Goal: Task Accomplishment & Management: Manage account settings

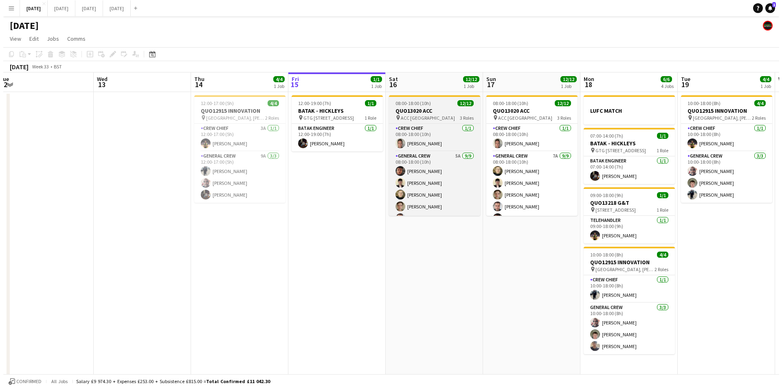
scroll to position [97, 0]
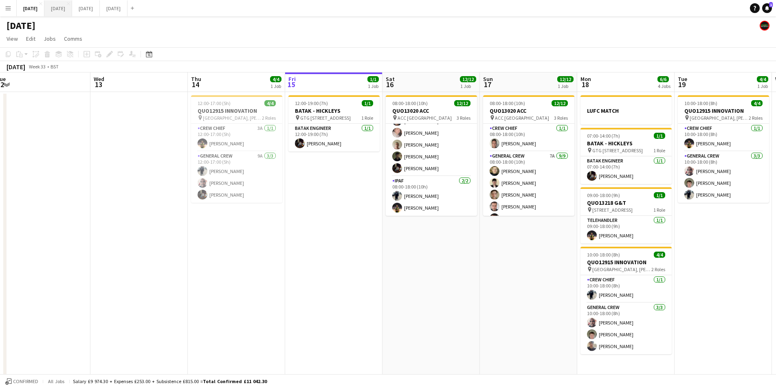
click at [72, 7] on button "[DATE] Close" at bounding box center [58, 8] width 28 height 16
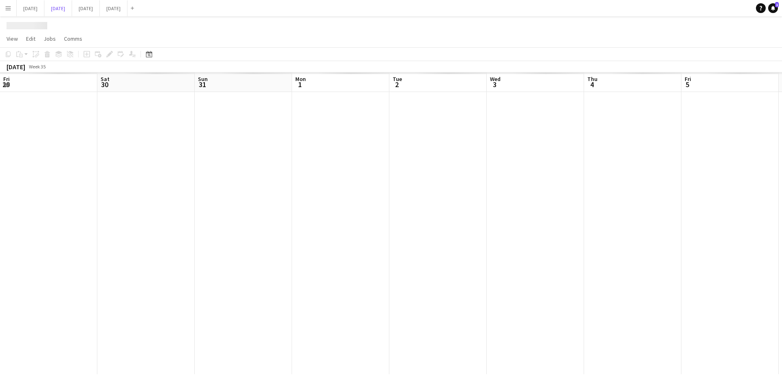
scroll to position [0, 211]
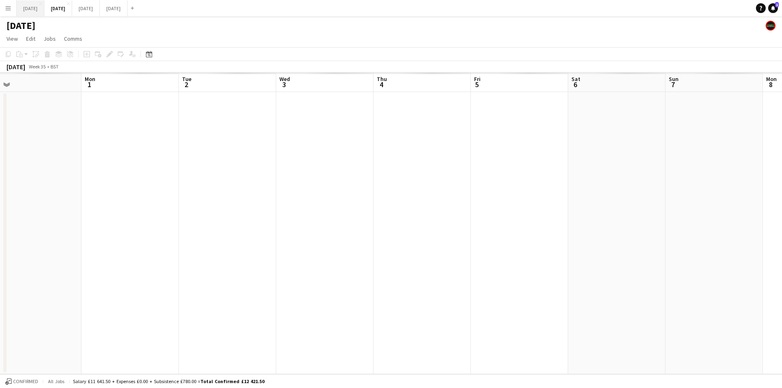
click at [35, 2] on button "[DATE] Close" at bounding box center [31, 8] width 28 height 16
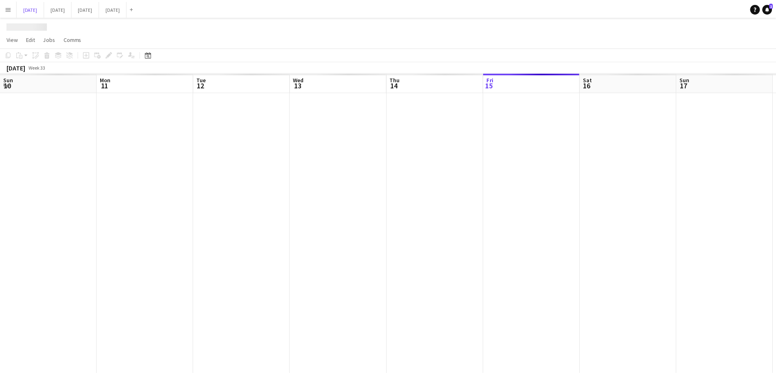
scroll to position [0, 202]
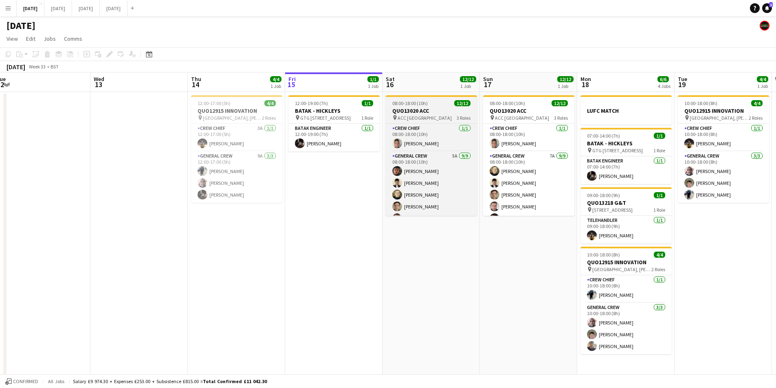
click at [427, 106] on span "08:00-18:00 (10h)" at bounding box center [409, 103] width 35 height 6
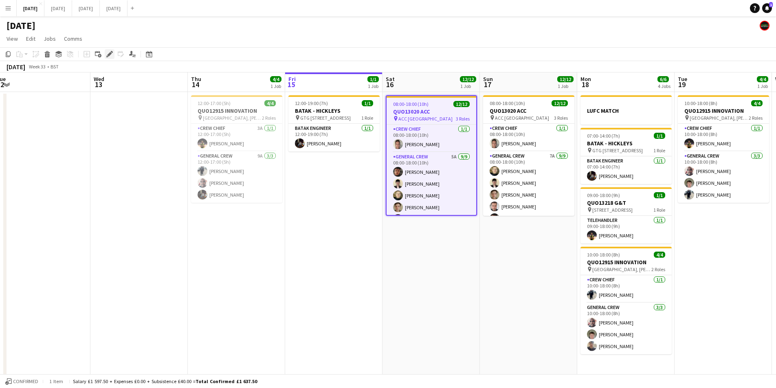
click at [107, 53] on icon "Edit" at bounding box center [109, 54] width 7 height 7
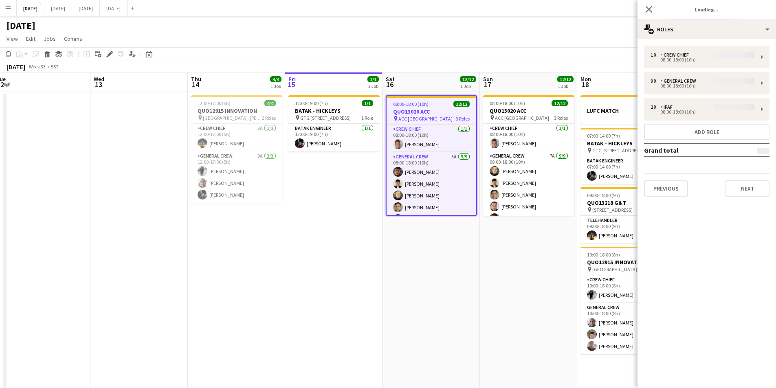
type input "**********"
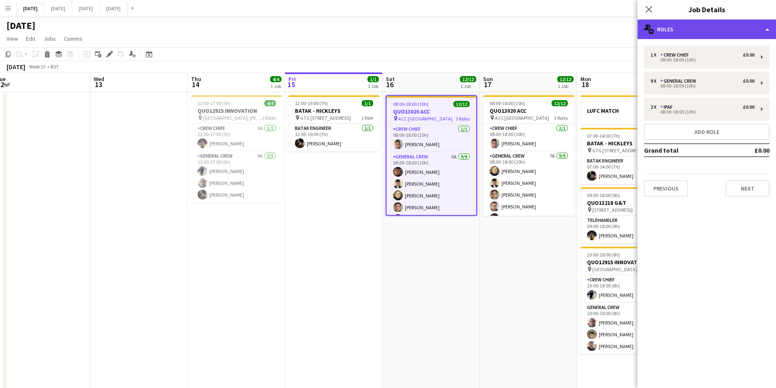
click at [698, 32] on div "multiple-users-add Roles" at bounding box center [707, 30] width 139 height 20
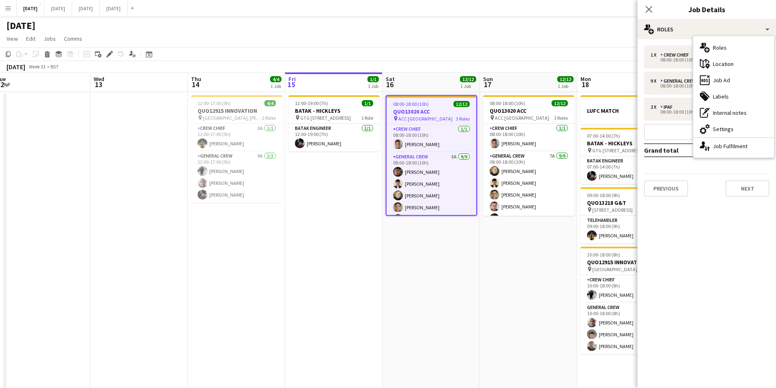
click at [742, 82] on div "ads-window Job Ad" at bounding box center [733, 80] width 81 height 16
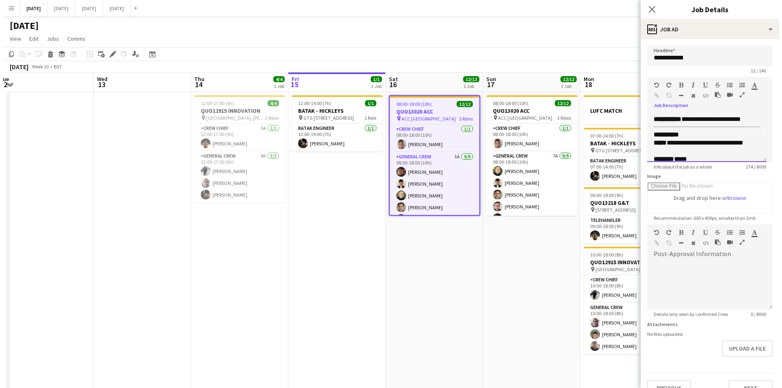
scroll to position [34, 0]
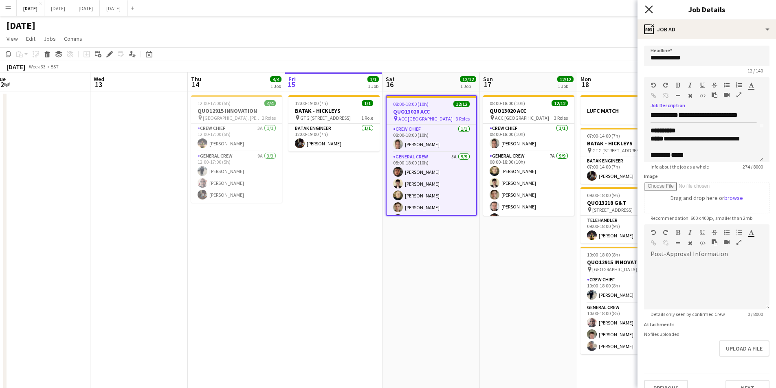
click at [650, 8] on icon at bounding box center [649, 9] width 8 height 8
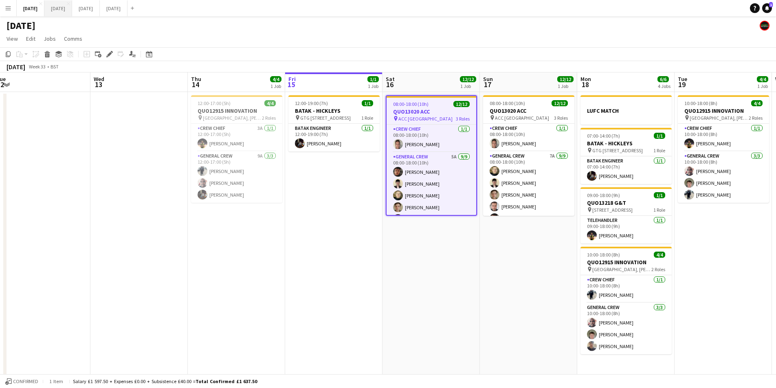
click at [72, 9] on button "[DATE] Close" at bounding box center [58, 8] width 28 height 16
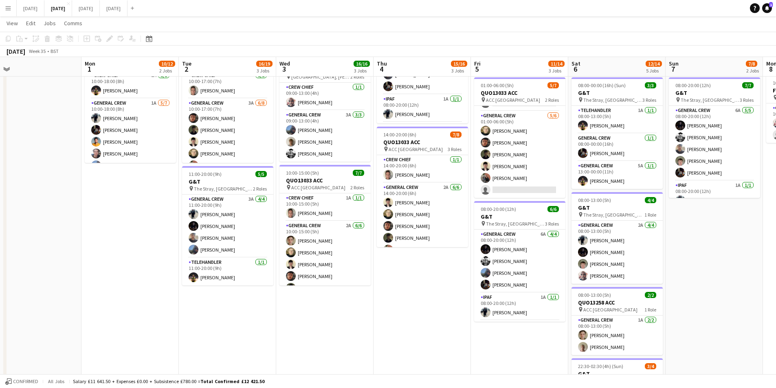
scroll to position [0, 211]
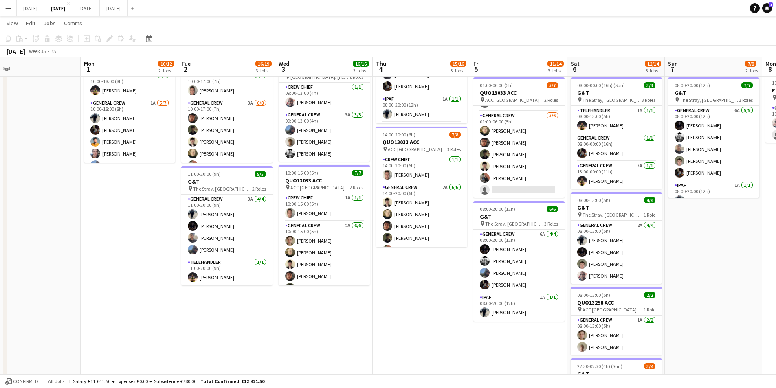
click at [719, 275] on app-date-cell "08:00-20:00 (12h) 0/1 pin MediaCityUK, MediaCity [GEOGRAPHIC_DATA], [GEOGRAPHIC…" at bounding box center [713, 198] width 97 height 541
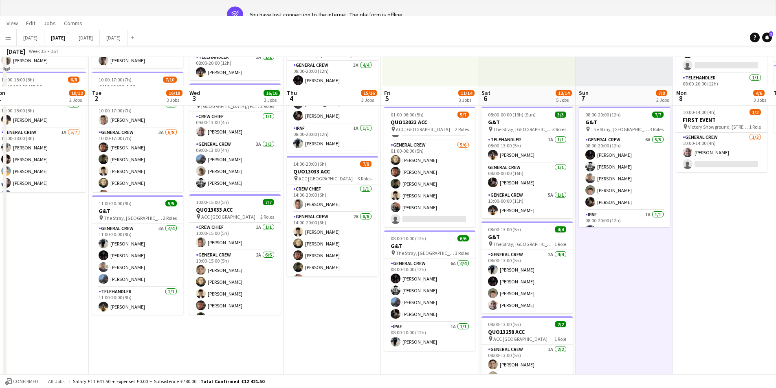
scroll to position [0, 321]
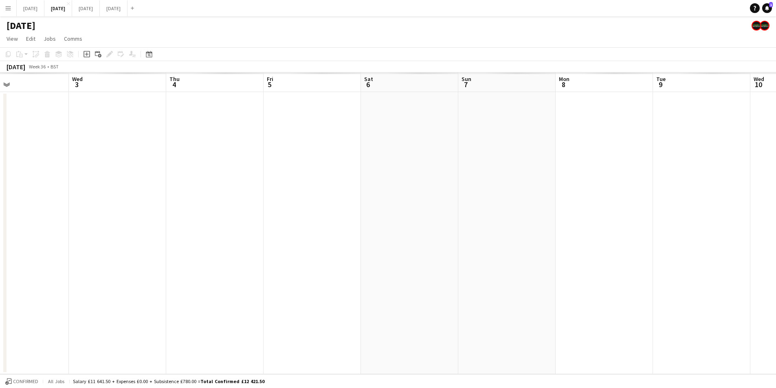
drag, startPoint x: 753, startPoint y: 292, endPoint x: 542, endPoint y: 292, distance: 210.6
click at [542, 292] on app-calendar-viewport "Sat 30 Sun 31 Mon 1 Tue 2 Wed 3 Thu 4 Fri 5 Sat 6 Sun 7 Mon 8 Tue 9 Wed 10 Thu …" at bounding box center [388, 224] width 776 height 302
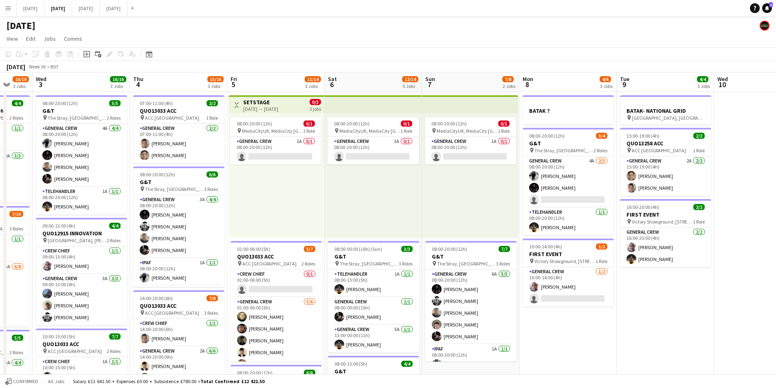
scroll to position [0, 266]
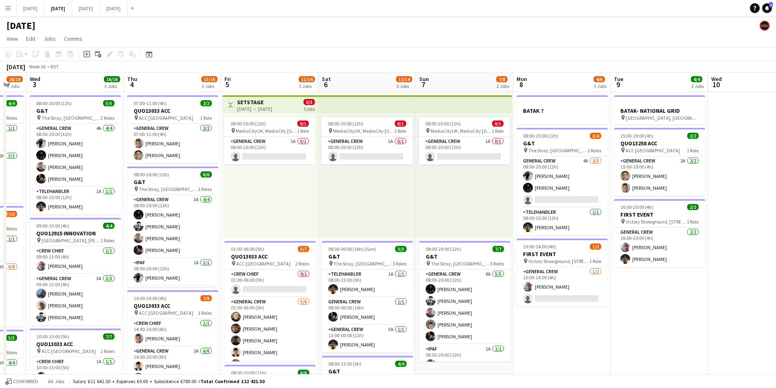
drag, startPoint x: 691, startPoint y: 325, endPoint x: 653, endPoint y: 321, distance: 38.5
click at [653, 321] on app-calendar-viewport "Sun 31 Mon 1 10/12 2 Jobs Tue 2 16/19 3 Jobs Wed 3 16/16 3 Jobs Thu 4 15/16 3 J…" at bounding box center [388, 353] width 776 height 560
click at [574, 293] on app-card-role "General Crew [DATE] 10:00-14:00 (4h) [PERSON_NAME] single-neutral-actions" at bounding box center [562, 287] width 91 height 40
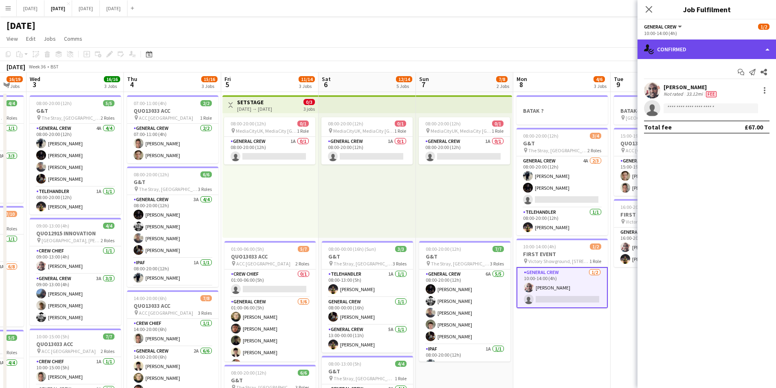
click at [720, 44] on div "single-neutral-actions-check-2 Confirmed" at bounding box center [707, 50] width 139 height 20
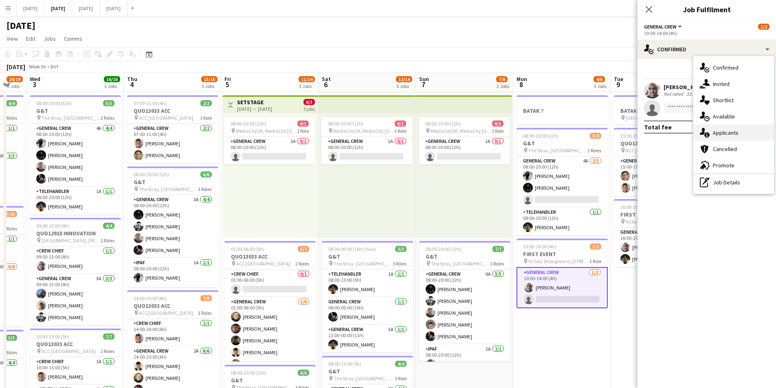
click at [739, 133] on div "single-neutral-actions-information Applicants" at bounding box center [733, 133] width 81 height 16
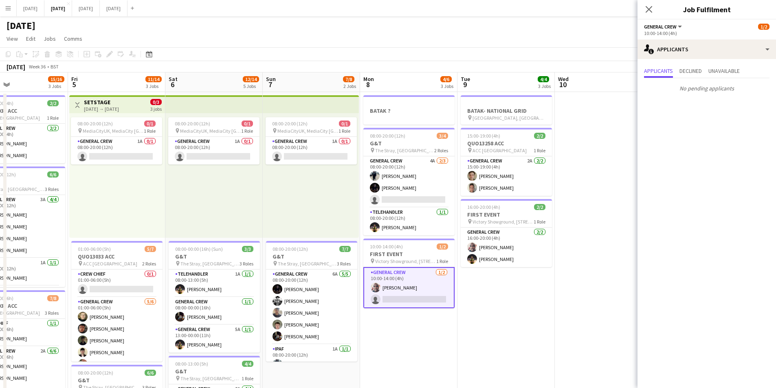
drag, startPoint x: 587, startPoint y: 339, endPoint x: 645, endPoint y: 112, distance: 234.2
click at [520, 325] on app-calendar-viewport "Mon 1 10/12 2 Jobs Tue 2 16/19 3 Jobs Wed 3 16/16 3 Jobs Thu 4 15/16 3 Jobs Fri…" at bounding box center [388, 353] width 776 height 560
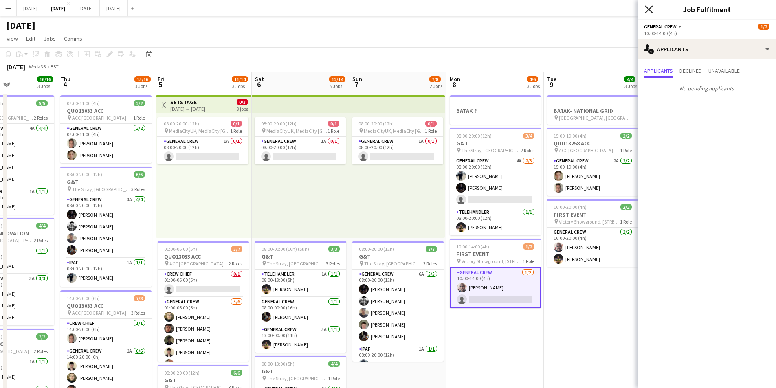
click at [649, 11] on icon "Close pop-in" at bounding box center [649, 9] width 8 height 8
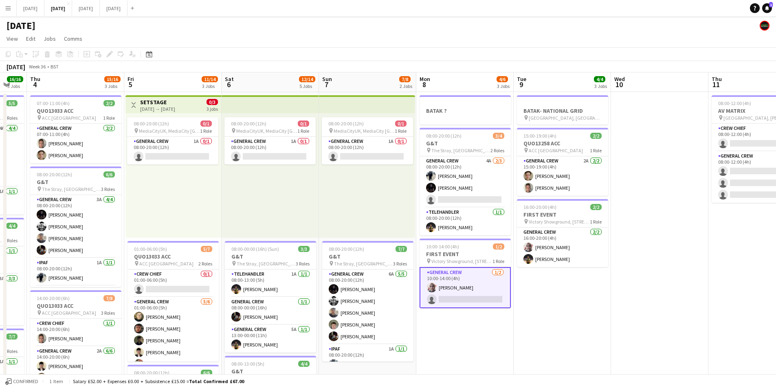
scroll to position [0, 167]
drag, startPoint x: 620, startPoint y: 301, endPoint x: 590, endPoint y: 288, distance: 32.6
click at [590, 288] on app-calendar-viewport "Tue 2 16/19 3 Jobs Wed 3 16/16 3 Jobs Thu 4 15/16 3 Jobs Fri 5 11/14 3 Jobs Sat…" at bounding box center [388, 353] width 776 height 560
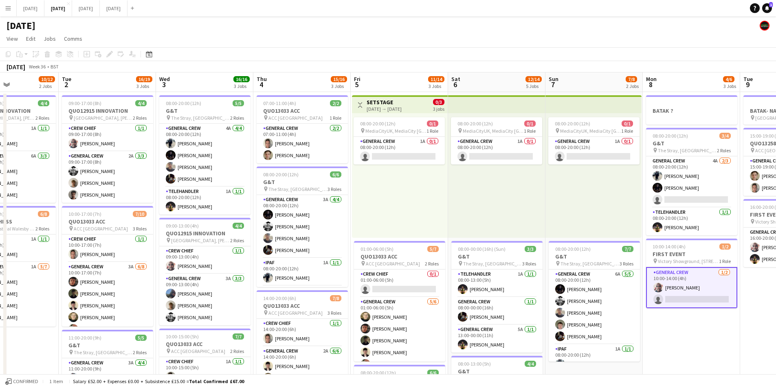
drag, startPoint x: 519, startPoint y: 326, endPoint x: 745, endPoint y: 325, distance: 226.1
click at [745, 325] on app-calendar-viewport "Sat 30 Sun 31 Mon 1 10/12 2 Jobs Tue 2 16/19 3 Jobs Wed 3 16/16 3 Jobs Thu 4 15…" at bounding box center [388, 353] width 776 height 560
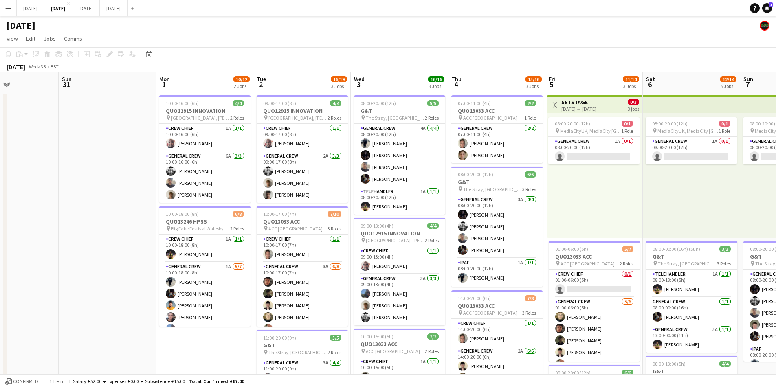
click at [429, 264] on app-calendar-viewport "Thu 28 Fri 29 Sat 30 Sun 31 Mon 1 10/12 2 Jobs Tue 2 16/19 3 Jobs Wed 3 16/16 3…" at bounding box center [388, 353] width 776 height 560
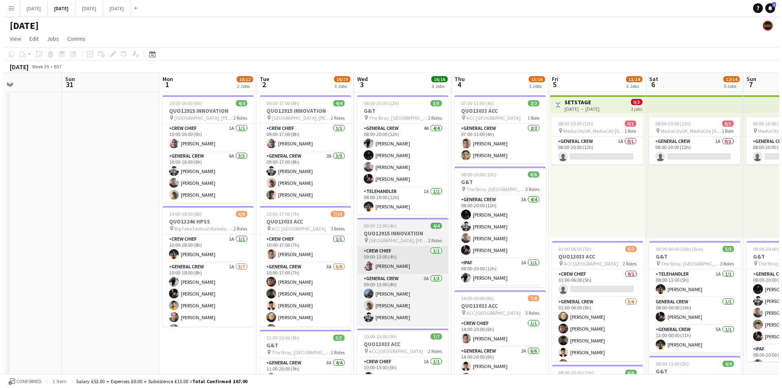
scroll to position [0, 235]
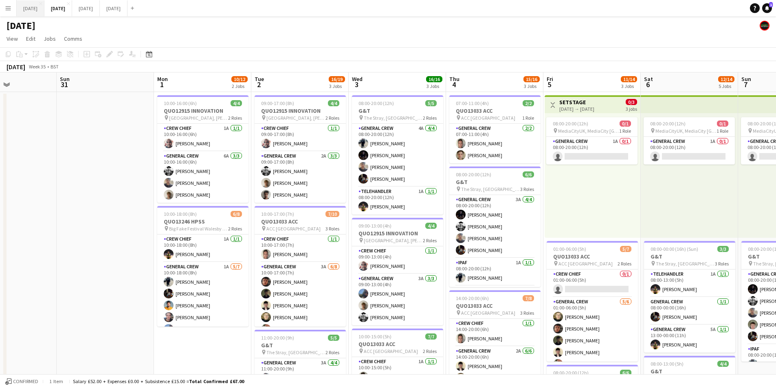
click at [39, 4] on button "[DATE] Close" at bounding box center [31, 8] width 28 height 16
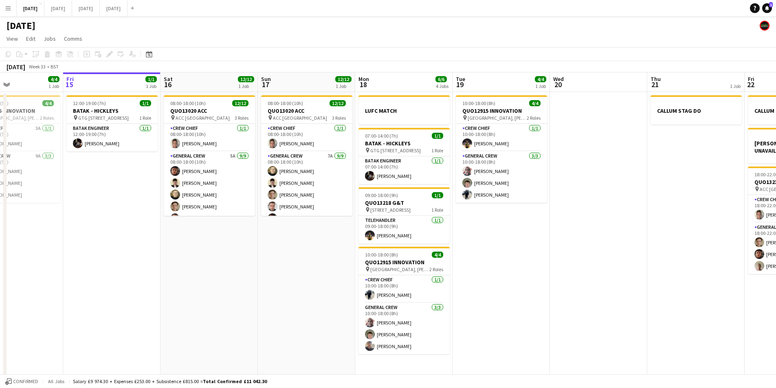
drag, startPoint x: 438, startPoint y: 247, endPoint x: 266, endPoint y: 217, distance: 174.9
click at [142, 222] on app-calendar-viewport "Sun 10 Mon 11 Tue 12 Wed 13 Thu 14 4/4 1 Job Fri 15 1/1 1 Job Sat 16 12/12 1 Jo…" at bounding box center [388, 235] width 776 height 324
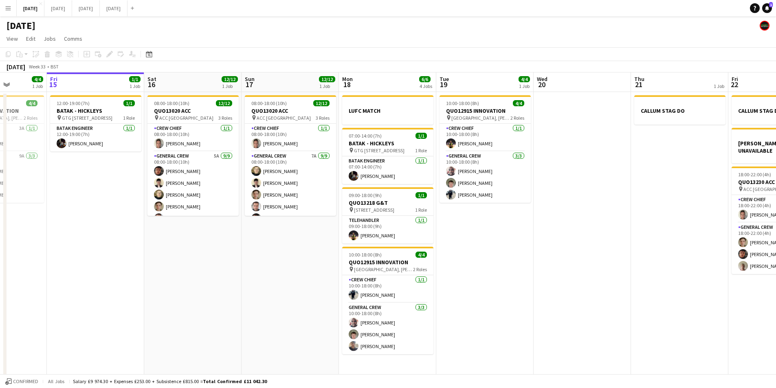
drag, startPoint x: 488, startPoint y: 227, endPoint x: 261, endPoint y: 220, distance: 227.1
click at [253, 216] on app-calendar-viewport "Tue 12 Wed 13 Thu 14 4/4 1 Job Fri 15 1/1 1 Job Sat 16 12/12 1 Job Sun 17 12/12…" at bounding box center [388, 235] width 776 height 324
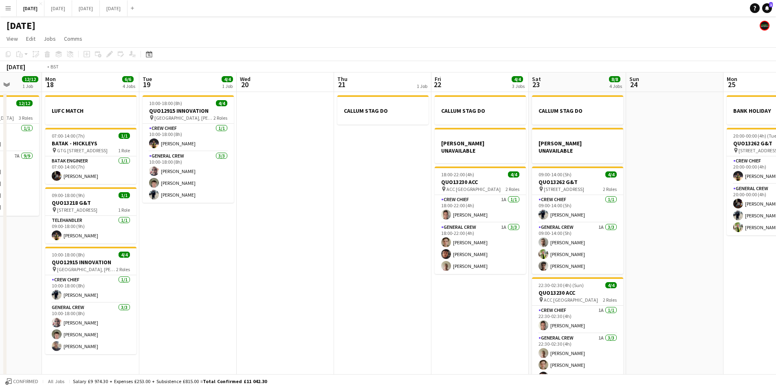
drag, startPoint x: 392, startPoint y: 246, endPoint x: 193, endPoint y: 220, distance: 201.4
click at [193, 220] on app-calendar-viewport "Fri 15 1/1 1 Job Sat 16 12/12 1 Job Sun 17 12/12 1 Job Mon 18 6/6 4 Jobs Tue 19…" at bounding box center [388, 235] width 776 height 324
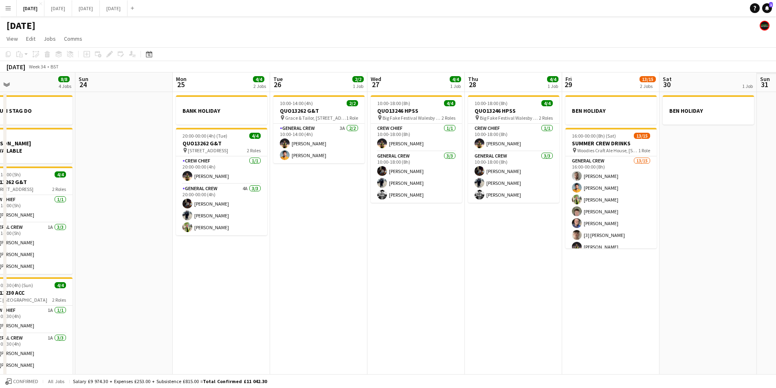
drag, startPoint x: 485, startPoint y: 228, endPoint x: 283, endPoint y: 212, distance: 202.7
click at [283, 212] on app-calendar-viewport "Tue 19 4/4 1 Job Wed 20 Thu 21 1 Job Fri 22 4/4 3 Jobs Sat 23 8/8 4 Jobs Sun 24…" at bounding box center [388, 235] width 776 height 324
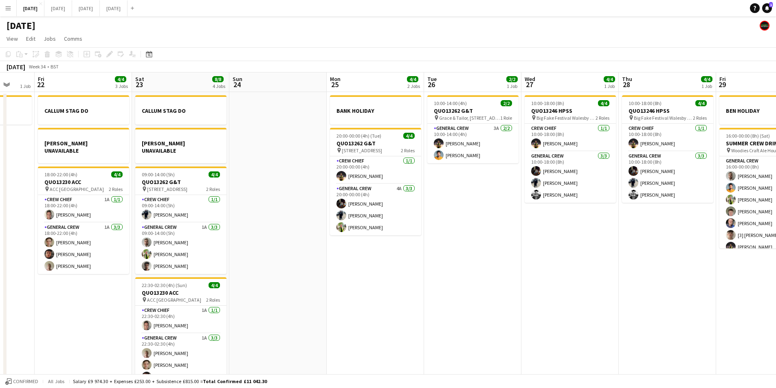
scroll to position [0, 307]
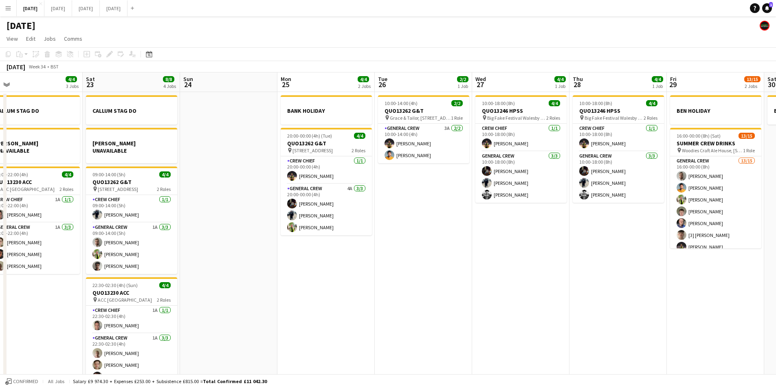
drag, startPoint x: 381, startPoint y: 238, endPoint x: 177, endPoint y: 220, distance: 204.1
click at [177, 220] on app-calendar-viewport "Tue 19 4/4 1 Job Wed 20 Thu 21 1 Job Fri 22 4/4 3 Jobs Sat 23 8/8 4 Jobs Sun 24…" at bounding box center [388, 235] width 776 height 324
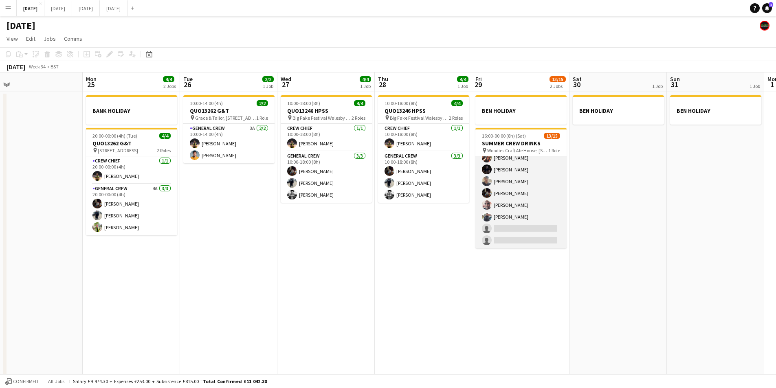
scroll to position [0, 0]
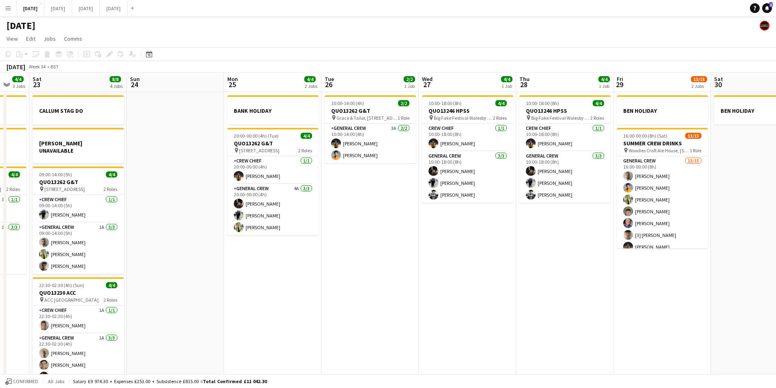
drag, startPoint x: 427, startPoint y: 250, endPoint x: 561, endPoint y: 219, distance: 138.4
click at [563, 222] on app-calendar-viewport "Thu 21 1 Job Fri 22 4/4 3 Jobs Sat 23 8/8 4 Jobs Sun 24 Mon 25 4/4 2 Jobs Tue 2…" at bounding box center [388, 235] width 776 height 324
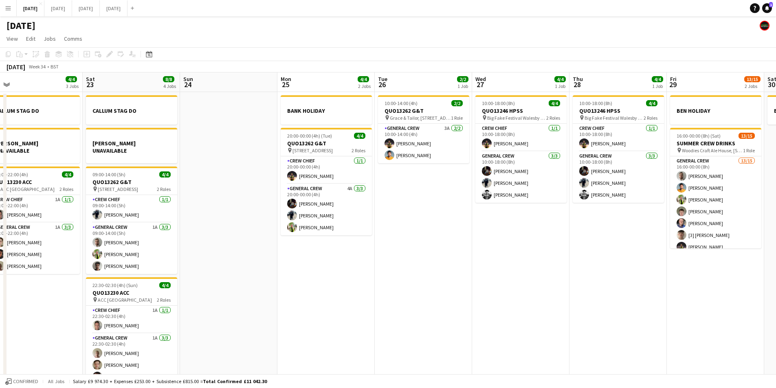
drag, startPoint x: 500, startPoint y: 240, endPoint x: 510, endPoint y: 238, distance: 9.5
click at [510, 239] on app-calendar-viewport "Wed 20 Thu 21 1 Job Fri 22 4/4 3 Jobs Sat 23 8/8 4 Jobs Sun 24 Mon 25 4/4 2 Job…" at bounding box center [388, 235] width 776 height 324
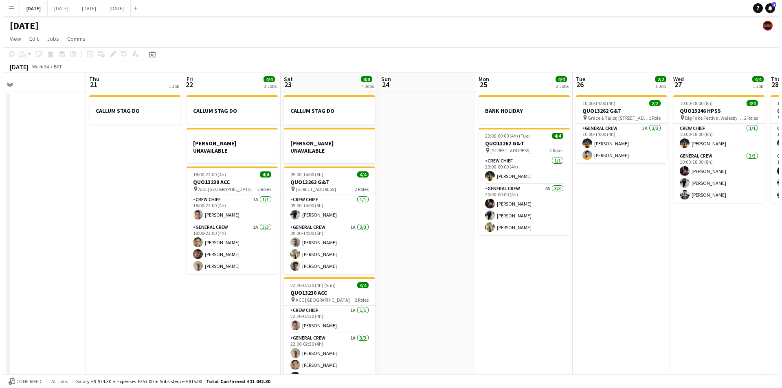
scroll to position [0, 239]
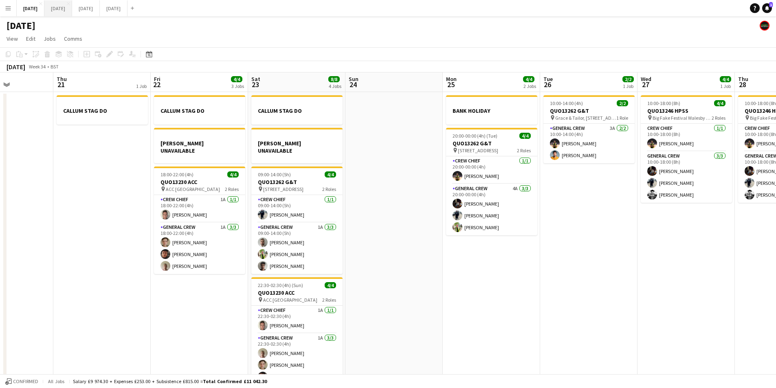
click at [72, 15] on button "[DATE] Close" at bounding box center [58, 8] width 28 height 16
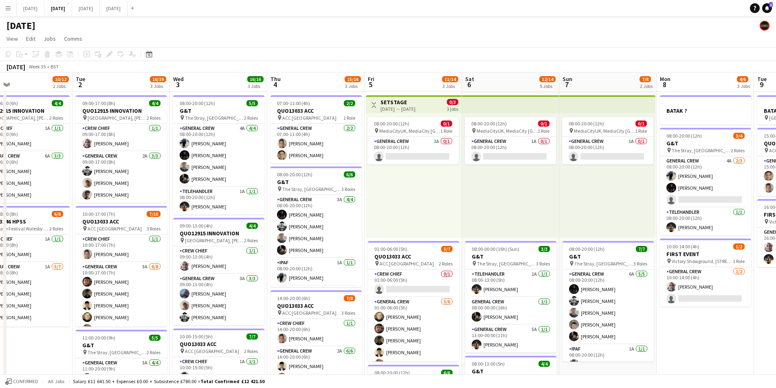
scroll to position [0, 244]
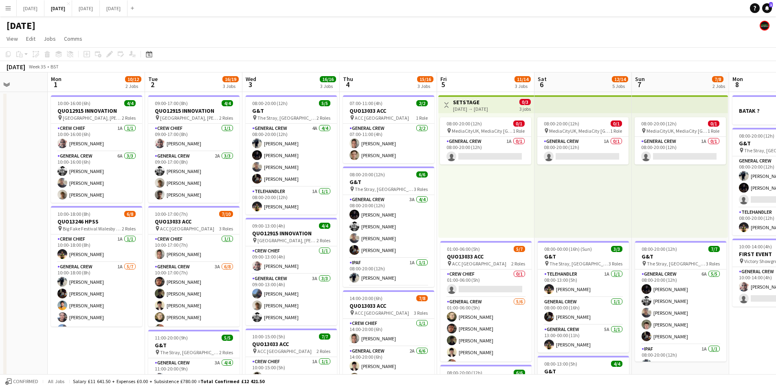
drag, startPoint x: 654, startPoint y: 264, endPoint x: 548, endPoint y: 272, distance: 106.6
click at [548, 272] on app-calendar-viewport "Fri 29 Sat 30 Sun 31 Mon 1 10/12 2 Jobs Tue 2 16/19 3 Jobs Wed 3 16/16 3 Jobs T…" at bounding box center [388, 353] width 776 height 560
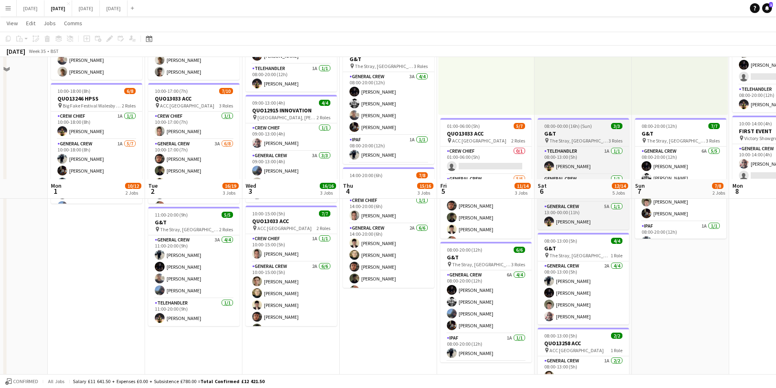
scroll to position [257, 0]
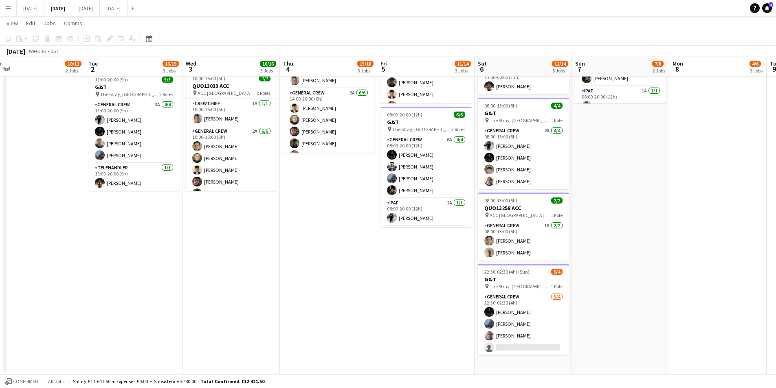
drag, startPoint x: 710, startPoint y: 280, endPoint x: 644, endPoint y: 275, distance: 66.2
click at [644, 277] on app-calendar-viewport "Fri 29 Sat 30 Sun 31 Mon 1 10/12 2 Jobs Tue 2 16/19 3 Jobs Wed 3 16/16 3 Jobs T…" at bounding box center [388, 74] width 776 height 600
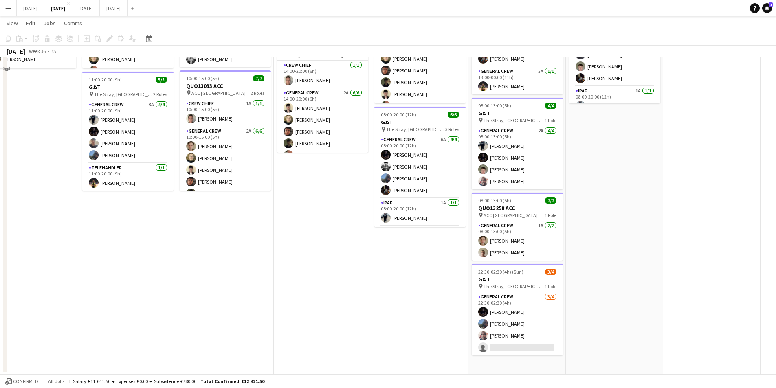
scroll to position [54, 0]
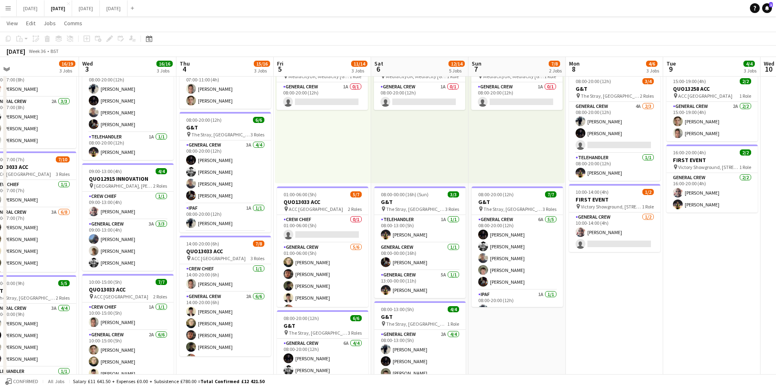
drag, startPoint x: 740, startPoint y: 316, endPoint x: 674, endPoint y: 311, distance: 66.6
click at [673, 312] on app-calendar-viewport "Sat 30 Sun 31 Mon 1 10/12 2 Jobs Tue 2 16/19 3 Jobs Wed 3 16/16 3 Jobs Thu 4 15…" at bounding box center [388, 278] width 776 height 600
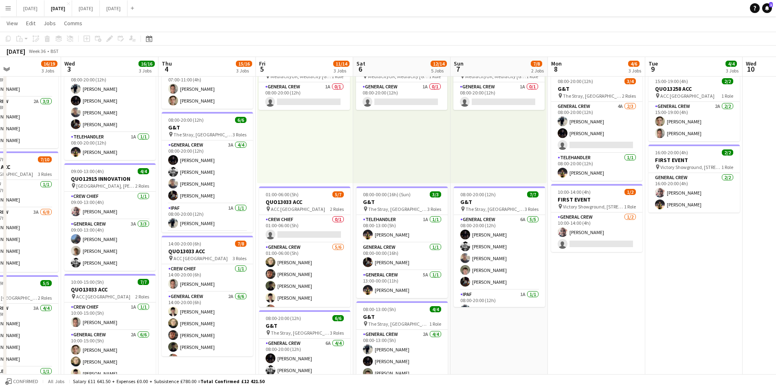
drag, startPoint x: 688, startPoint y: 320, endPoint x: 610, endPoint y: 316, distance: 77.9
click at [616, 316] on app-calendar-viewport "Sat 30 Sun 31 Mon 1 10/12 2 Jobs Tue 2 16/19 3 Jobs Wed 3 16/16 3 Jobs Thu 4 15…" at bounding box center [388, 278] width 776 height 600
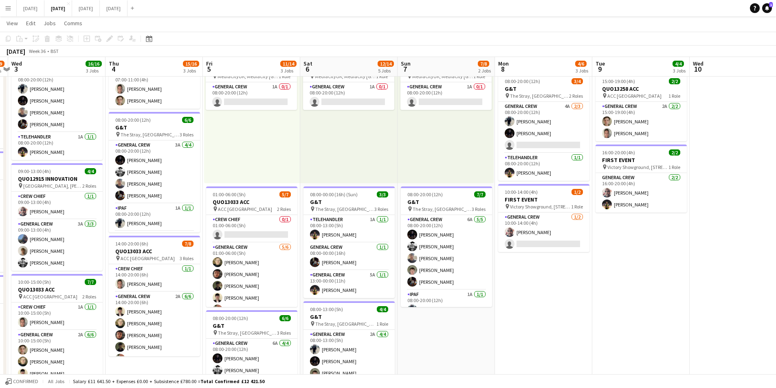
drag, startPoint x: 663, startPoint y: 323, endPoint x: 634, endPoint y: 332, distance: 30.2
click at [634, 332] on app-calendar-viewport "Sun 31 Mon 1 10/12 2 Jobs Tue 2 16/19 3 Jobs Wed 3 16/16 3 Jobs Thu 4 15/16 3 J…" at bounding box center [388, 278] width 776 height 600
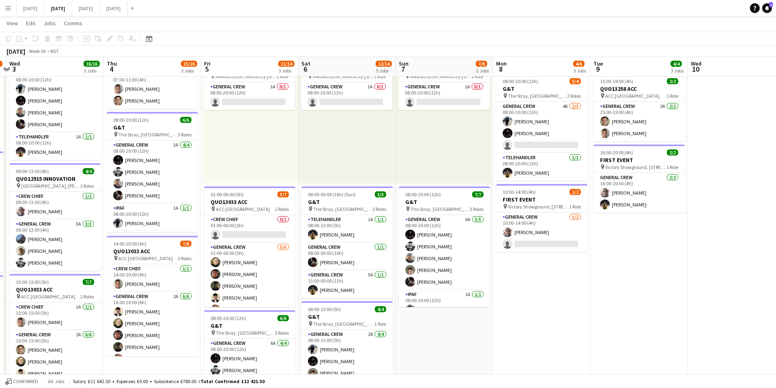
scroll to position [0, 298]
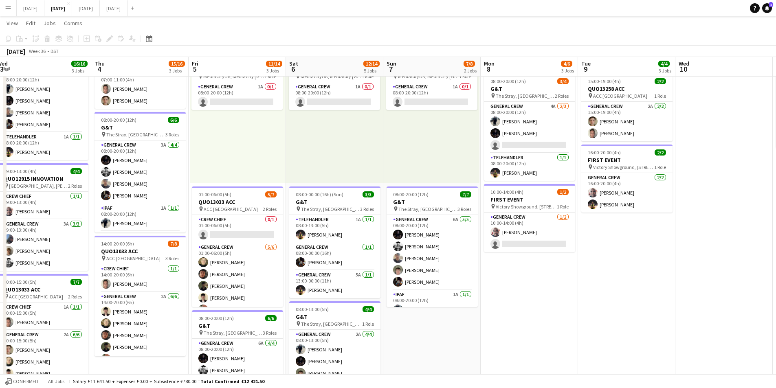
drag, startPoint x: 651, startPoint y: 323, endPoint x: 639, endPoint y: 330, distance: 13.9
click at [639, 330] on app-calendar-viewport "Sun 31 Mon 1 10/12 2 Jobs Tue 2 16/19 3 Jobs Wed 3 16/16 3 Jobs Thu 4 15/16 3 J…" at bounding box center [388, 278] width 776 height 600
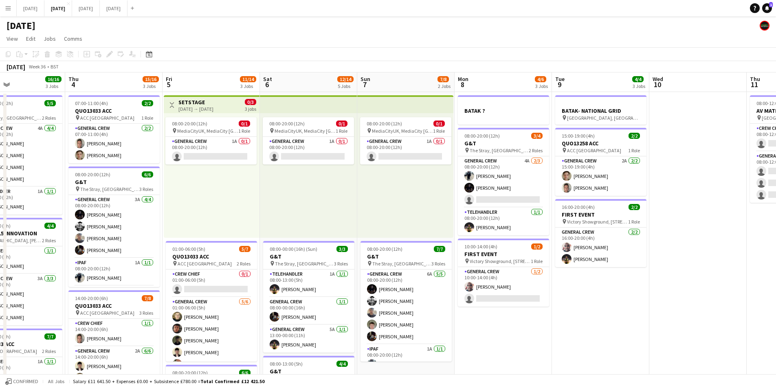
scroll to position [0, 326]
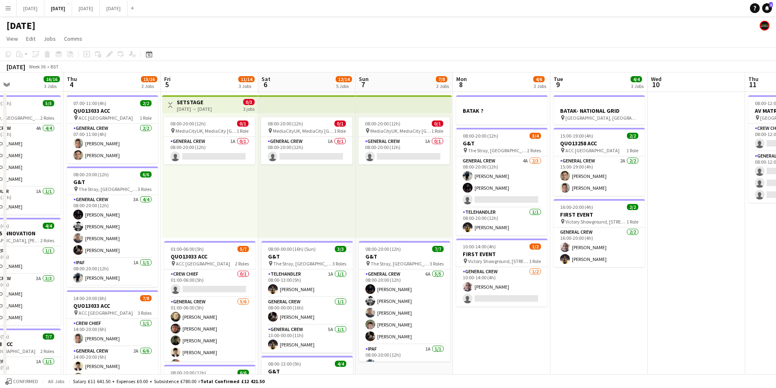
drag, startPoint x: 627, startPoint y: 284, endPoint x: 599, endPoint y: 286, distance: 27.8
click at [599, 286] on app-calendar-viewport "Sun 31 Mon 1 10/12 2 Jobs Tue 2 16/19 3 Jobs Wed 3 16/16 3 Jobs Thu 4 15/16 3 J…" at bounding box center [388, 353] width 776 height 560
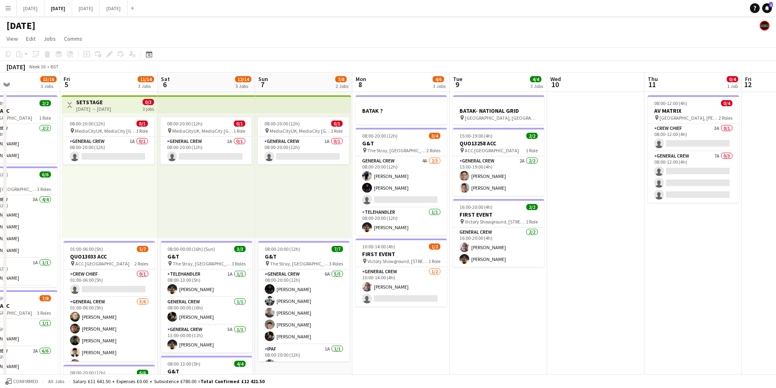
drag, startPoint x: 687, startPoint y: 251, endPoint x: 573, endPoint y: 254, distance: 114.1
click at [562, 253] on app-calendar-viewport "Mon 1 10/12 2 Jobs Tue 2 16/19 3 Jobs Wed 3 16/16 3 Jobs Thu 4 15/16 3 Jobs Fri…" at bounding box center [388, 353] width 776 height 560
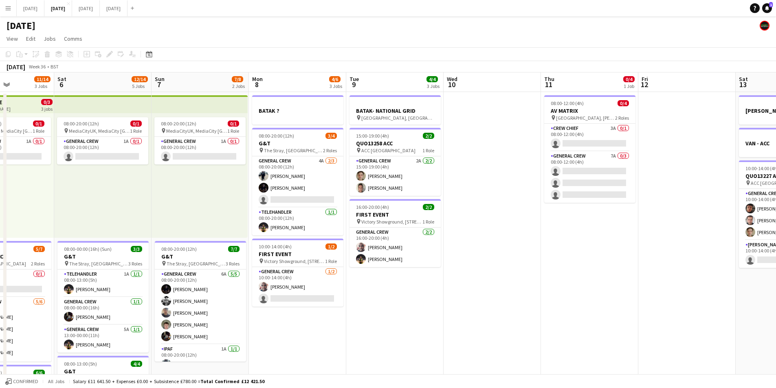
drag, startPoint x: 627, startPoint y: 270, endPoint x: 449, endPoint y: 272, distance: 177.7
click at [449, 272] on app-calendar-viewport "Wed 3 16/16 3 Jobs Thu 4 15/16 3 Jobs Fri 5 11/14 3 Jobs Sat 6 12/14 5 Jobs Sun…" at bounding box center [388, 353] width 776 height 560
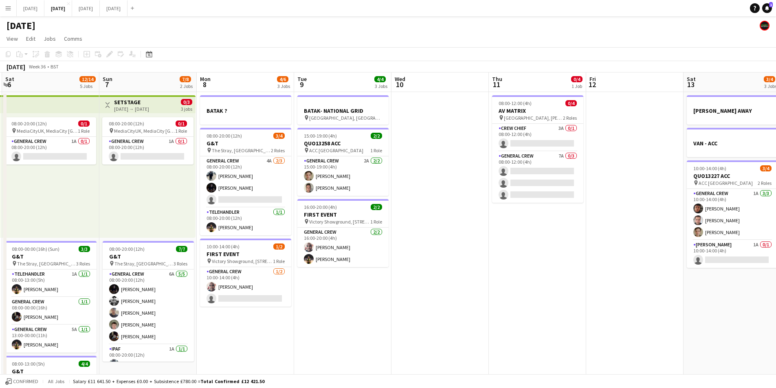
drag, startPoint x: 547, startPoint y: 277, endPoint x: 824, endPoint y: 279, distance: 277.5
click at [776, 279] on html "Menu Boards Boards Boards All jobs Status Workforce Workforce My Workforce Recr…" at bounding box center [388, 323] width 776 height 647
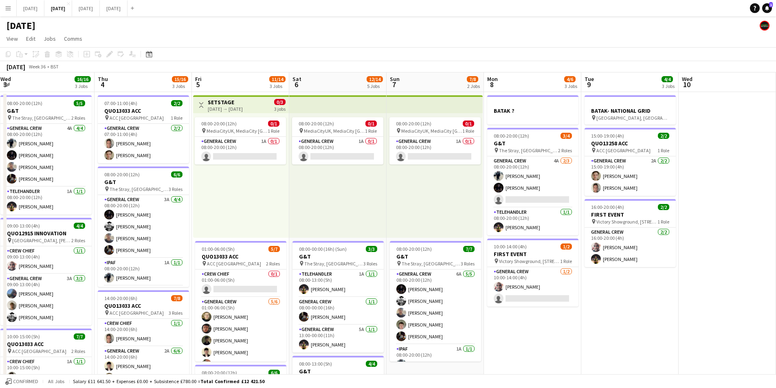
drag, startPoint x: 627, startPoint y: 293, endPoint x: 620, endPoint y: 306, distance: 14.3
click at [740, 293] on app-calendar-viewport "Mon 1 10/12 2 Jobs Tue 2 16/19 3 Jobs Wed 3 16/16 3 Jobs Thu 4 15/16 3 Jobs Fri…" at bounding box center [388, 353] width 776 height 560
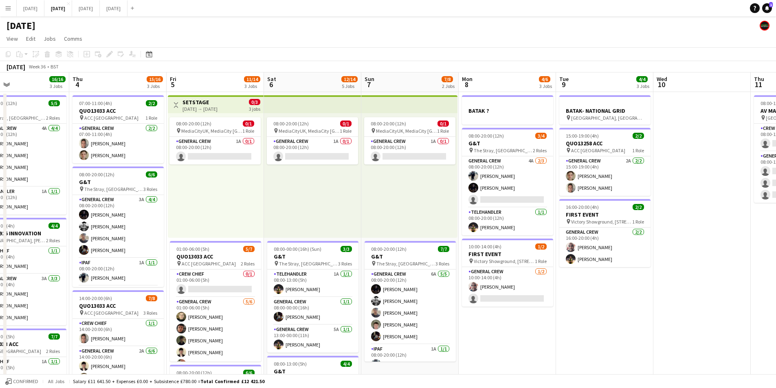
drag, startPoint x: 581, startPoint y: 318, endPoint x: 667, endPoint y: 318, distance: 85.6
click at [666, 319] on app-calendar-viewport "Mon 1 10/12 2 Jobs Tue 2 16/19 3 Jobs Wed 3 16/16 3 Jobs Thu 4 15/16 3 Jobs Fri…" at bounding box center [388, 353] width 776 height 560
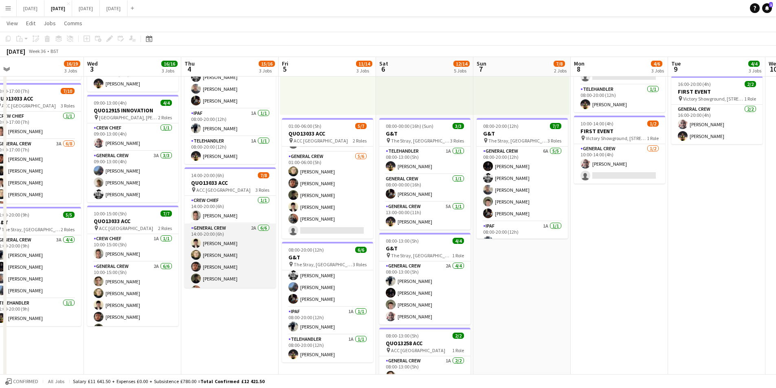
scroll to position [50, 0]
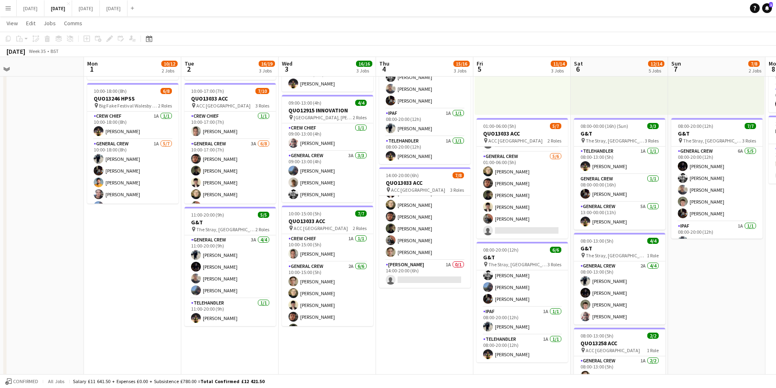
drag, startPoint x: 237, startPoint y: 306, endPoint x: 392, endPoint y: 297, distance: 155.1
click at [396, 305] on app-calendar-viewport "Fri 29 Sat 30 Sun 31 Mon 1 10/12 2 Jobs Tue 2 16/19 3 Jobs Wed 3 16/16 3 Jobs T…" at bounding box center [388, 210] width 776 height 600
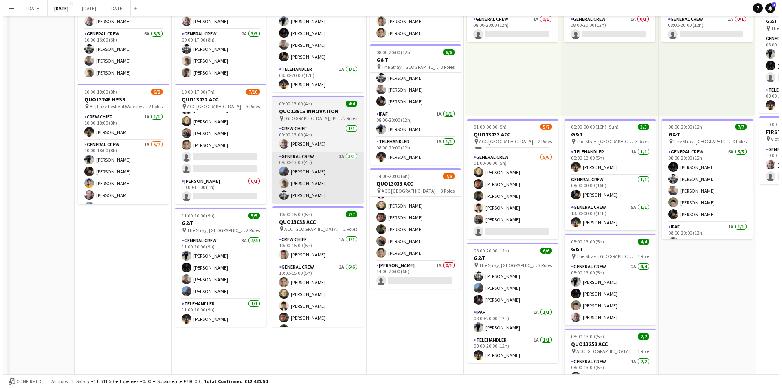
scroll to position [0, 0]
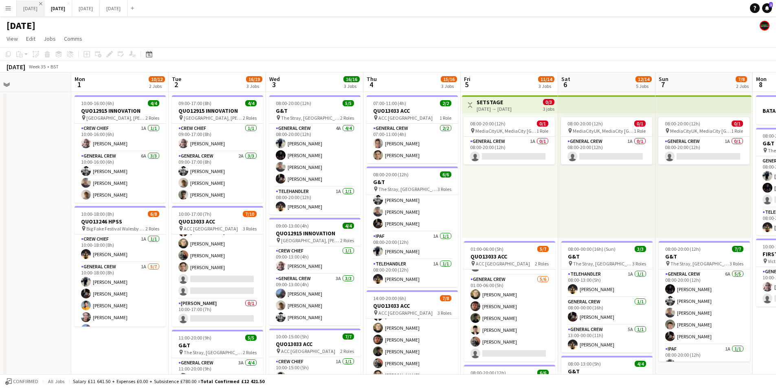
drag, startPoint x: 37, startPoint y: 10, endPoint x: 55, endPoint y: 2, distance: 19.9
click at [37, 10] on button "[DATE] Close" at bounding box center [31, 8] width 28 height 16
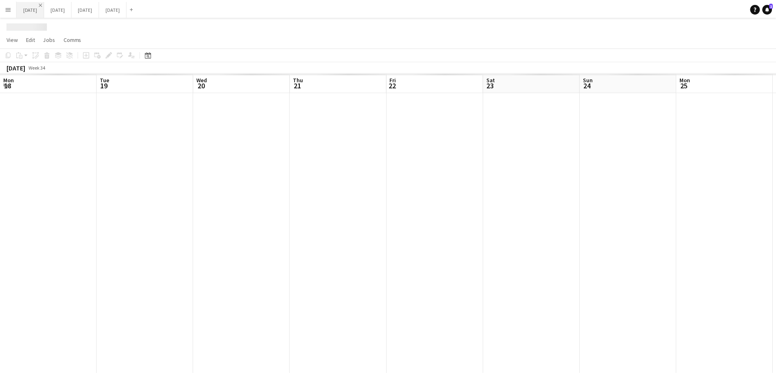
scroll to position [0, 239]
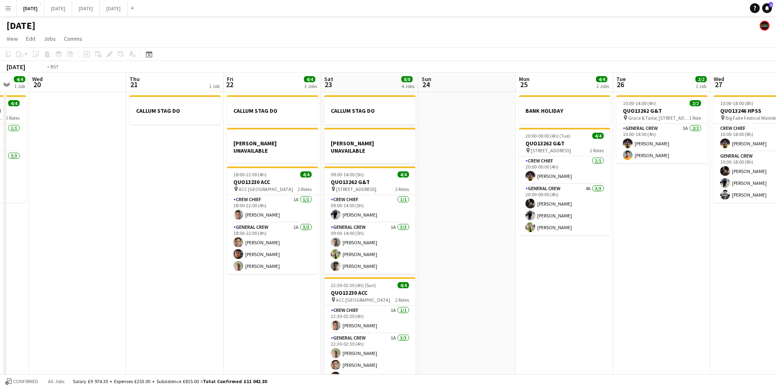
drag, startPoint x: 130, startPoint y: 286, endPoint x: 409, endPoint y: 271, distance: 278.7
click at [487, 280] on app-calendar-viewport "Mon 18 6/6 4 Jobs Tue 19 4/4 1 Job Wed 20 Thu 21 1 Job Fri 22 4/4 3 Jobs Sat 23…" at bounding box center [388, 235] width 776 height 324
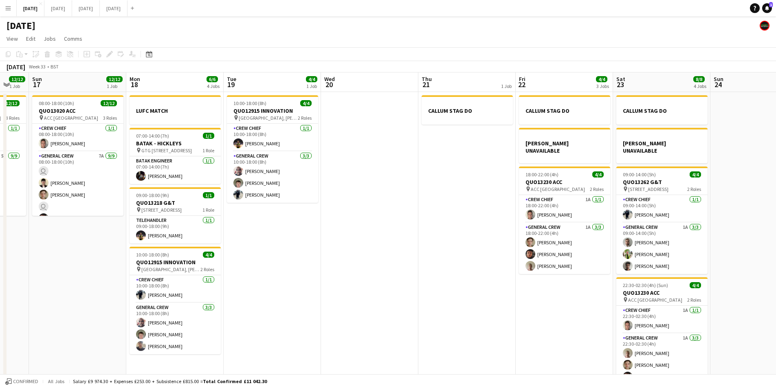
scroll to position [0, 174]
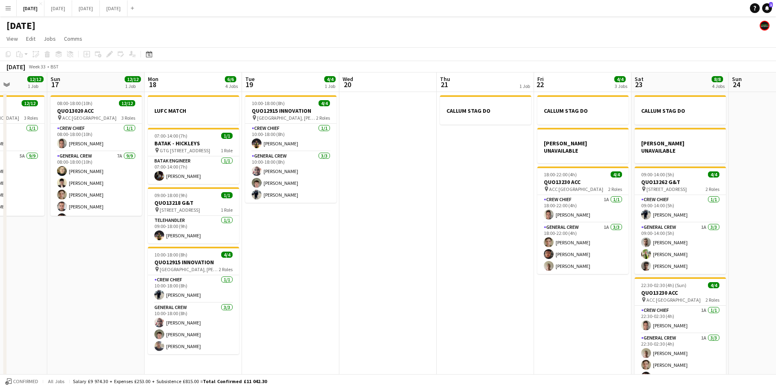
drag, startPoint x: 293, startPoint y: 293, endPoint x: 439, endPoint y: 286, distance: 146.5
click at [438, 286] on app-calendar-viewport "Fri 15 1/1 1 Job Sat 16 12/12 1 Job Sun 17 12/12 1 Job Mon 18 6/6 4 Jobs Tue 19…" at bounding box center [388, 235] width 776 height 324
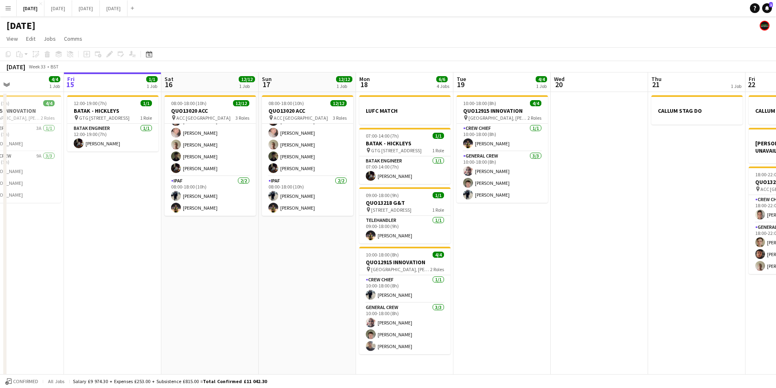
scroll to position [0, 177]
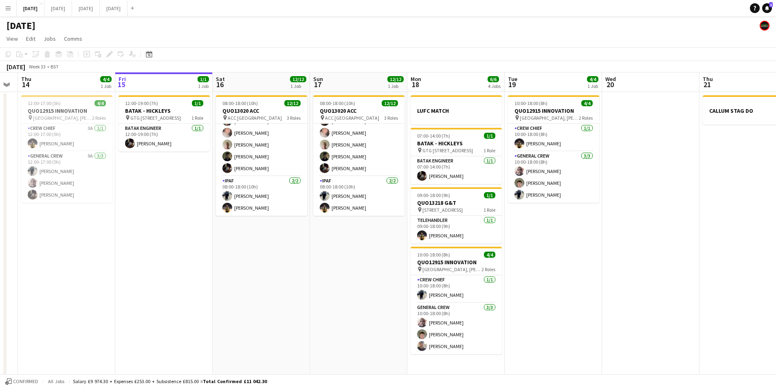
drag, startPoint x: 194, startPoint y: 295, endPoint x: 337, endPoint y: 320, distance: 145.2
click at [337, 320] on app-calendar-viewport "Tue 12 Wed 13 Thu 14 4/4 1 Job Fri 15 1/1 1 Job Sat 16 12/12 1 Job Sun 17 12/12…" at bounding box center [388, 235] width 776 height 324
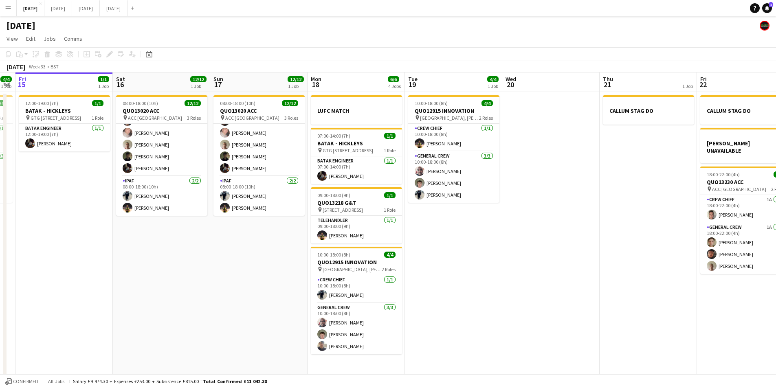
drag, startPoint x: 636, startPoint y: 271, endPoint x: 536, endPoint y: 267, distance: 99.9
click at [536, 267] on app-calendar-viewport "Tue 12 Wed 13 Thu 14 4/4 1 Job Fri 15 1/1 1 Job Sat 16 12/12 1 Job Sun 17 12/12…" at bounding box center [388, 235] width 776 height 324
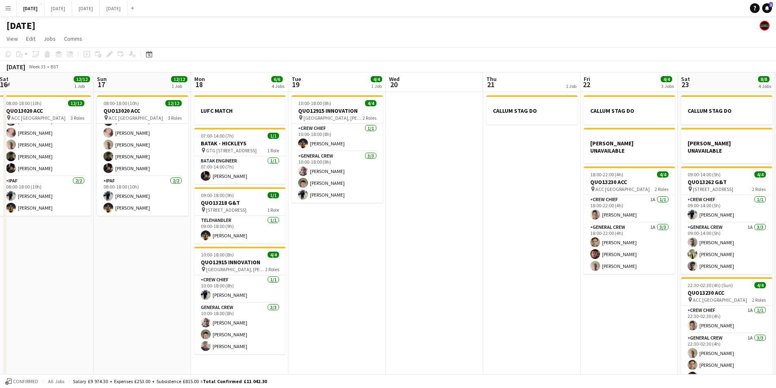
drag, startPoint x: 602, startPoint y: 277, endPoint x: 463, endPoint y: 271, distance: 139.5
click at [464, 271] on app-calendar-viewport "Tue 12 Wed 13 Thu 14 4/4 1 Job Fri 15 1/1 1 Job Sat 16 12/12 1 Job Sun 17 12/12…" at bounding box center [388, 235] width 776 height 324
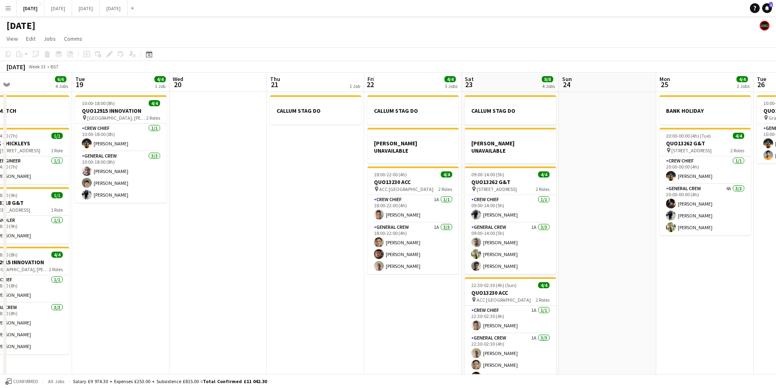
scroll to position [0, 298]
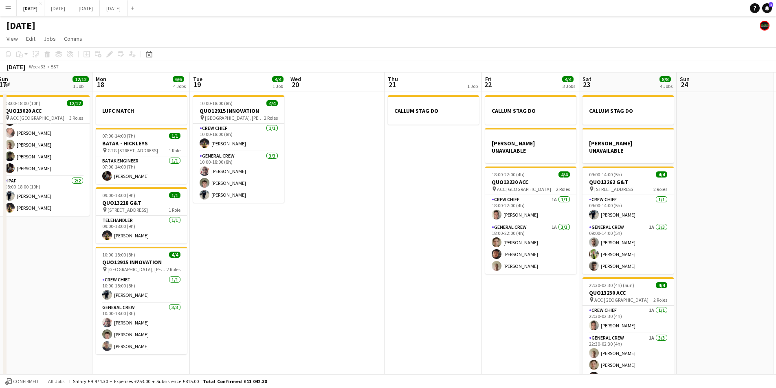
drag, startPoint x: 482, startPoint y: 284, endPoint x: 443, endPoint y: 279, distance: 38.7
click at [443, 279] on app-calendar-viewport "Thu 14 4/4 1 Job Fri 15 1/1 1 Job Sat 16 12/12 1 Job Sun 17 12/12 1 Job Mon 18 …" at bounding box center [388, 235] width 776 height 324
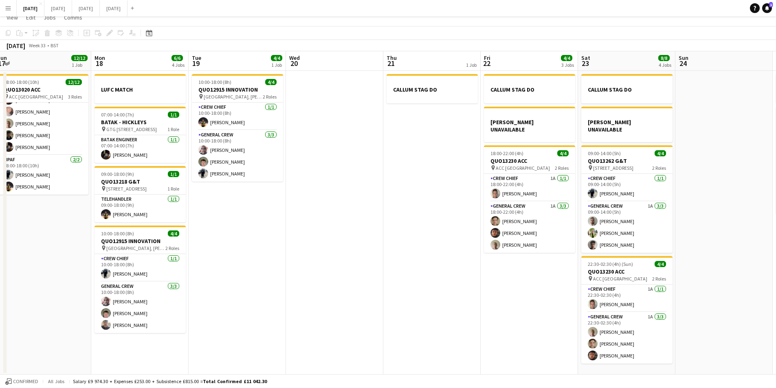
scroll to position [0, 0]
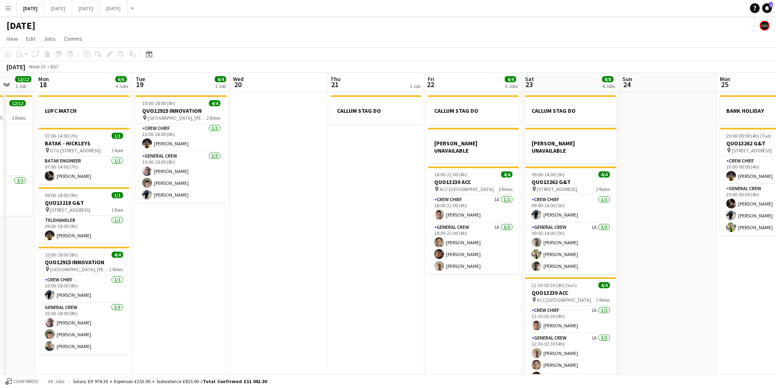
drag, startPoint x: 515, startPoint y: 308, endPoint x: 430, endPoint y: 288, distance: 87.3
click at [431, 291] on app-calendar-viewport "Thu 14 4/4 1 Job Fri 15 1/1 1 Job Sat 16 12/12 1 Job Sun 17 12/12 1 Job Mon 18 …" at bounding box center [388, 235] width 776 height 324
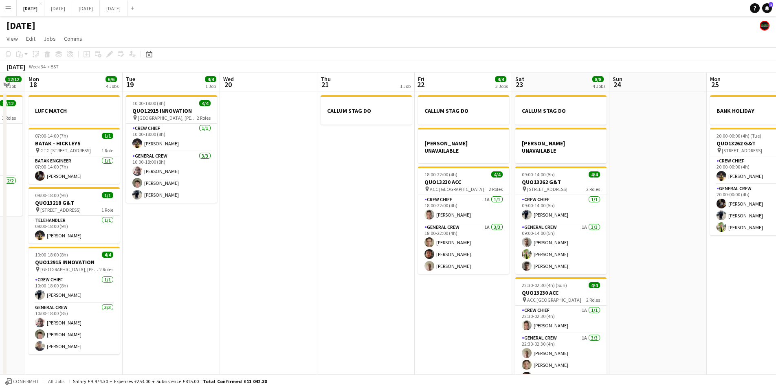
drag, startPoint x: 661, startPoint y: 293, endPoint x: 491, endPoint y: 274, distance: 171.3
click at [491, 274] on app-calendar-viewport "Thu 14 4/4 1 Job Fri 15 1/1 1 Job Sat 16 12/12 1 Job Sun 17 12/12 1 Job Mon 18 …" at bounding box center [388, 235] width 776 height 324
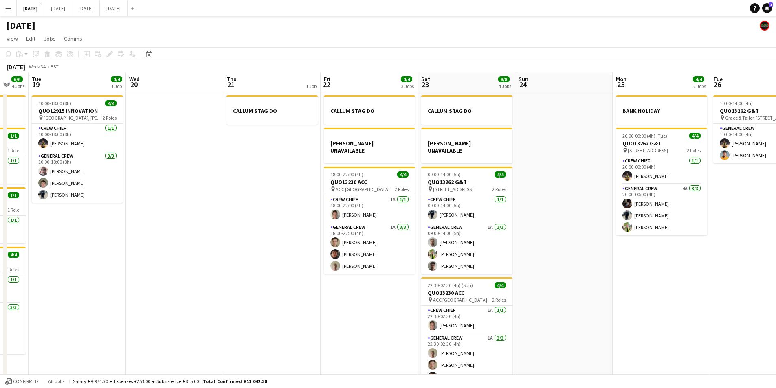
drag, startPoint x: 546, startPoint y: 302, endPoint x: 479, endPoint y: 290, distance: 67.9
click at [479, 290] on app-calendar-viewport "Sat 16 12/12 1 Job Sun 17 12/12 1 Job Mon 18 6/6 4 Jobs Tue 19 4/4 1 Job Wed 20…" at bounding box center [388, 235] width 776 height 324
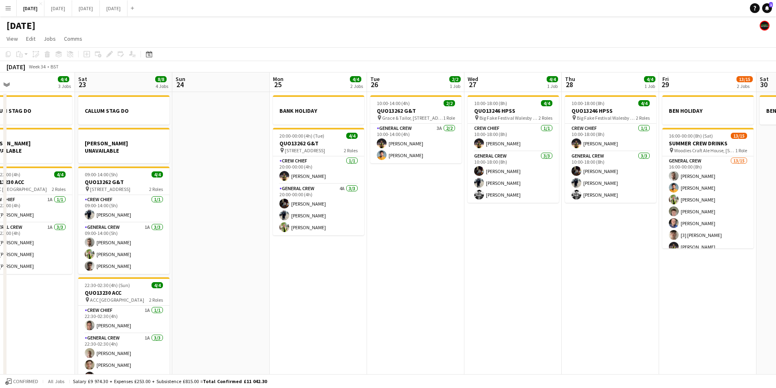
drag, startPoint x: 472, startPoint y: 284, endPoint x: 437, endPoint y: 275, distance: 36.4
click at [428, 274] on app-calendar-viewport "Mon 18 6/6 4 Jobs Tue 19 4/4 1 Job Wed 20 Thu 21 1 Job Fri 22 4/4 3 Jobs Sat 23…" at bounding box center [388, 235] width 776 height 324
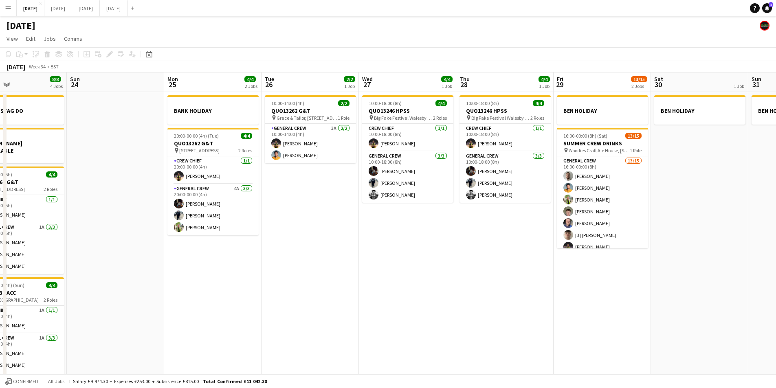
drag, startPoint x: 513, startPoint y: 290, endPoint x: 416, endPoint y: 279, distance: 96.8
click at [416, 279] on app-calendar-viewport "Wed 20 Thu 21 1 Job Fri 22 4/4 3 Jobs Sat 23 8/8 4 Jobs Sun 24 Mon 25 4/4 2 Job…" at bounding box center [388, 235] width 776 height 324
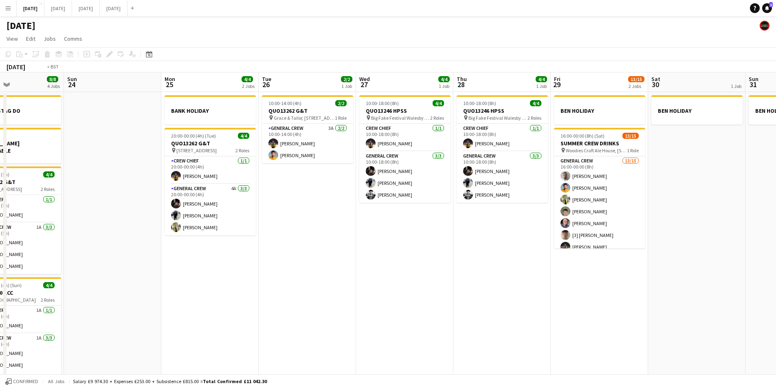
drag, startPoint x: 493, startPoint y: 276, endPoint x: 261, endPoint y: 253, distance: 232.9
click at [237, 249] on app-calendar-viewport "Wed 20 Thu 21 1 Job Fri 22 4/4 3 Jobs Sat 23 8/8 4 Jobs Sun 24 Mon 25 4/4 2 Job…" at bounding box center [388, 235] width 776 height 324
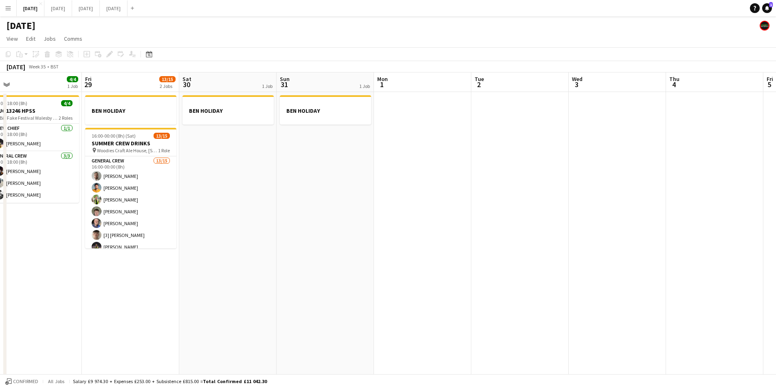
drag, startPoint x: 408, startPoint y: 284, endPoint x: 380, endPoint y: 277, distance: 28.6
click at [377, 280] on app-calendar-viewport "Mon 25 4/4 2 Jobs Tue 26 2/2 1 Job Wed 27 4/4 1 Job Thu 28 4/4 1 Job Fri 29 13/…" at bounding box center [388, 235] width 776 height 324
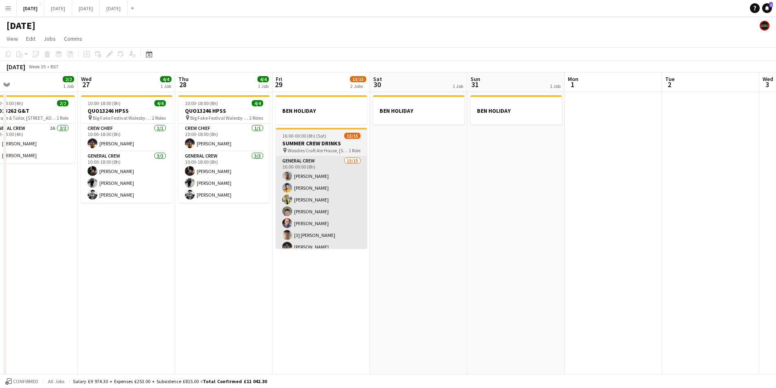
drag, startPoint x: 392, startPoint y: 287, endPoint x: 446, endPoint y: 237, distance: 73.2
click at [708, 233] on app-calendar-viewport "Sun 24 Mon 25 4/4 2 Jobs Tue 26 2/2 1 Job Wed 27 4/4 1 Job Thu 28 4/4 1 Job Fri…" at bounding box center [388, 235] width 776 height 324
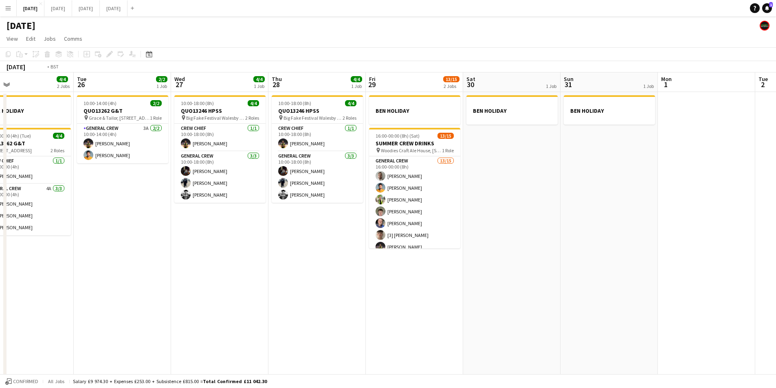
drag, startPoint x: 442, startPoint y: 245, endPoint x: 627, endPoint y: 238, distance: 185.1
click at [627, 238] on app-calendar-viewport "Sat 23 8/8 4 Jobs Sun 24 Mon 25 4/4 2 Jobs Tue 26 2/2 1 Job Wed 27 4/4 1 Job Th…" at bounding box center [388, 235] width 776 height 324
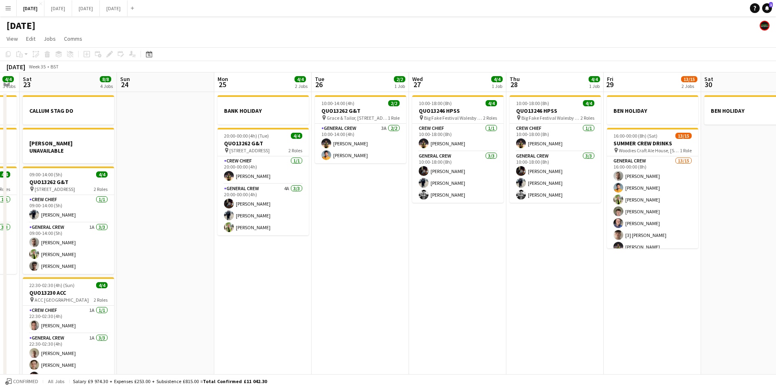
drag, startPoint x: 575, startPoint y: 257, endPoint x: 599, endPoint y: 247, distance: 25.6
click at [601, 251] on app-calendar-viewport "Wed 20 Thu 21 1 Job Fri 22 4/4 3 Jobs Sat 23 8/8 4 Jobs Sun 24 Mon 25 4/4 2 Job…" at bounding box center [388, 235] width 776 height 324
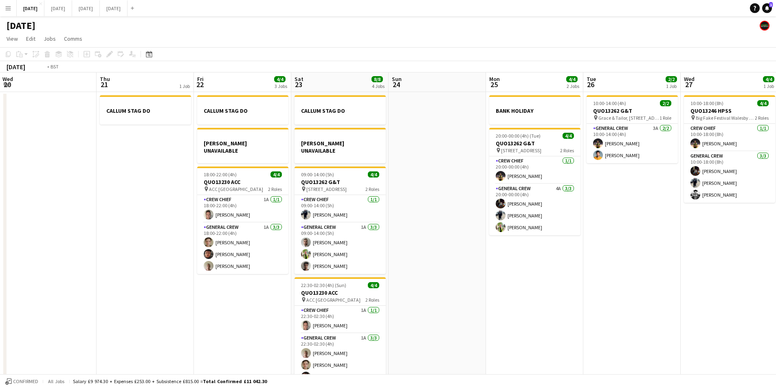
drag, startPoint x: 252, startPoint y: 248, endPoint x: 491, endPoint y: 254, distance: 238.8
click at [491, 254] on app-calendar-viewport "Mon 18 6/6 4 Jobs Tue 19 4/4 1 Job Wed 20 Thu 21 1 Job Fri 22 4/4 3 Jobs Sat 23…" at bounding box center [388, 235] width 776 height 324
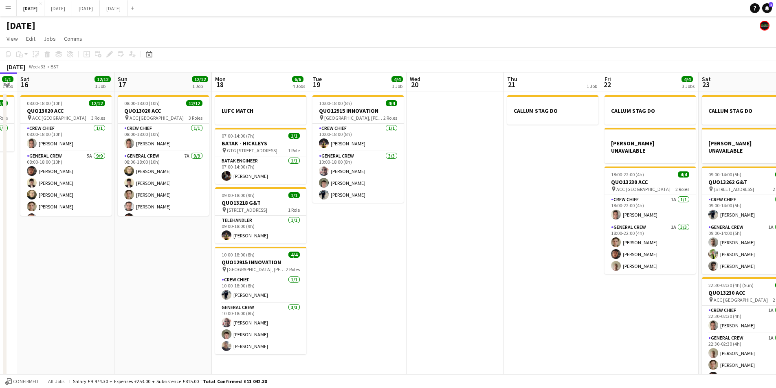
scroll to position [0, 167]
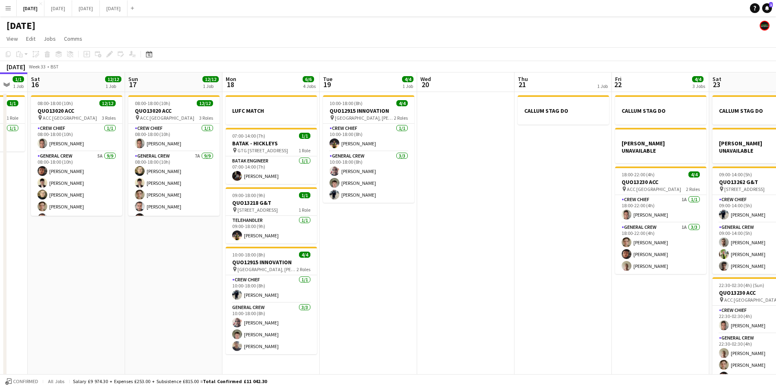
drag, startPoint x: 278, startPoint y: 256, endPoint x: 387, endPoint y: 278, distance: 111.4
click at [387, 278] on app-calendar-viewport "Thu 14 4/4 1 Job Fri 15 1/1 1 Job Sat 16 12/12 1 Job Sun 17 12/12 1 Job Mon 18 …" at bounding box center [388, 235] width 776 height 324
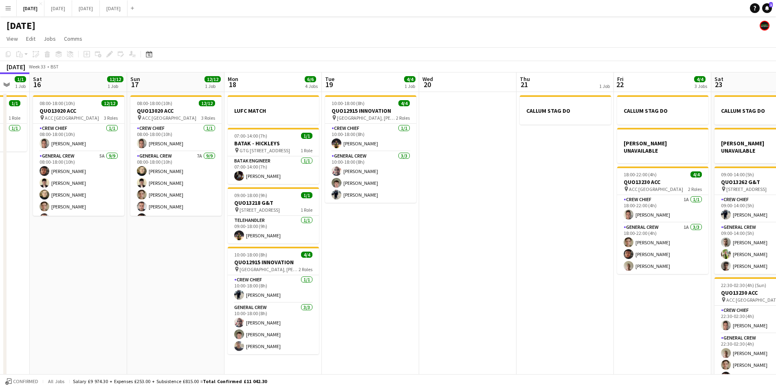
scroll to position [0, 258]
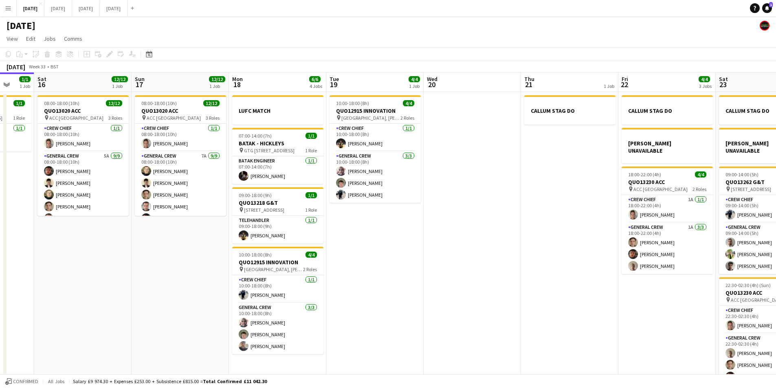
drag, startPoint x: 453, startPoint y: 250, endPoint x: 459, endPoint y: 251, distance: 5.8
click at [459, 251] on app-calendar-viewport "Wed 13 Thu 14 4/4 1 Job Fri 15 1/1 1 Job Sat 16 12/12 1 Job Sun 17 12/12 1 Job …" at bounding box center [388, 235] width 776 height 324
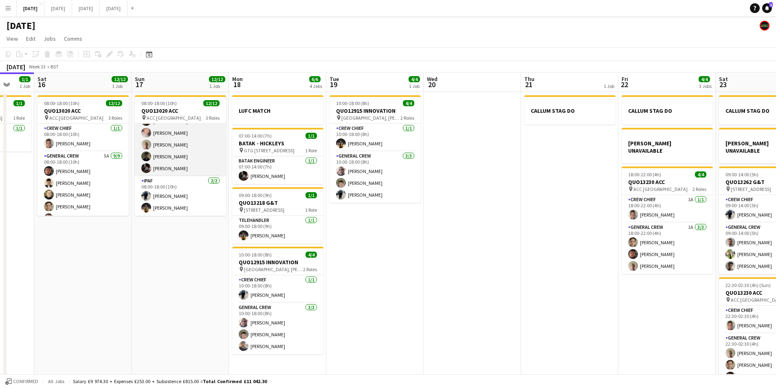
scroll to position [0, 0]
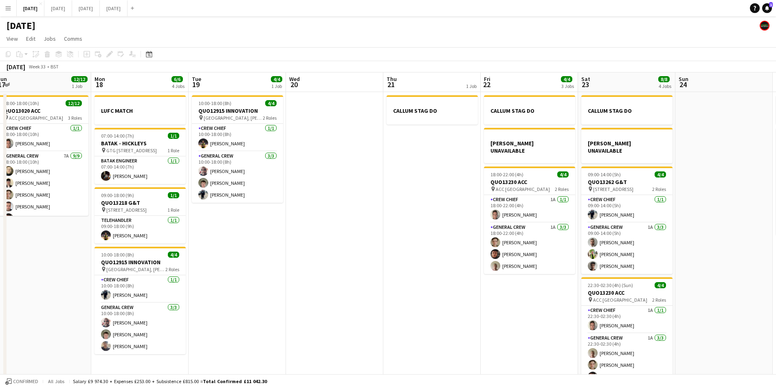
drag, startPoint x: 483, startPoint y: 248, endPoint x: 352, endPoint y: 244, distance: 131.7
click at [345, 242] on app-calendar-viewport "Wed 13 Thu 14 4/4 1 Job Fri 15 1/1 1 Job Sat 16 12/12 1 Job Sun 17 12/12 1 Job …" at bounding box center [388, 235] width 776 height 324
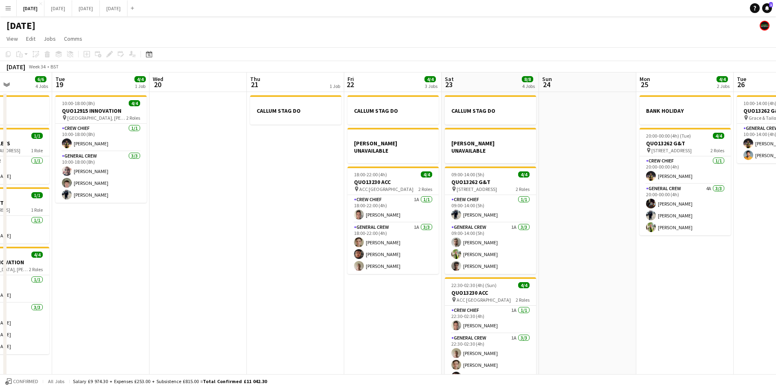
drag, startPoint x: 445, startPoint y: 288, endPoint x: 310, endPoint y: 264, distance: 137.9
click at [310, 264] on app-calendar-viewport "Fri 15 1/1 1 Job Sat 16 12/12 1 Job Sun 17 12/12 1 Job Mon 18 6/6 4 Jobs Tue 19…" at bounding box center [388, 235] width 776 height 324
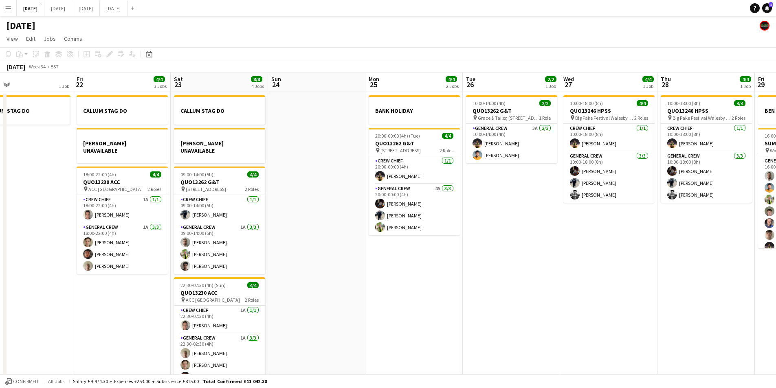
drag, startPoint x: 611, startPoint y: 270, endPoint x: 509, endPoint y: 265, distance: 102.0
click at [515, 265] on app-calendar-viewport "Sun 17 12/12 1 Job Mon 18 6/6 4 Jobs Tue 19 4/4 1 Job Wed 20 Thu 21 1 Job Fri 2…" at bounding box center [388, 235] width 776 height 324
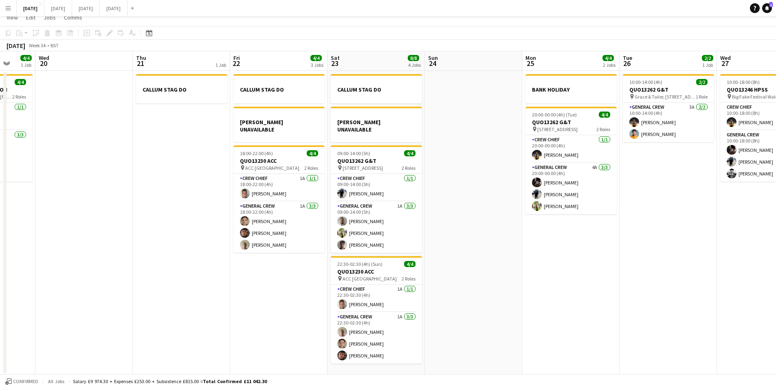
scroll to position [0, 0]
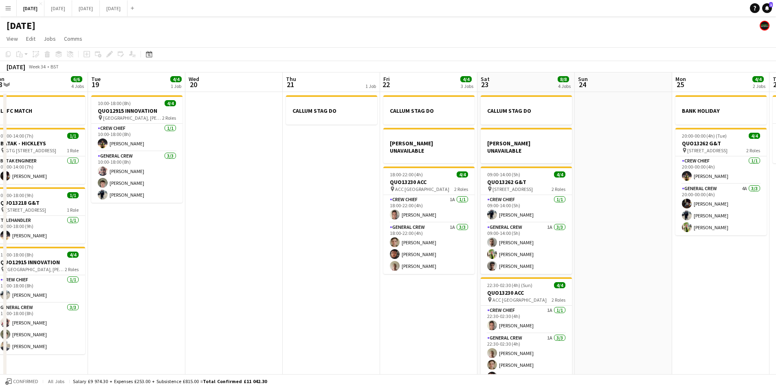
drag, startPoint x: 609, startPoint y: 276, endPoint x: 624, endPoint y: 245, distance: 33.9
click at [759, 262] on app-calendar-viewport "Sat 16 12/12 1 Job Sun 17 12/12 1 Job Mon 18 6/6 4 Jobs Tue 19 4/4 1 Job Wed 20…" at bounding box center [388, 235] width 776 height 324
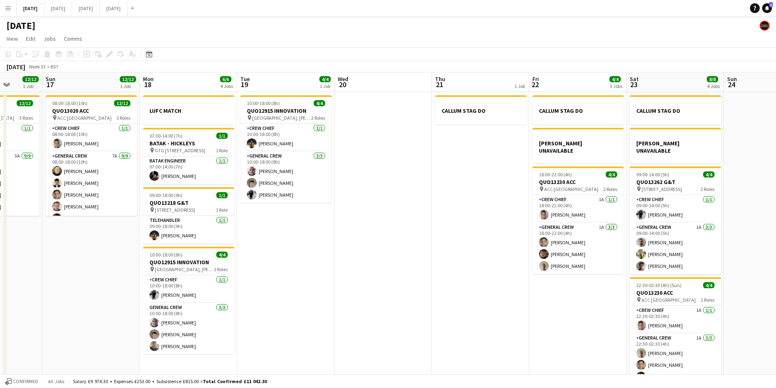
drag, startPoint x: 442, startPoint y: 264, endPoint x: 448, endPoint y: 237, distance: 28.4
click at [445, 262] on app-calendar-viewport "Thu 14 4/4 1 Job Fri 15 1/1 1 Job Sat 16 12/12 1 Job Sun 17 12/12 1 Job Mon 18 …" at bounding box center [388, 235] width 776 height 324
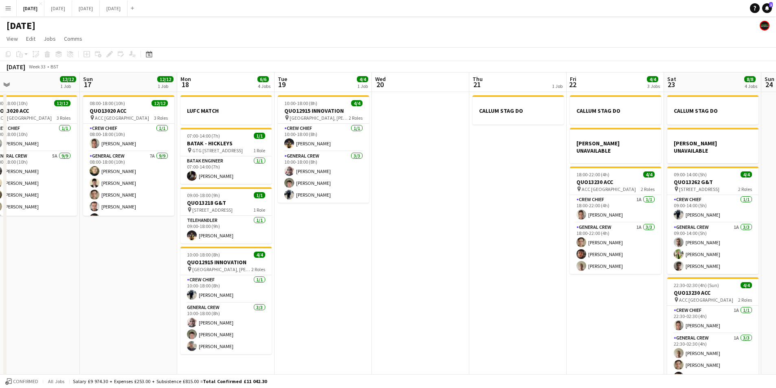
drag, startPoint x: 203, startPoint y: 205, endPoint x: 215, endPoint y: 168, distance: 38.7
click at [231, 194] on app-calendar-viewport "Thu 14 4/4 1 Job Fri 15 1/1 1 Job Sat 16 12/12 1 Job Sun 17 12/12 1 Job Mon 18 …" at bounding box center [388, 235] width 776 height 324
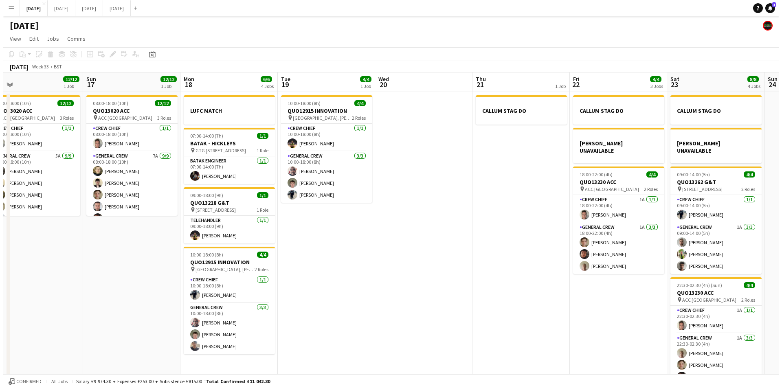
scroll to position [0, 213]
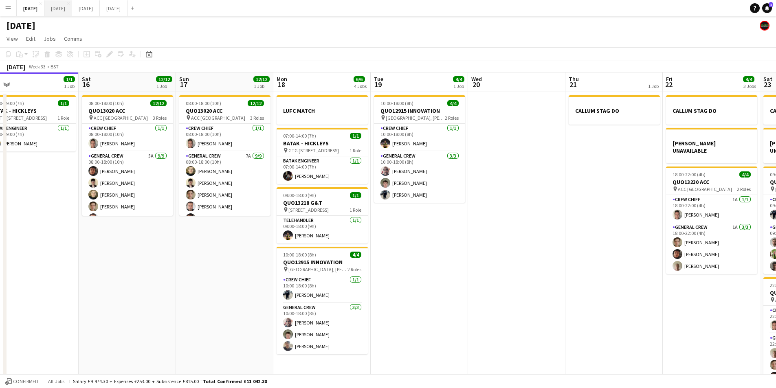
click at [72, 2] on button "[DATE] Close" at bounding box center [58, 8] width 28 height 16
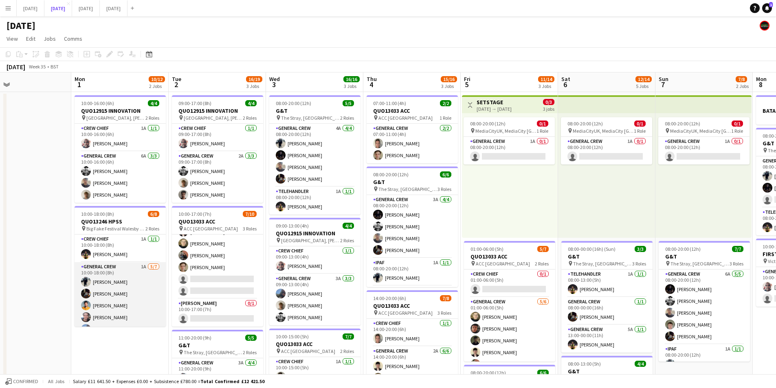
scroll to position [34, 0]
click at [126, 285] on app-card-role "General Crew 1A [DATE] 10:00-18:00 (8h) [PERSON_NAME] [PERSON_NAME] [PERSON_NAM…" at bounding box center [120, 277] width 91 height 99
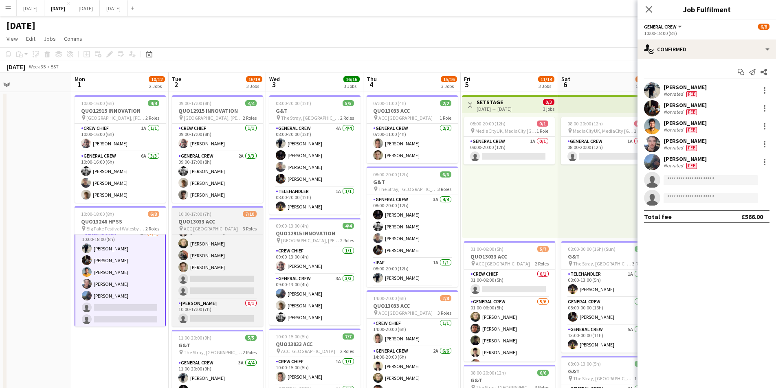
scroll to position [35, 0]
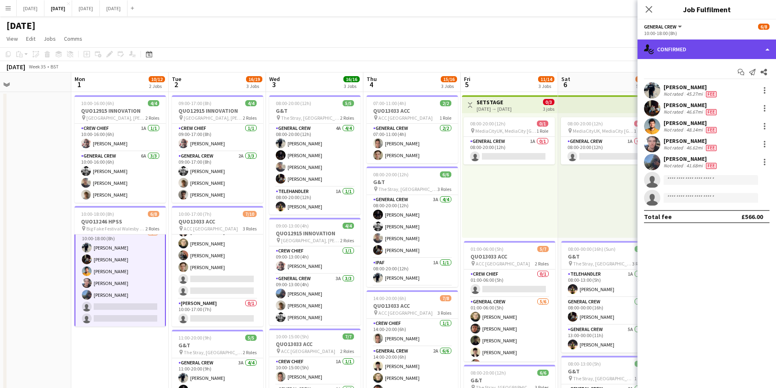
click at [709, 52] on div "single-neutral-actions-check-2 Confirmed" at bounding box center [707, 50] width 139 height 20
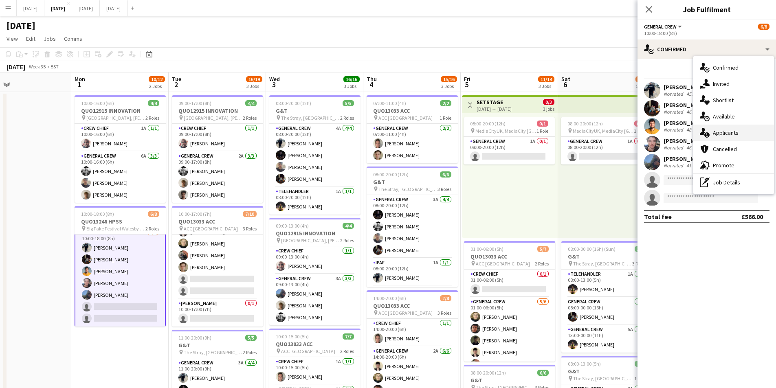
click at [731, 128] on div "single-neutral-actions-information Applicants" at bounding box center [733, 133] width 81 height 16
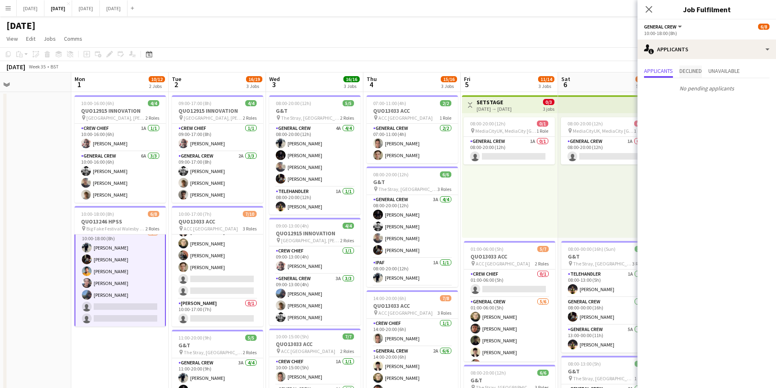
click at [692, 75] on span "Declined" at bounding box center [691, 72] width 22 height 12
click at [733, 71] on span "Unavailable" at bounding box center [724, 71] width 31 height 6
click at [647, 9] on icon "Close pop-in" at bounding box center [649, 9] width 8 height 8
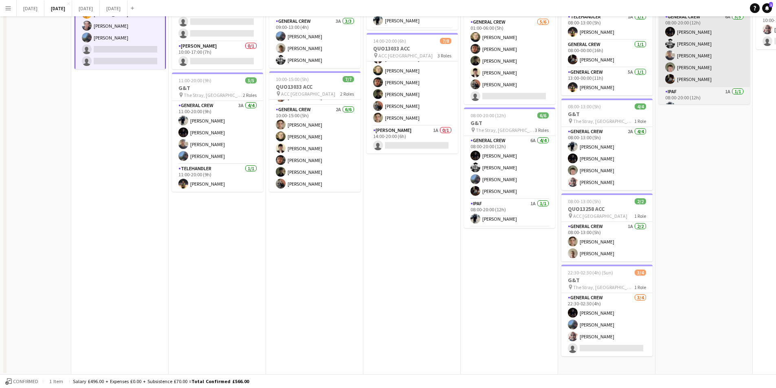
scroll to position [13, 0]
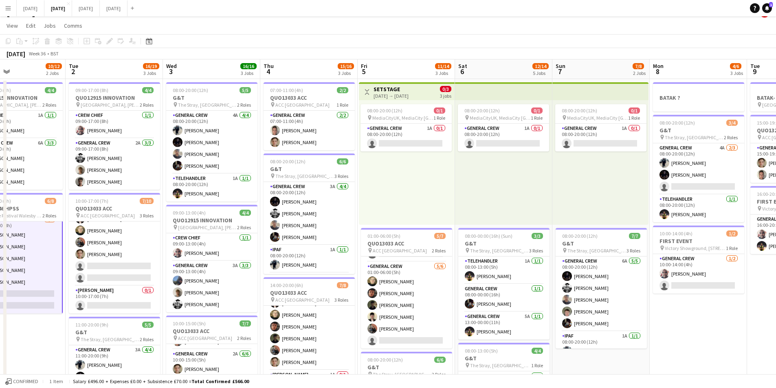
drag, startPoint x: 702, startPoint y: 360, endPoint x: 545, endPoint y: 344, distance: 158.1
click at [541, 344] on app-calendar-viewport "Fri 29 Sat 30 Sun 31 Mon 1 10/12 2 Jobs Tue 2 16/19 3 Jobs Wed 3 16/16 3 Jobs T…" at bounding box center [388, 339] width 776 height 560
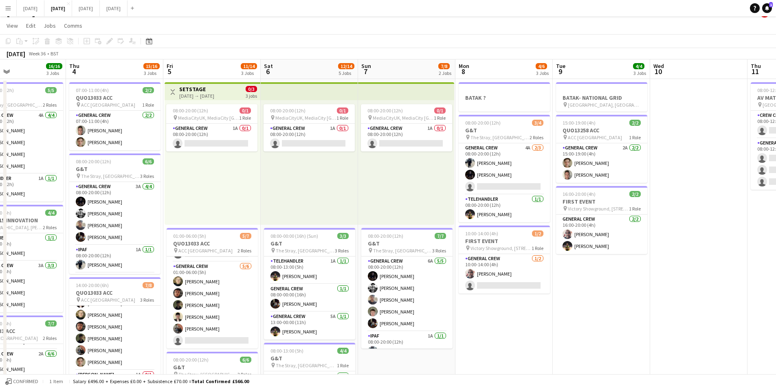
drag, startPoint x: 670, startPoint y: 331, endPoint x: 533, endPoint y: 323, distance: 137.2
click at [533, 323] on app-calendar-viewport "Sun 31 Mon 1 10/12 2 Jobs Tue 2 16/19 3 Jobs Wed 3 16/16 3 Jobs Thu 4 15/16 3 J…" at bounding box center [388, 339] width 776 height 560
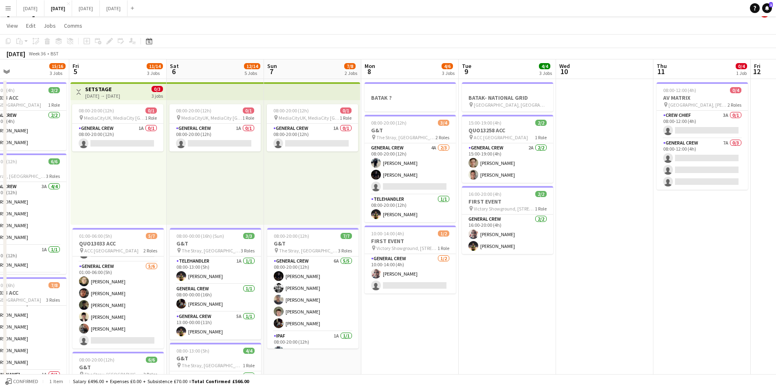
drag, startPoint x: 637, startPoint y: 308, endPoint x: 543, endPoint y: 307, distance: 94.1
click at [543, 307] on app-calendar-viewport "Mon 1 10/12 2 Jobs Tue 2 16/19 3 Jobs Wed 3 16/16 3 Jobs Thu 4 15/16 3 Jobs Fri…" at bounding box center [388, 339] width 776 height 560
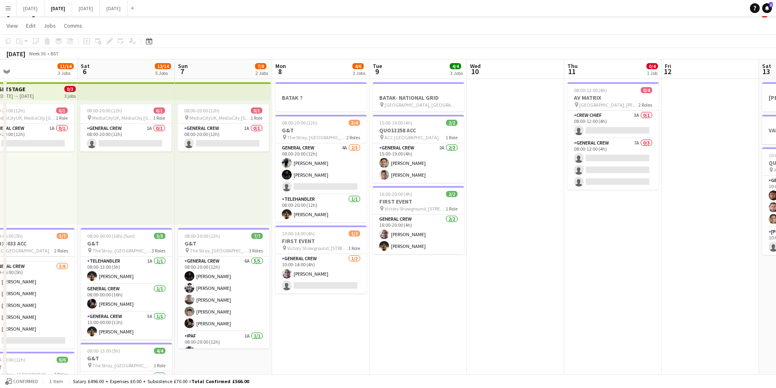
drag, startPoint x: 608, startPoint y: 311, endPoint x: 537, endPoint y: 304, distance: 71.3
click at [537, 304] on app-calendar-viewport "Tue 2 16/19 3 Jobs Wed 3 16/16 3 Jobs Thu 4 15/16 3 Jobs Fri 5 11/14 3 Jobs Sat…" at bounding box center [388, 339] width 776 height 560
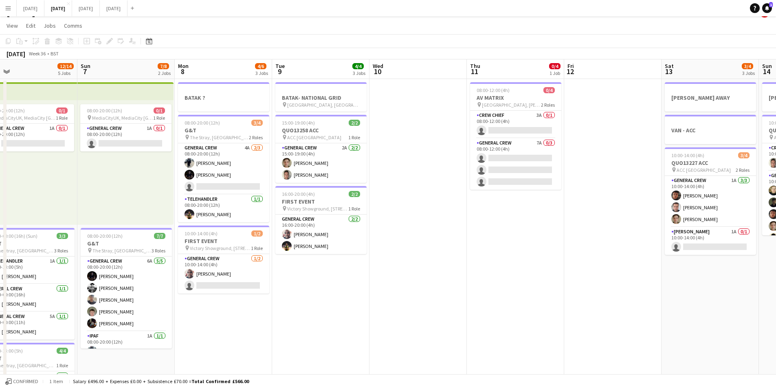
drag, startPoint x: 656, startPoint y: 275, endPoint x: 530, endPoint y: 270, distance: 126.4
click at [527, 270] on app-calendar-viewport "Wed 3 16/16 3 Jobs Thu 4 15/16 3 Jobs Fri 5 11/14 3 Jobs Sat 6 12/14 5 Jobs Sun…" at bounding box center [388, 339] width 776 height 560
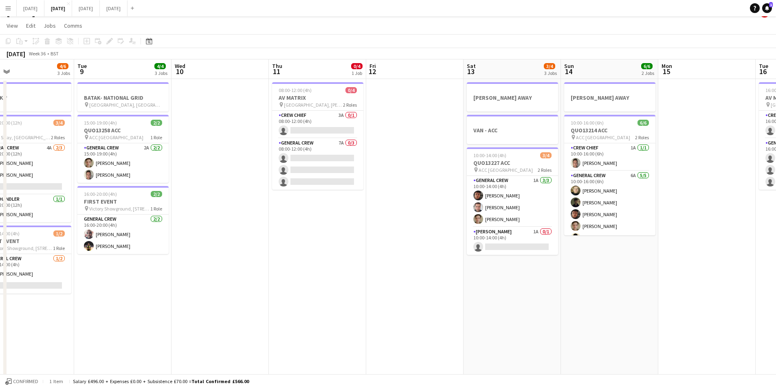
drag, startPoint x: 566, startPoint y: 286, endPoint x: 496, endPoint y: 277, distance: 71.1
click at [496, 277] on app-calendar-viewport "Fri 5 11/14 3 Jobs Sat 6 12/14 5 Jobs Sun 7 7/8 2 Jobs Mon 8 4/6 3 Jobs Tue 9 4…" at bounding box center [388, 339] width 776 height 560
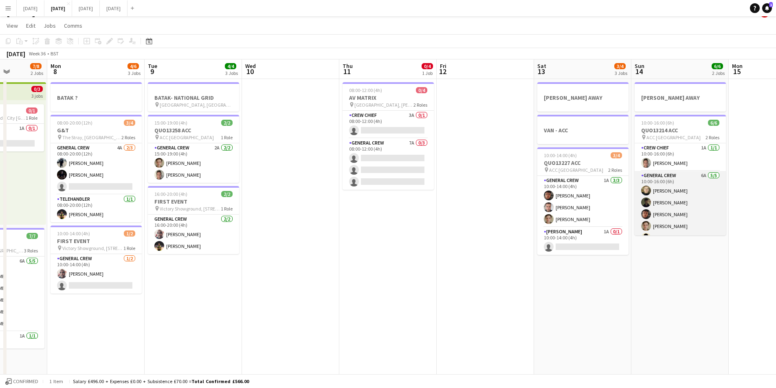
scroll to position [11, 0]
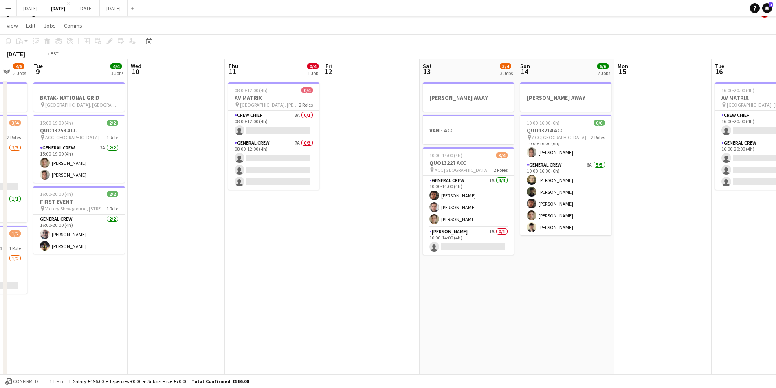
drag, startPoint x: 509, startPoint y: 265, endPoint x: 401, endPoint y: 253, distance: 109.1
click at [377, 246] on app-calendar-viewport "Fri 5 11/14 3 Jobs Sat 6 12/14 5 Jobs Sun 7 7/8 2 Jobs Mon 8 4/6 3 Jobs Tue 9 4…" at bounding box center [388, 339] width 776 height 560
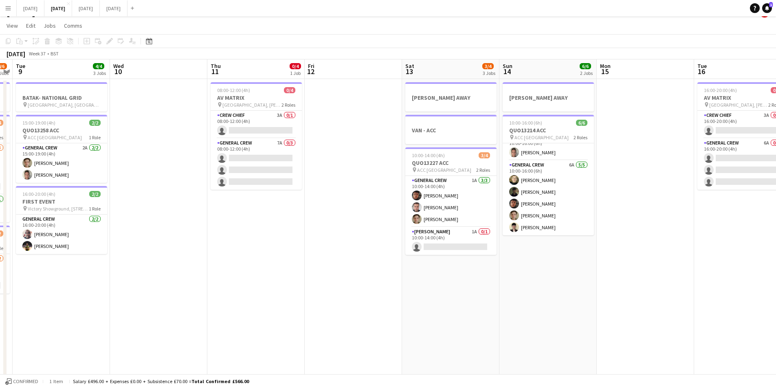
drag, startPoint x: 631, startPoint y: 278, endPoint x: 448, endPoint y: 268, distance: 182.8
click at [448, 268] on app-calendar-viewport "Sat 6 12/14 5 Jobs Sun 7 7/8 2 Jobs Mon 8 4/6 3 Jobs Tue 9 4/4 3 Jobs Wed 10 Th…" at bounding box center [388, 339] width 776 height 560
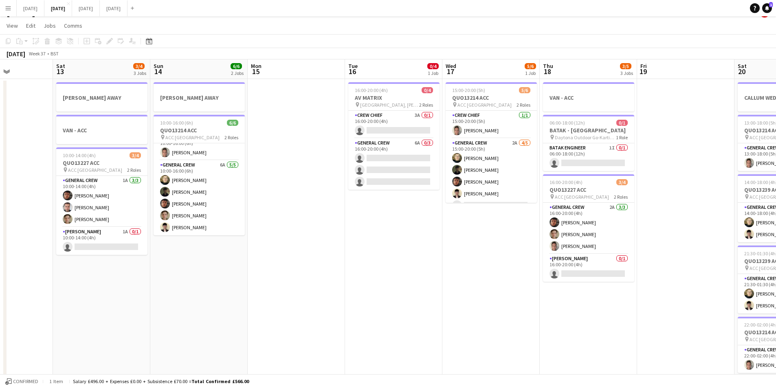
drag, startPoint x: 598, startPoint y: 283, endPoint x: 431, endPoint y: 259, distance: 168.4
click at [431, 259] on app-calendar-viewport "Tue 9 4/4 3 Jobs Wed 10 Thu 11 0/4 1 Job Fri 12 Sat 13 3/4 3 Jobs Sun 14 6/6 2 …" at bounding box center [388, 339] width 776 height 560
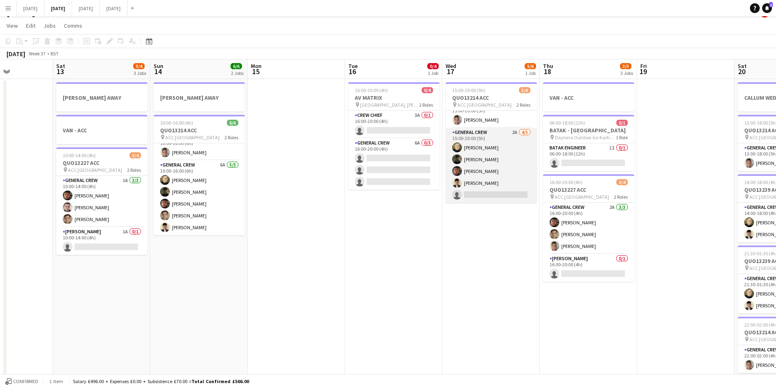
click at [501, 181] on app-card-role "General Crew 2A [DATE] 15:00-20:00 (5h) [PERSON_NAME] black [PERSON_NAME] [PERS…" at bounding box center [491, 165] width 91 height 75
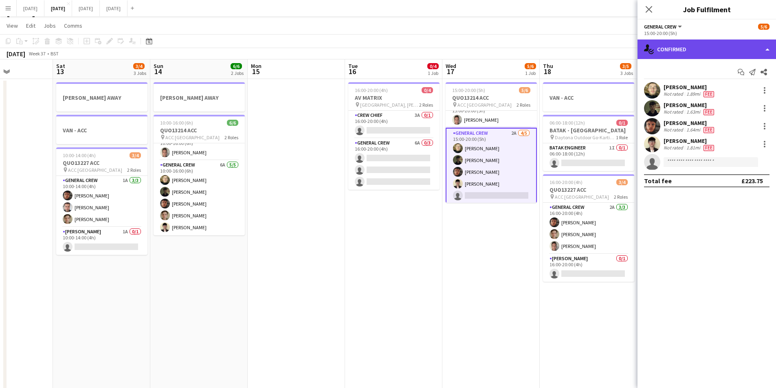
click at [715, 51] on div "single-neutral-actions-check-2 Confirmed" at bounding box center [707, 50] width 139 height 20
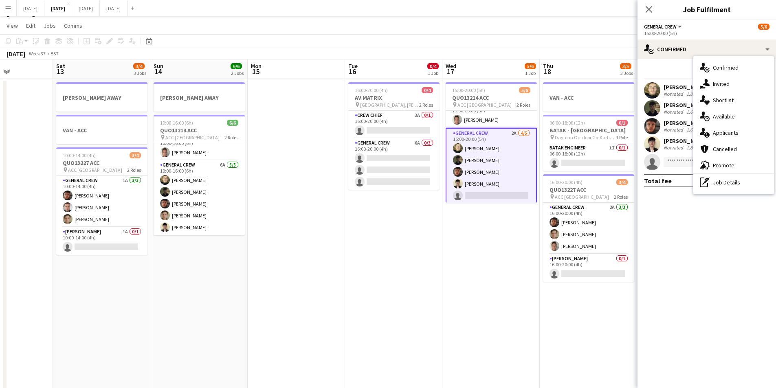
click at [723, 132] on div "single-neutral-actions-information Applicants" at bounding box center [733, 133] width 81 height 16
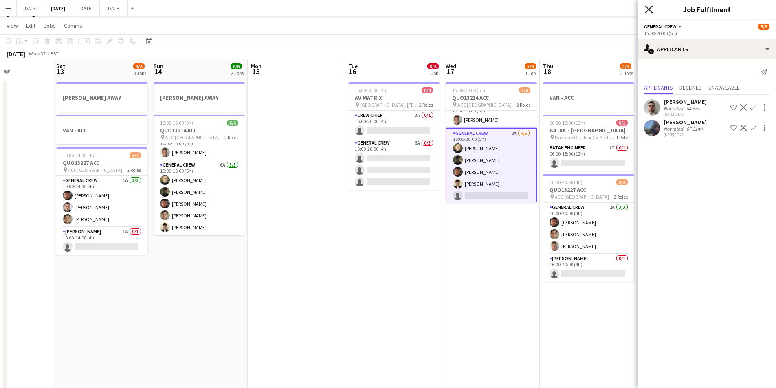
click at [650, 11] on icon at bounding box center [649, 9] width 8 height 8
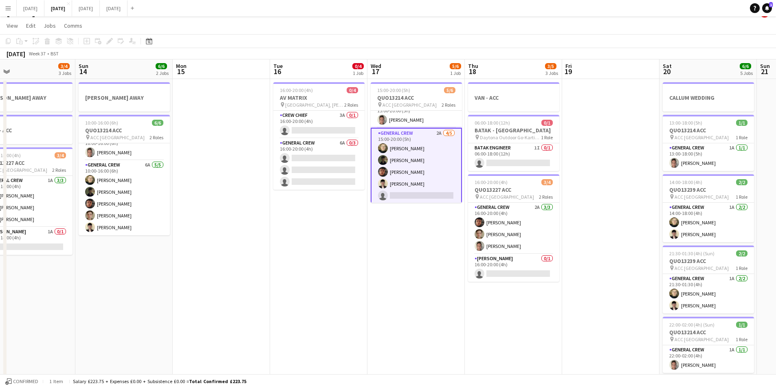
scroll to position [0, 315]
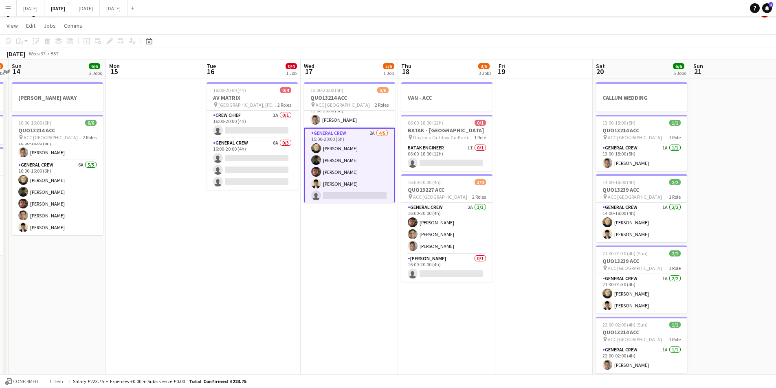
drag, startPoint x: 473, startPoint y: 288, endPoint x: 331, endPoint y: 311, distance: 144.1
click at [331, 311] on app-calendar-viewport "Thu 11 0/4 1 Job Fri 12 Sat 13 3/4 3 Jobs Sun 14 6/6 2 Jobs Mon 15 Tue 16 0/4 1…" at bounding box center [388, 339] width 776 height 560
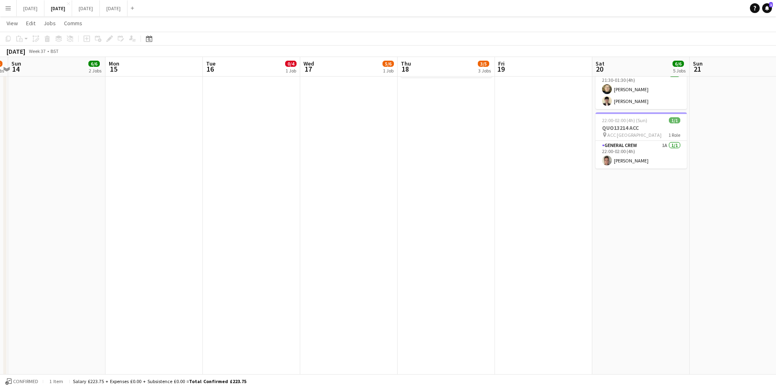
scroll to position [0, 0]
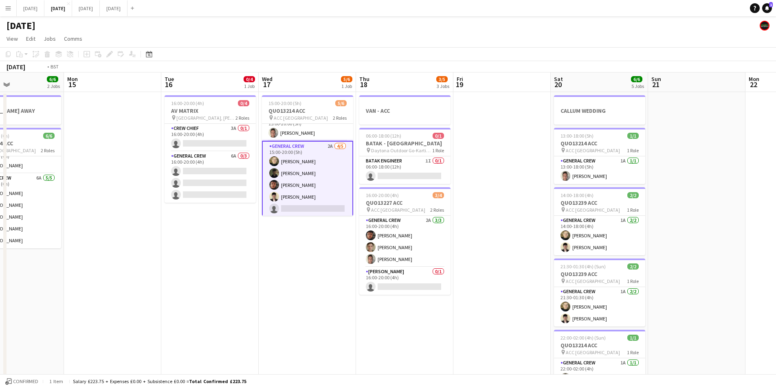
drag, startPoint x: 586, startPoint y: 278, endPoint x: 387, endPoint y: 244, distance: 201.3
click at [379, 244] on app-calendar-viewport "Thu 11 0/4 1 Job Fri 12 Sat 13 3/4 3 Jobs Sun 14 6/6 2 Jobs Mon 15 Tue 16 0/4 1…" at bounding box center [388, 353] width 776 height 560
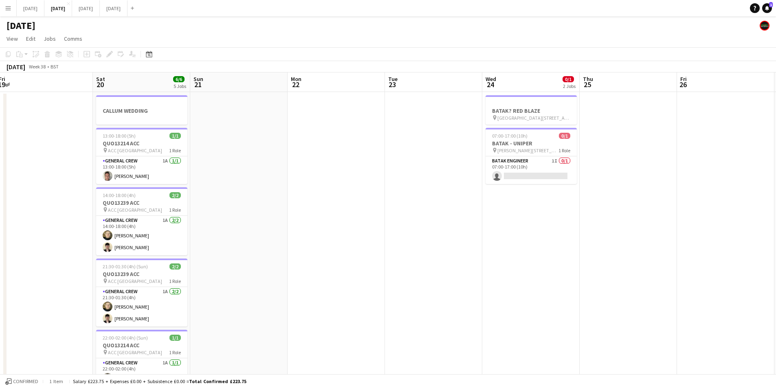
scroll to position [0, 294]
drag, startPoint x: 600, startPoint y: 261, endPoint x: 409, endPoint y: 247, distance: 192.0
click at [409, 247] on app-calendar-viewport "Tue 16 0/4 1 Job Wed 17 5/6 1 Job Thu 18 3/5 3 Jobs Fri 19 Sat 20 6/6 5 Jobs Su…" at bounding box center [388, 353] width 776 height 560
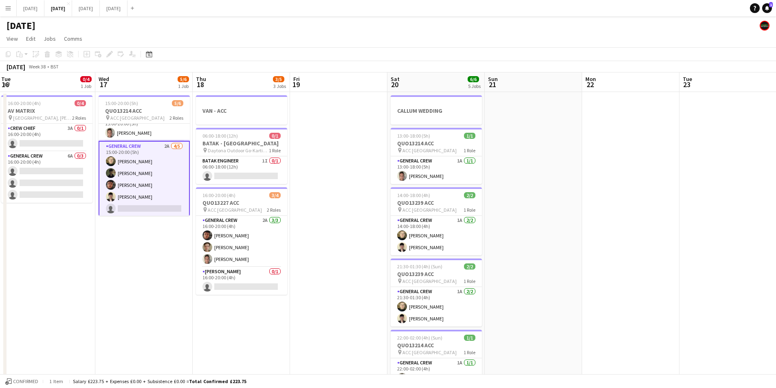
drag, startPoint x: 383, startPoint y: 284, endPoint x: 697, endPoint y: 290, distance: 314.6
click at [697, 290] on app-calendar-viewport "Sun 14 6/6 2 Jobs Mon 15 Tue 16 0/4 1 Job Wed 17 5/6 1 Job Thu 18 3/5 3 Jobs Fr…" at bounding box center [388, 353] width 776 height 560
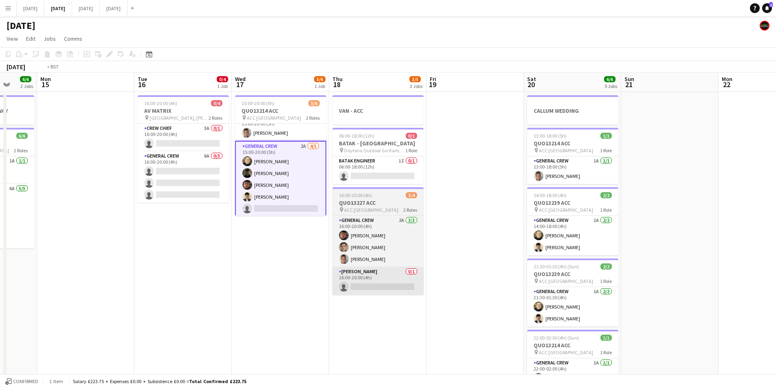
drag, startPoint x: 368, startPoint y: 294, endPoint x: 567, endPoint y: 288, distance: 198.5
click at [678, 295] on app-calendar-viewport "Sat 13 3/4 3 Jobs Sun 14 6/6 2 Jobs Mon 15 Tue 16 0/4 1 Job Wed 17 5/6 1 Job Th…" at bounding box center [388, 353] width 776 height 560
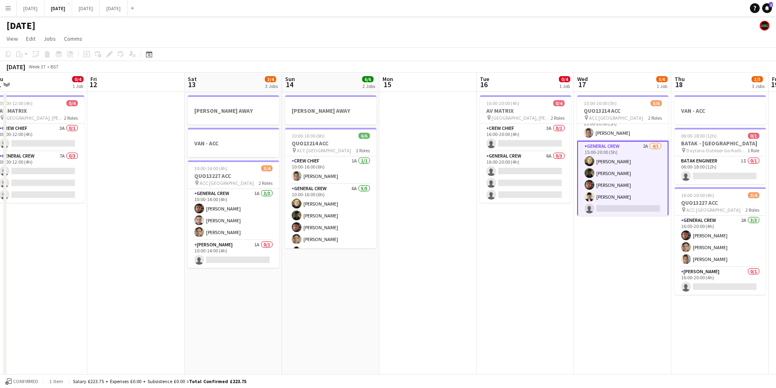
drag, startPoint x: 322, startPoint y: 308, endPoint x: 612, endPoint y: 299, distance: 290.6
click at [612, 299] on app-calendar-viewport "Wed 10 Thu 11 0/4 1 Job Fri 12 Sat 13 3/4 3 Jobs Sun 14 6/6 2 Jobs Mon 15 Tue 1…" at bounding box center [388, 353] width 776 height 560
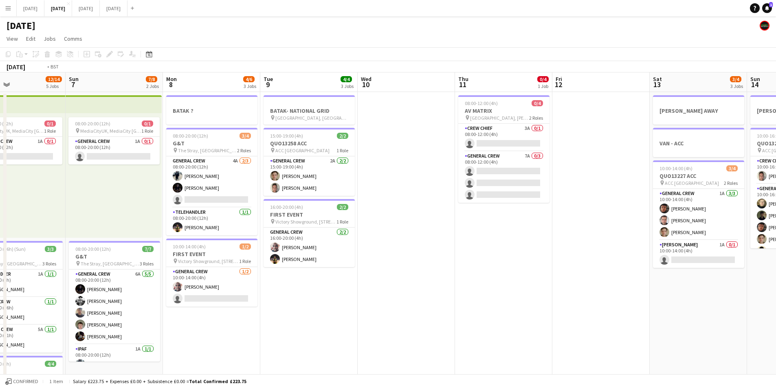
drag, startPoint x: 335, startPoint y: 296, endPoint x: 405, endPoint y: 293, distance: 69.7
click at [645, 305] on app-calendar-viewport "Sat 6 12/14 5 Jobs Sun 7 7/8 2 Jobs Mon 8 4/6 3 Jobs Tue 9 4/4 3 Jobs Wed 10 Th…" at bounding box center [388, 353] width 776 height 560
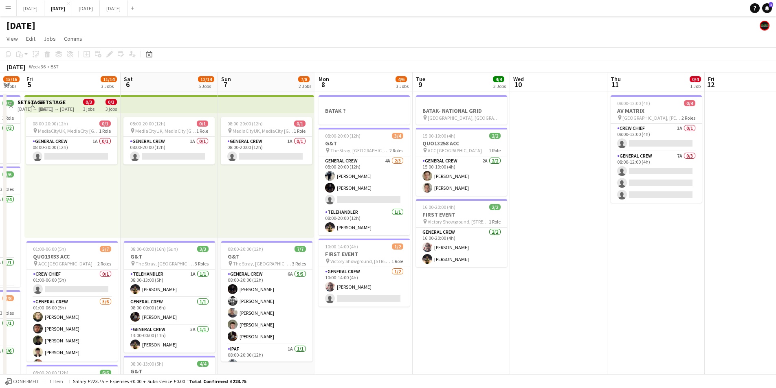
drag, startPoint x: 557, startPoint y: 312, endPoint x: 612, endPoint y: 292, distance: 58.8
click at [678, 301] on app-calendar-viewport "Thu 4 15/16 3 Jobs Fri 5 11/14 3 Jobs Sat 6 12/14 5 Jobs Sun 7 7/8 2 Jobs Mon 8…" at bounding box center [388, 353] width 776 height 560
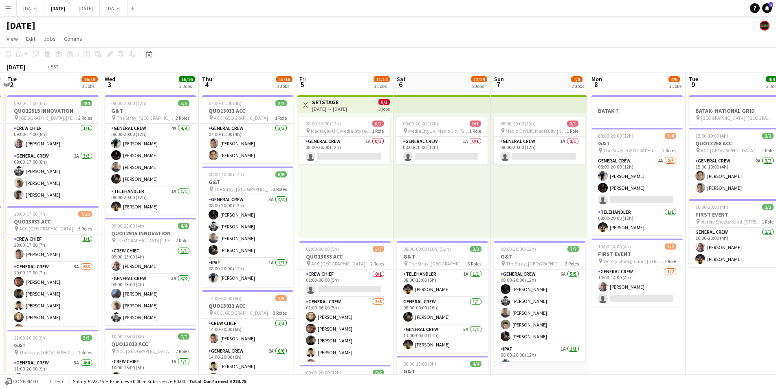
drag, startPoint x: 547, startPoint y: 320, endPoint x: 703, endPoint y: 297, distance: 157.7
click at [700, 300] on app-calendar-viewport "Sat 30 Sun 31 Mon 1 10/12 2 Jobs Tue 2 16/19 3 Jobs Wed 3 16/16 3 Jobs Thu 4 15…" at bounding box center [388, 353] width 776 height 560
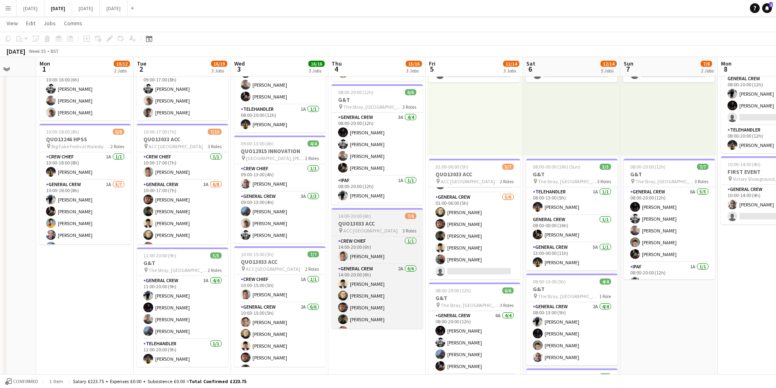
scroll to position [0, 0]
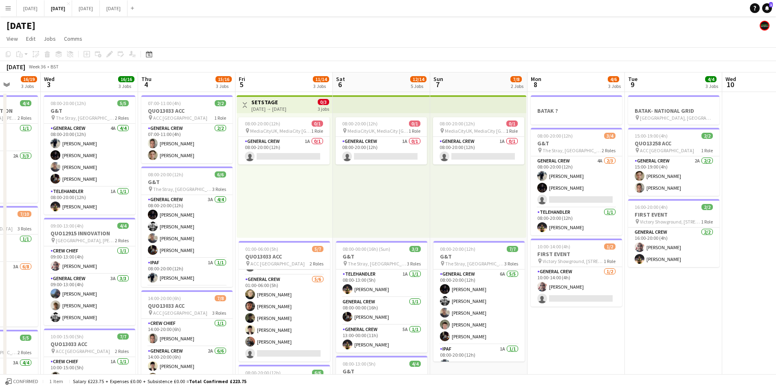
drag, startPoint x: 743, startPoint y: 295, endPoint x: 460, endPoint y: 268, distance: 284.4
click at [459, 269] on app-calendar-viewport "Sun 31 Mon 1 10/12 2 Jobs Tue 2 16/19 3 Jobs Wed 3 16/16 3 Jobs Thu 4 15/16 3 J…" at bounding box center [388, 353] width 776 height 560
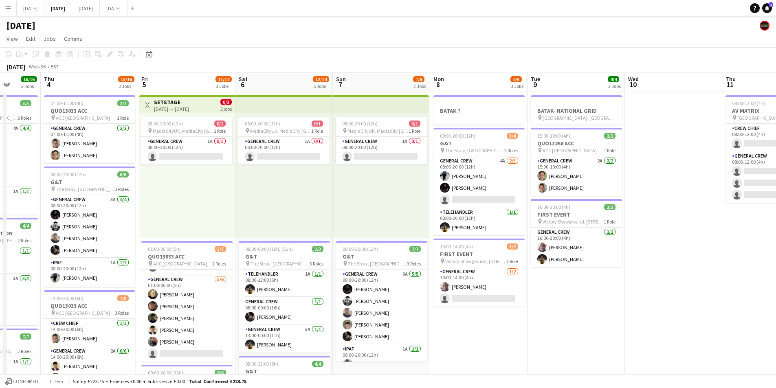
scroll to position [0, 248]
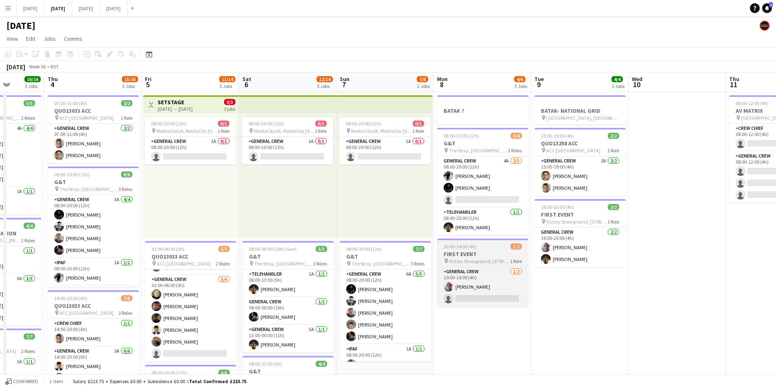
click at [491, 244] on div "10:00-14:00 (4h) 1/2" at bounding box center [482, 247] width 91 height 6
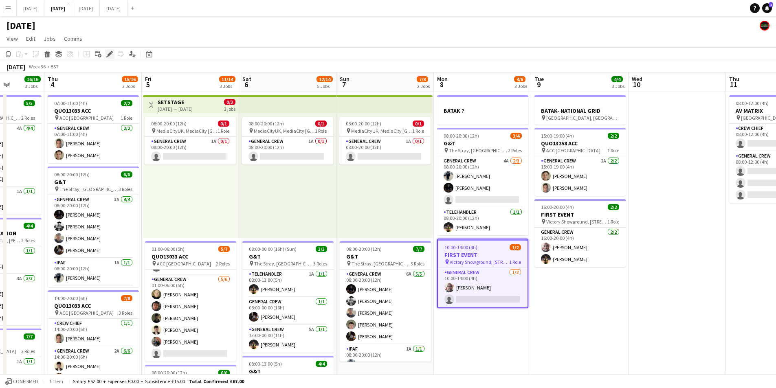
click at [109, 54] on icon at bounding box center [109, 54] width 4 height 4
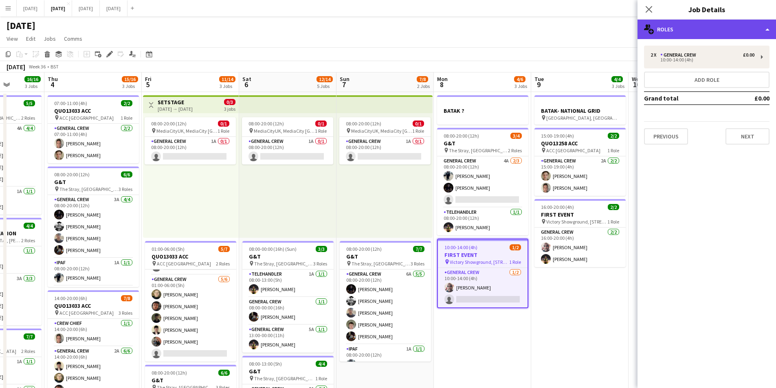
click at [709, 28] on div "multiple-users-add Roles" at bounding box center [707, 30] width 139 height 20
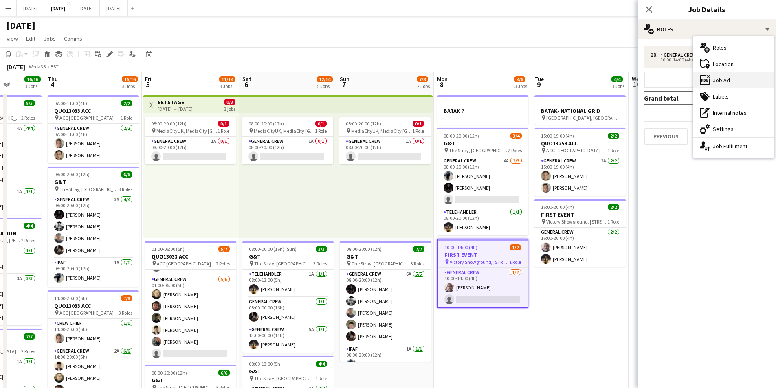
click at [731, 86] on div "ads-window Job Ad" at bounding box center [733, 80] width 81 height 16
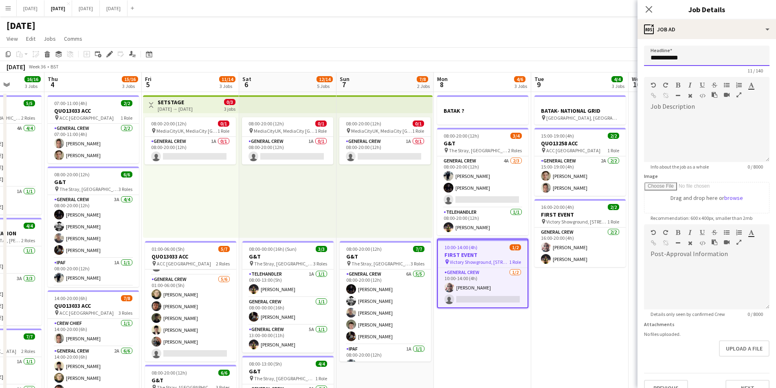
click at [649, 57] on input "**********" at bounding box center [706, 56] width 125 height 20
drag, startPoint x: 680, startPoint y: 57, endPoint x: 641, endPoint y: 58, distance: 39.1
click at [641, 58] on form "**********" at bounding box center [707, 221] width 139 height 351
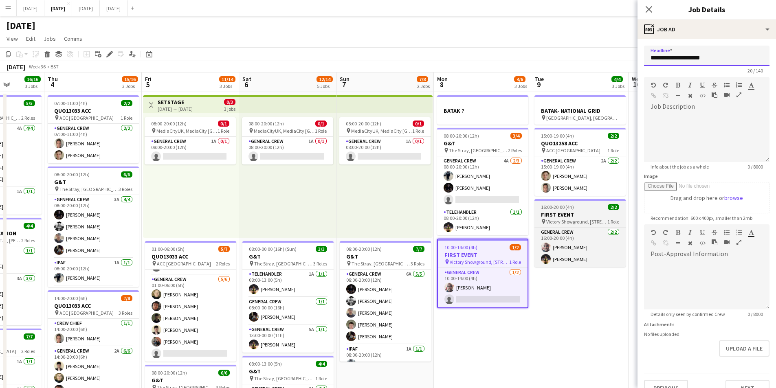
type input "**********"
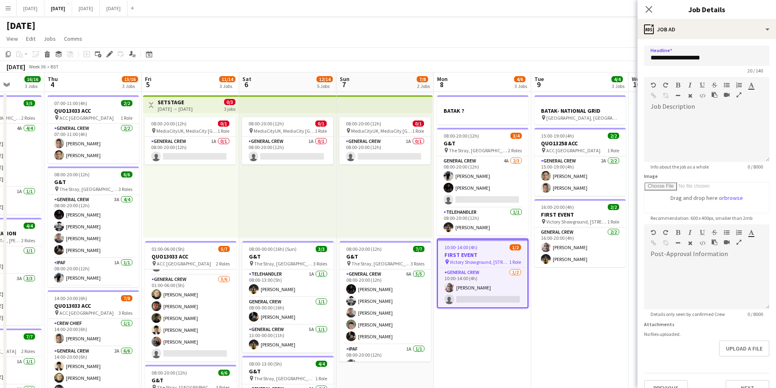
drag, startPoint x: 579, startPoint y: 213, endPoint x: 645, endPoint y: 81, distance: 147.8
click at [579, 212] on h3 "FIRST EVENT" at bounding box center [580, 214] width 91 height 7
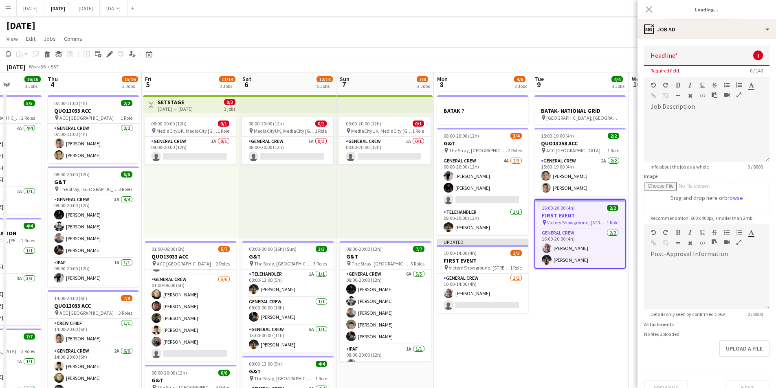
type input "**********"
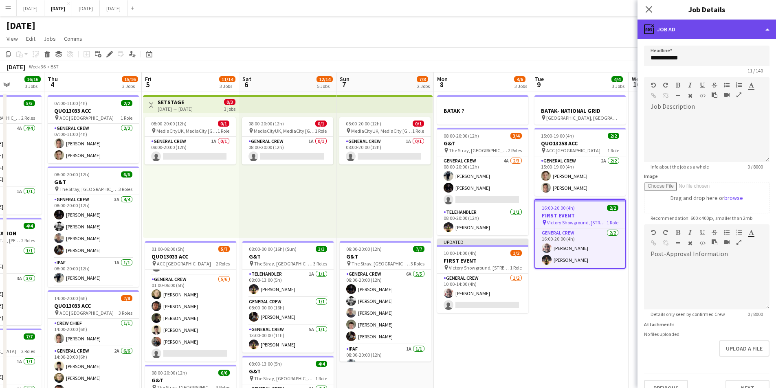
click at [687, 33] on div "ads-window Job Ad" at bounding box center [707, 30] width 139 height 20
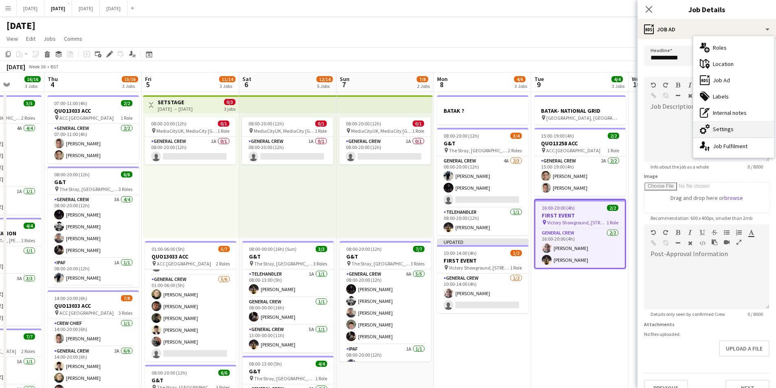
click at [715, 127] on div "cog-double-3 Settings" at bounding box center [733, 129] width 81 height 16
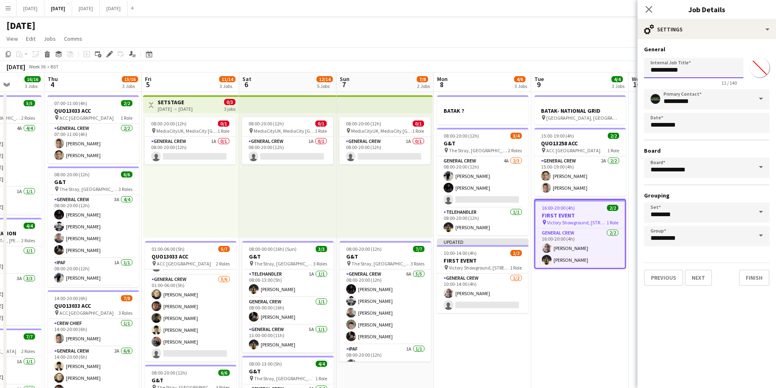
click at [648, 68] on input "**********" at bounding box center [693, 68] width 99 height 20
paste input "********"
drag, startPoint x: 501, startPoint y: 262, endPoint x: 632, endPoint y: 124, distance: 189.6
click at [501, 260] on h3 "FIRST EVENT" at bounding box center [482, 260] width 91 height 7
type input "**********"
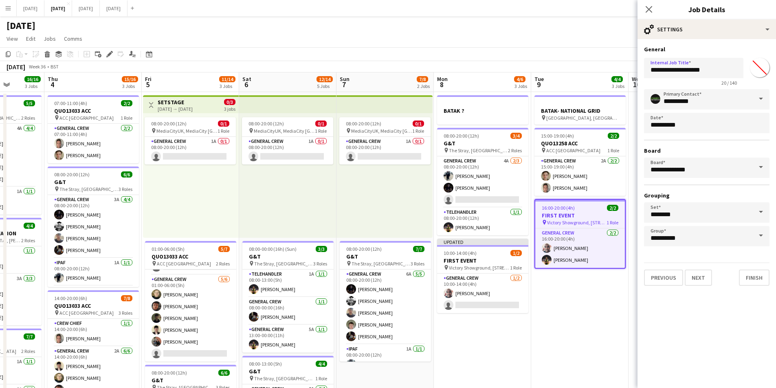
type input "*******"
type input "**********"
type input "*******"
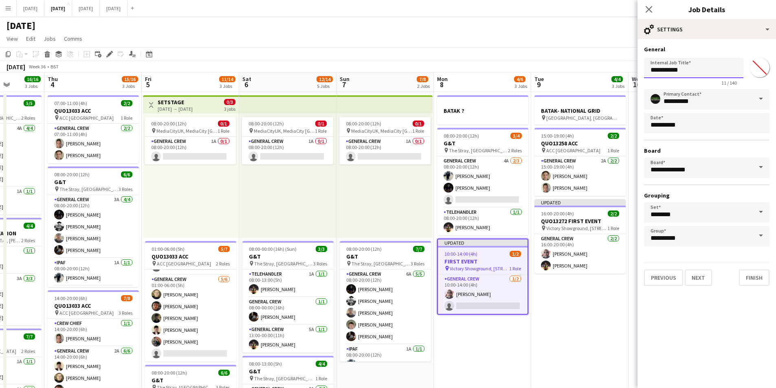
click at [650, 69] on input "**********" at bounding box center [693, 68] width 99 height 20
paste input "********"
type input "**********"
click at [649, 9] on icon at bounding box center [649, 9] width 8 height 8
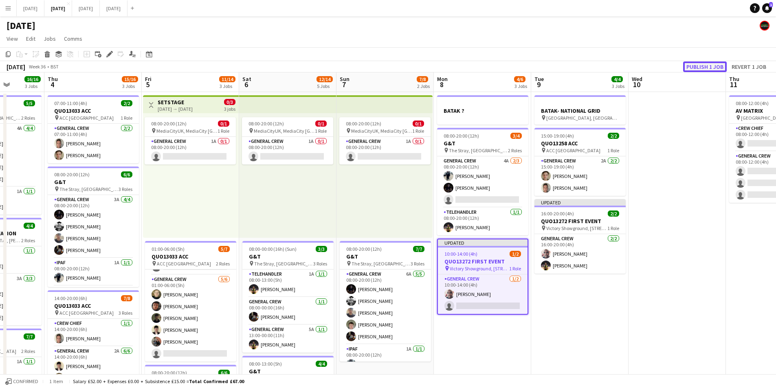
click at [705, 70] on button "Publish 1 job" at bounding box center [705, 67] width 44 height 11
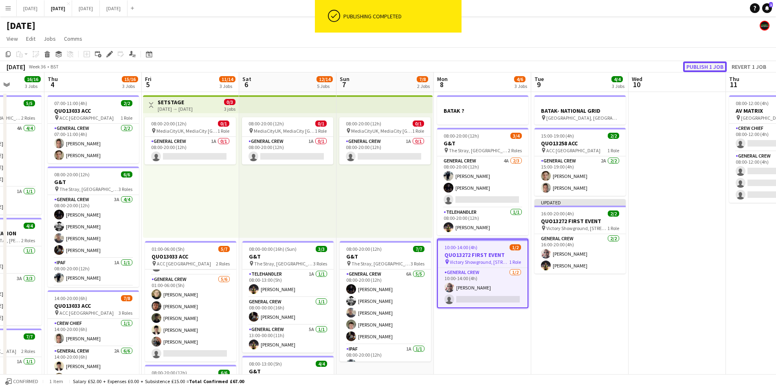
click at [705, 70] on button "Publish 1 job" at bounding box center [705, 67] width 44 height 11
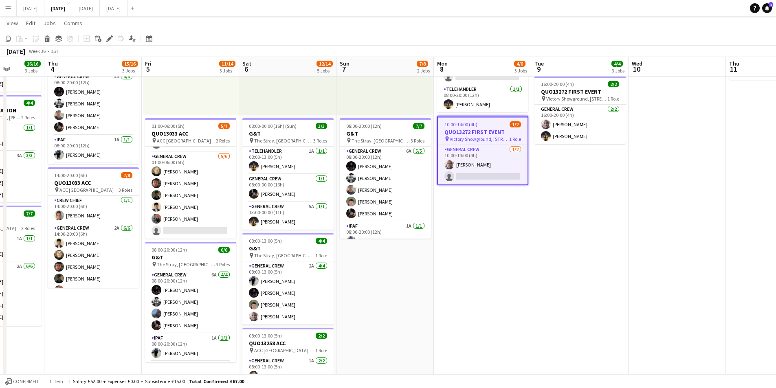
scroll to position [0, 272]
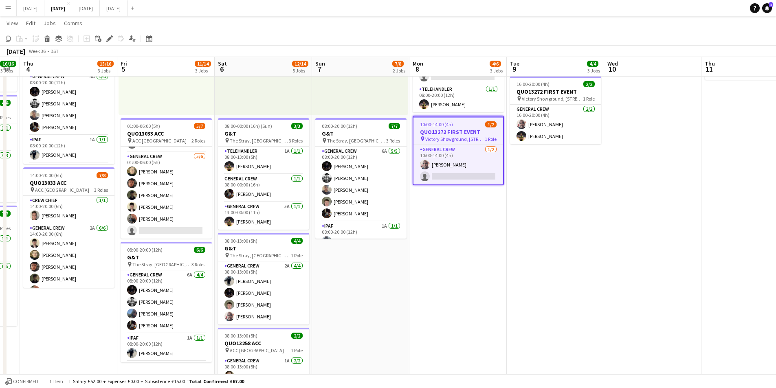
drag, startPoint x: 517, startPoint y: 271, endPoint x: 492, endPoint y: 276, distance: 24.9
click at [492, 276] on app-calendar-viewport "Mon 1 10/12 2 Jobs Tue 2 16/19 3 Jobs Wed 3 16/16 3 Jobs Thu 4 15/16 3 Jobs Fri…" at bounding box center [388, 210] width 776 height 600
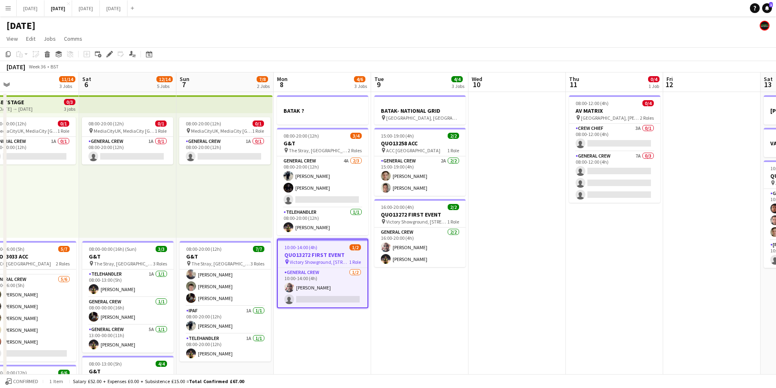
scroll to position [0, 277]
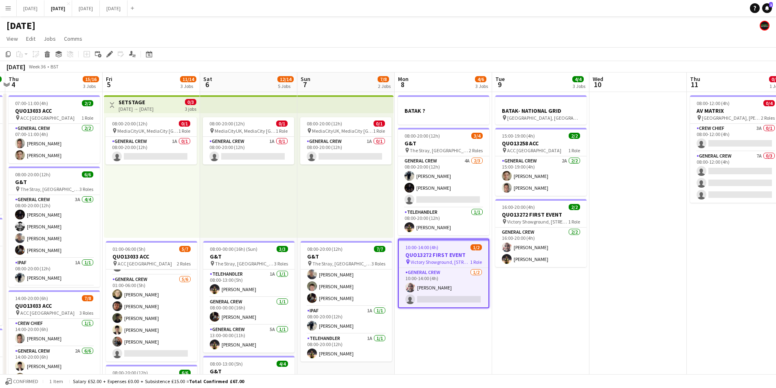
drag, startPoint x: 578, startPoint y: 275, endPoint x: 567, endPoint y: 291, distance: 19.4
click at [563, 296] on app-calendar-viewport "Tue 2 16/19 3 Jobs Wed 3 16/16 3 Jobs Thu 4 15/16 3 Jobs Fri 5 11/14 3 Jobs Sat…" at bounding box center [388, 353] width 776 height 560
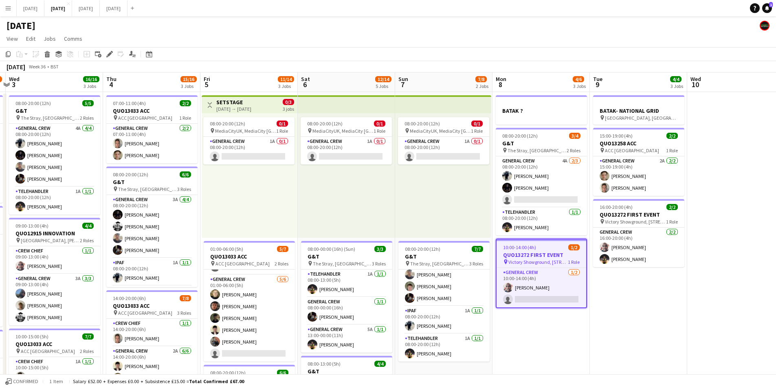
drag, startPoint x: 535, startPoint y: 304, endPoint x: 654, endPoint y: 280, distance: 121.8
click at [687, 303] on app-calendar-viewport "Mon 1 10/12 2 Jobs Tue 2 16/19 3 Jobs Wed 3 16/16 3 Jobs Thu 4 15/16 3 Jobs Fri…" at bounding box center [388, 353] width 776 height 560
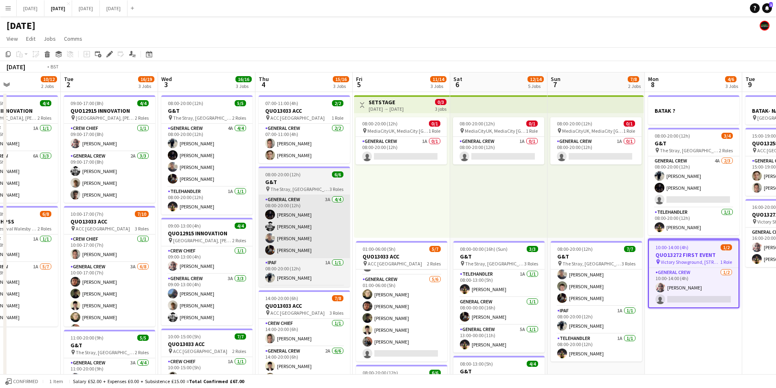
drag, startPoint x: 359, startPoint y: 272, endPoint x: 427, endPoint y: 253, distance: 69.7
click at [503, 258] on app-calendar-viewport "Sat 30 Sun 31 Mon 1 10/12 2 Jobs Tue 2 16/19 3 Jobs Wed 3 16/16 3 Jobs Thu 4 15…" at bounding box center [388, 353] width 776 height 560
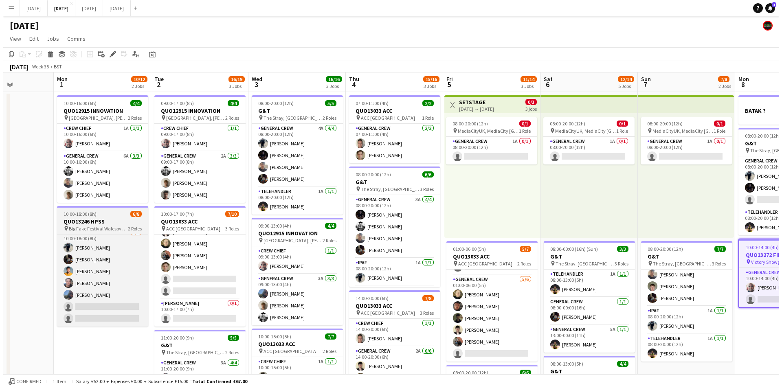
scroll to position [0, 0]
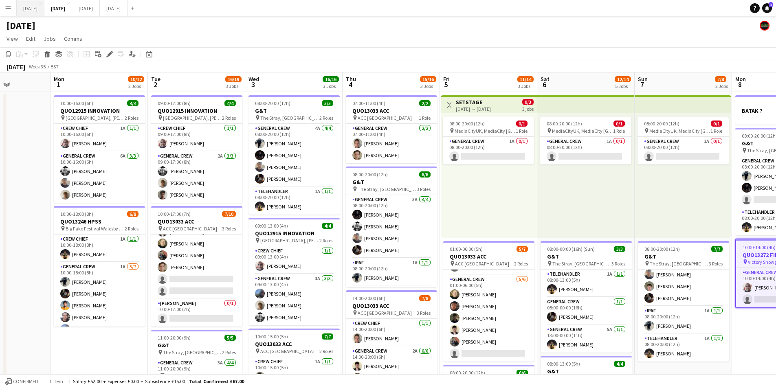
click at [36, 10] on button "[DATE] Close" at bounding box center [31, 8] width 28 height 16
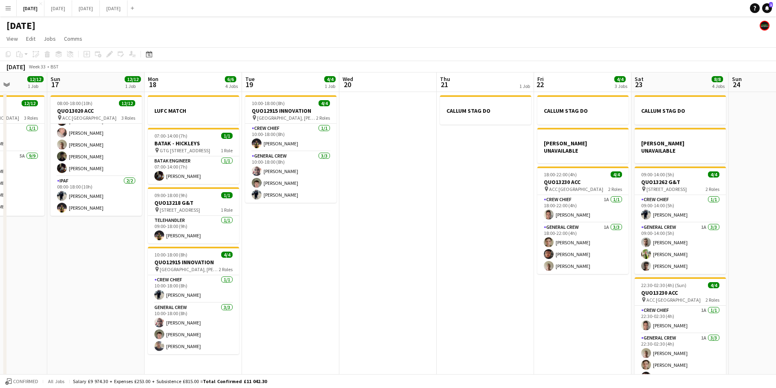
drag, startPoint x: 570, startPoint y: 248, endPoint x: 436, endPoint y: 240, distance: 134.3
click at [436, 240] on app-calendar-viewport "Wed 13 Thu 14 4/4 1 Job Fri 15 1/1 1 Job Sat 16 12/12 1 Job Sun 17 12/12 1 Job …" at bounding box center [388, 235] width 776 height 324
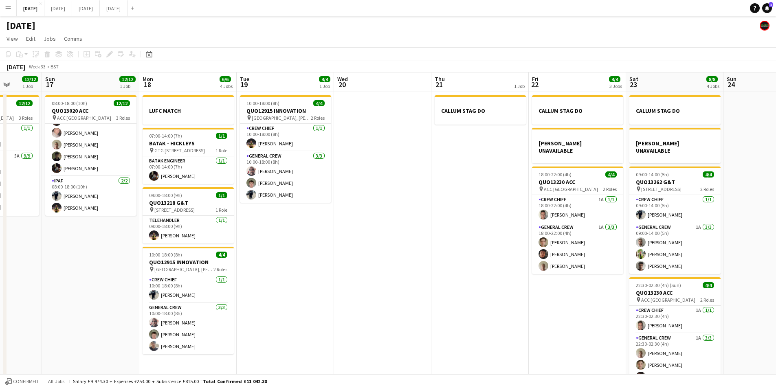
click at [331, 238] on app-calendar-viewport "Wed 13 Thu 14 4/4 1 Job Fri 15 1/1 1 Job Sat 16 12/12 1 Job Sun 17 12/12 1 Job …" at bounding box center [388, 235] width 776 height 324
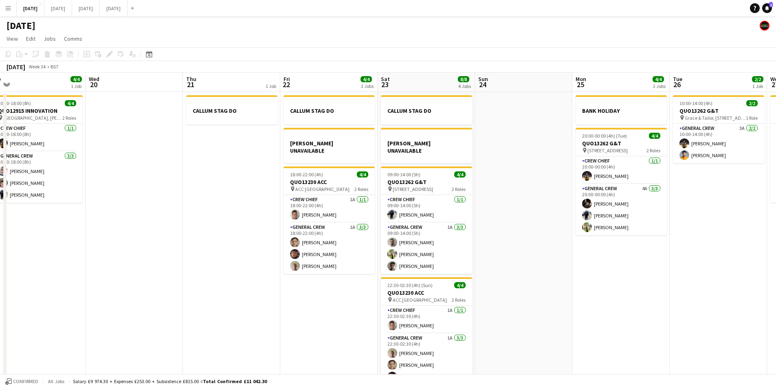
drag, startPoint x: 640, startPoint y: 261, endPoint x: 445, endPoint y: 228, distance: 197.9
click at [451, 229] on app-calendar-viewport "Fri 15 1/1 1 Job Sat 16 12/12 1 Job Sun 17 12/12 1 Job Mon 18 6/6 4 Jobs Tue 19…" at bounding box center [388, 235] width 776 height 324
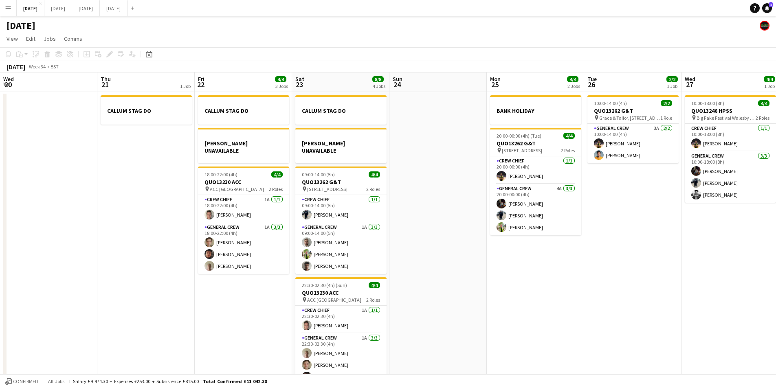
click at [343, 239] on app-calendar-viewport "Sun 17 12/12 1 Job Mon 18 6/6 4 Jobs Tue 19 4/4 1 Job Wed 20 Thu 21 1 Job Fri 2…" at bounding box center [388, 235] width 776 height 324
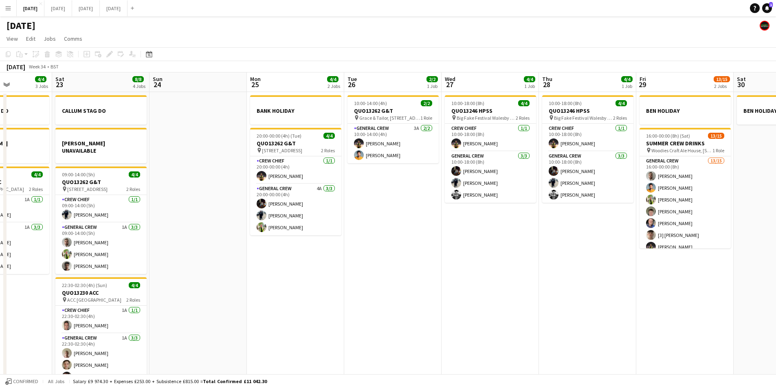
scroll to position [0, 304]
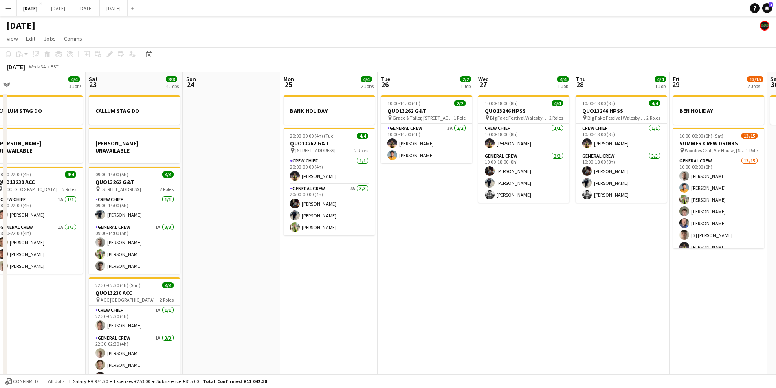
drag, startPoint x: 444, startPoint y: 275, endPoint x: 317, endPoint y: 242, distance: 131.7
click at [316, 242] on app-calendar-viewport "Tue 19 4/4 1 Job Wed 20 Thu 21 1 Job Fri 22 4/4 3 Jobs Sat 23 8/8 4 Jobs Sun 24…" at bounding box center [388, 235] width 776 height 324
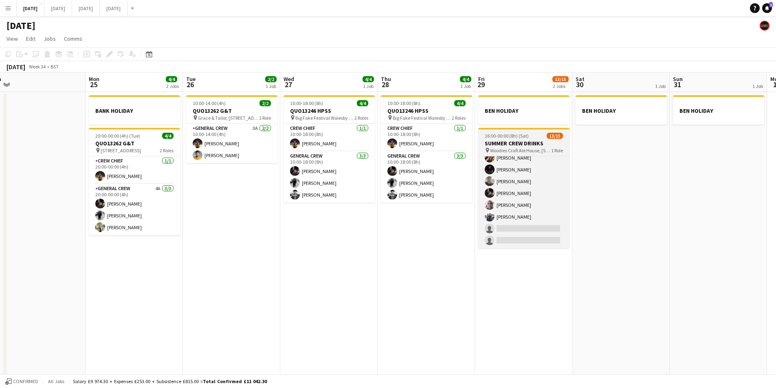
scroll to position [0, 0]
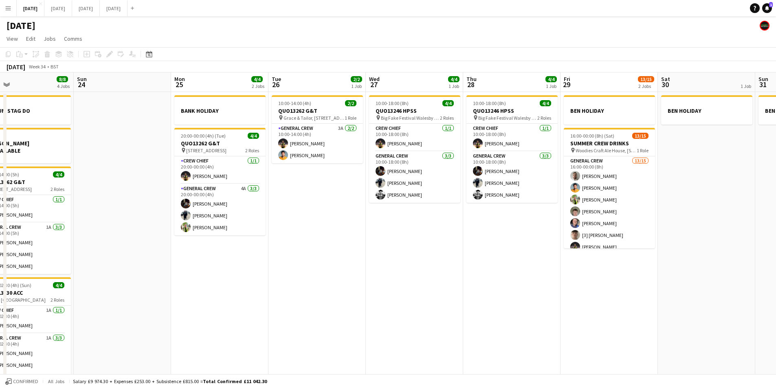
drag, startPoint x: 508, startPoint y: 272, endPoint x: 553, endPoint y: 257, distance: 47.2
click at [553, 258] on app-calendar-viewport "Thu 21 1 Job Fri 22 4/4 3 Jobs Sat 23 8/8 4 Jobs Sun 24 Mon 25 4/4 2 Jobs Tue 2…" at bounding box center [388, 235] width 776 height 324
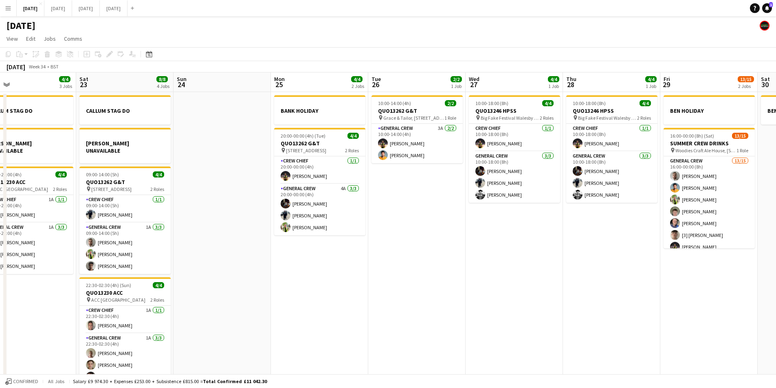
drag, startPoint x: 548, startPoint y: 280, endPoint x: 447, endPoint y: 277, distance: 101.5
click at [576, 275] on app-calendar-viewport "Wed 20 Thu 21 1 Job Fri 22 4/4 3 Jobs Sat 23 8/8 4 Jobs Sun 24 Mon 25 4/4 2 Job…" at bounding box center [388, 235] width 776 height 324
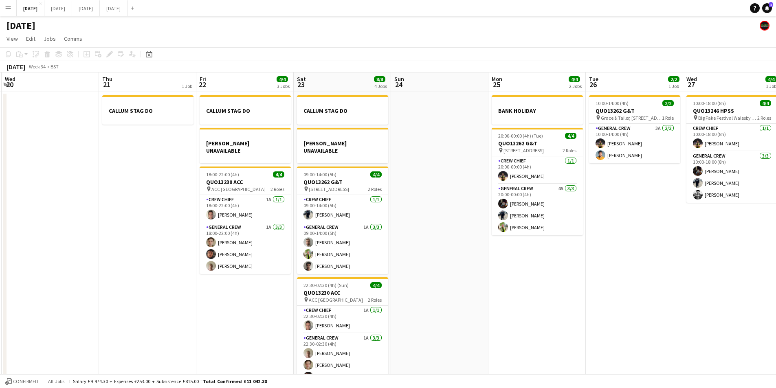
drag, startPoint x: 447, startPoint y: 282, endPoint x: 536, endPoint y: 292, distance: 89.4
click at [536, 292] on app-calendar-viewport "Mon 18 6/6 4 Jobs Tue 19 4/4 1 Job Wed 20 Thu 21 1 Job Fri 22 4/4 3 Jobs Sat 23…" at bounding box center [388, 235] width 776 height 324
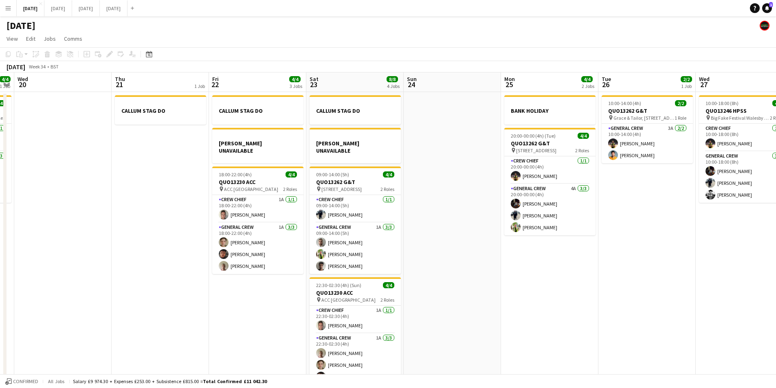
drag, startPoint x: 408, startPoint y: 258, endPoint x: 482, endPoint y: 265, distance: 74.0
click at [610, 281] on app-calendar-viewport "Mon 18 6/6 4 Jobs Tue 19 4/4 1 Job Wed 20 Thu 21 1 Job Fri 22 4/4 3 Jobs Sat 23…" at bounding box center [388, 235] width 776 height 324
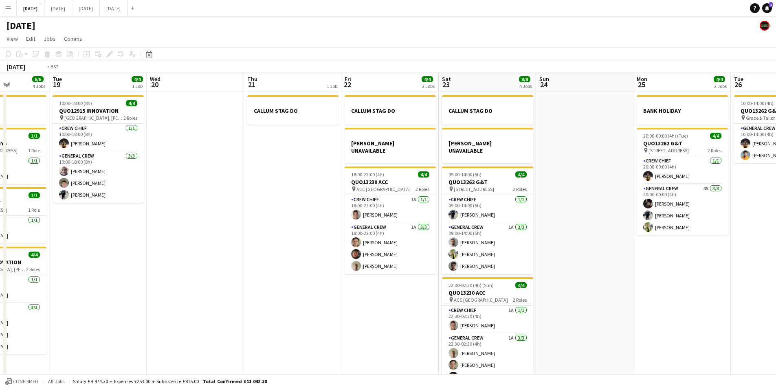
drag, startPoint x: 486, startPoint y: 283, endPoint x: 337, endPoint y: 287, distance: 148.8
click at [502, 279] on app-calendar-viewport "Sat 16 12/12 1 Job Sun 17 12/12 1 Job Mon 18 6/6 4 Jobs Tue 19 4/4 1 Job Wed 20…" at bounding box center [388, 235] width 776 height 324
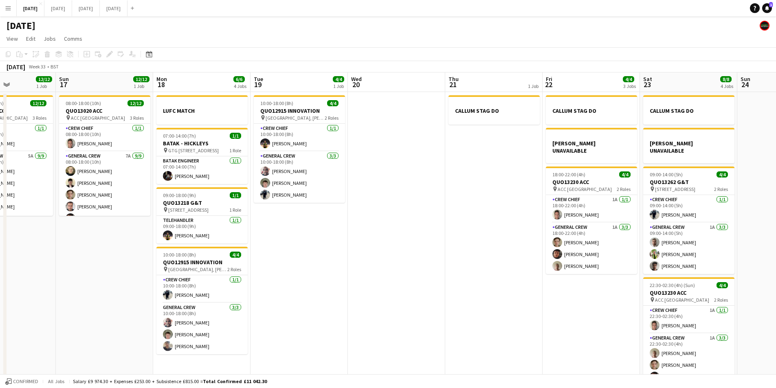
drag, startPoint x: 361, startPoint y: 304, endPoint x: 460, endPoint y: 304, distance: 99.4
click at [522, 315] on app-calendar-viewport "Thu 14 4/4 1 Job Fri 15 1/1 1 Job Sat 16 12/12 1 Job Sun 17 12/12 1 Job Mon 18 …" at bounding box center [388, 235] width 776 height 324
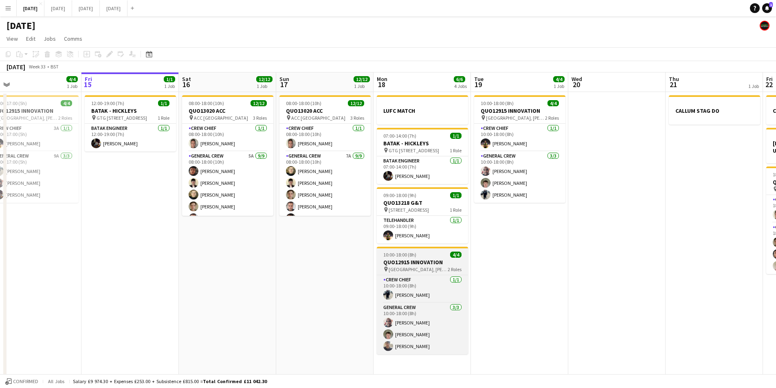
drag, startPoint x: 421, startPoint y: 297, endPoint x: 455, endPoint y: 263, distance: 47.8
click at [549, 288] on app-calendar-viewport "Tue 12 Wed 13 Thu 14 4/4 1 Job Fri 15 1/1 1 Job Sat 16 12/12 1 Job Sun 17 12/12…" at bounding box center [388, 235] width 776 height 324
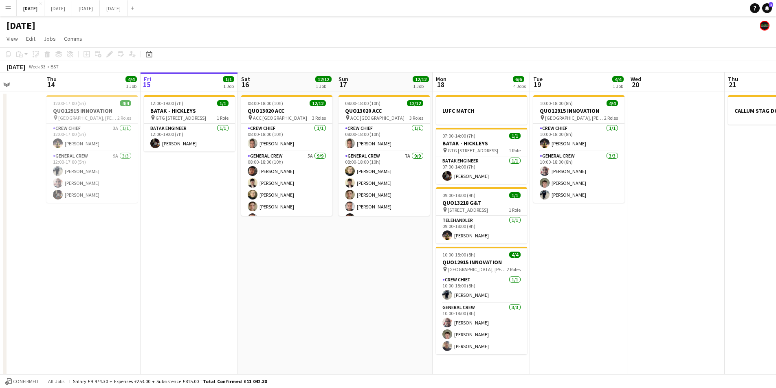
scroll to position [0, 183]
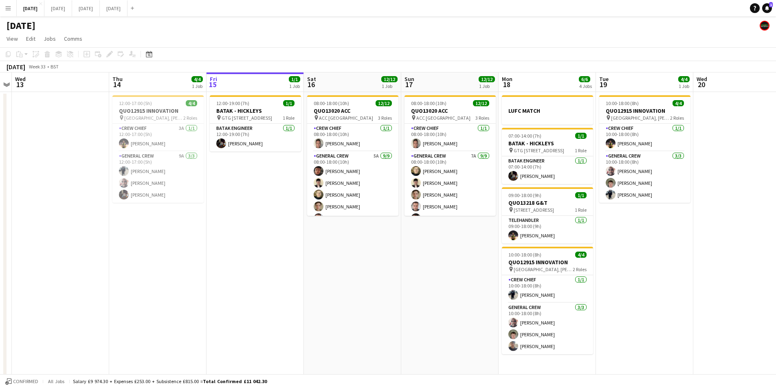
click at [357, 288] on app-calendar-viewport "Mon 11 Tue 12 Wed 13 Thu 14 4/4 1 Job Fri 15 1/1 1 Job Sat 16 12/12 1 Job Sun 1…" at bounding box center [388, 235] width 776 height 324
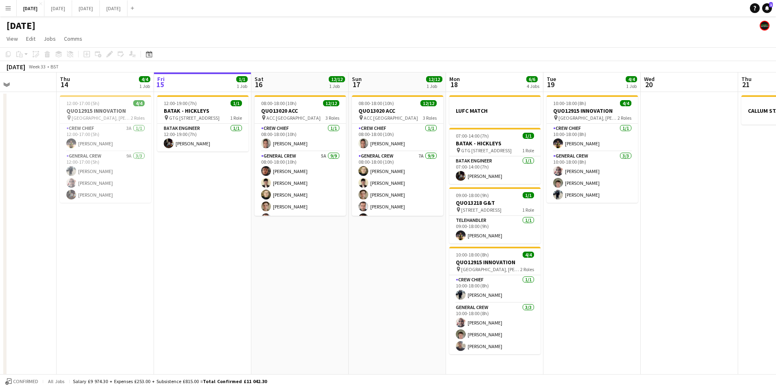
drag, startPoint x: 472, startPoint y: 278, endPoint x: 420, endPoint y: 274, distance: 52.7
click at [420, 274] on app-calendar-viewport "Mon 11 Tue 12 Wed 13 Thu 14 4/4 1 Job Fri 15 1/1 1 Job Sat 16 12/12 1 Job Sun 1…" at bounding box center [388, 235] width 776 height 324
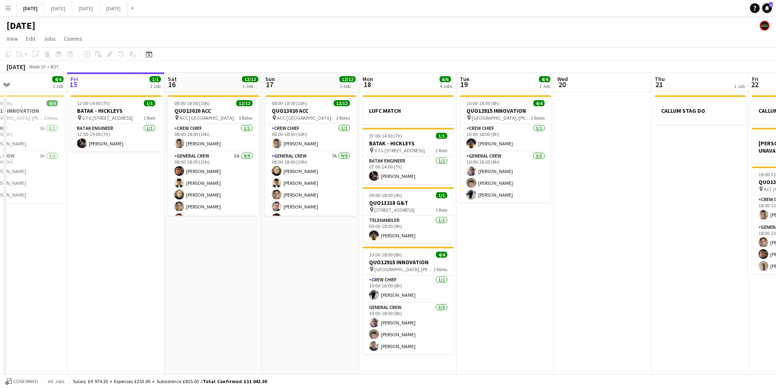
drag, startPoint x: 592, startPoint y: 249, endPoint x: 478, endPoint y: 233, distance: 115.6
click at [478, 233] on app-calendar-viewport "Mon 11 Tue 12 Wed 13 Thu 14 4/4 1 Job Fri 15 1/1 1 Job Sat 16 12/12 1 Job Sun 1…" at bounding box center [388, 235] width 776 height 324
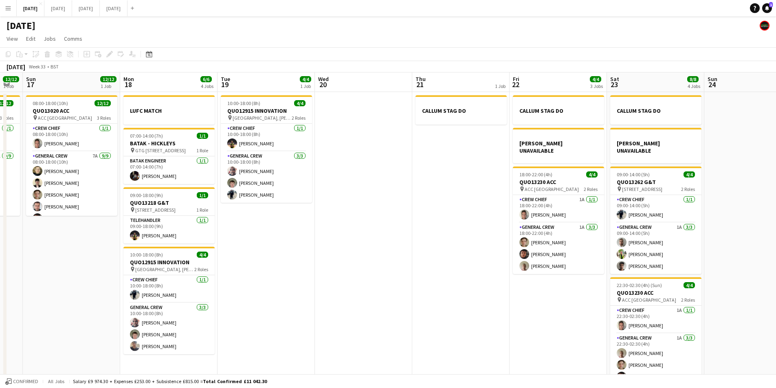
drag, startPoint x: 463, startPoint y: 252, endPoint x: 440, endPoint y: 252, distance: 22.4
click at [439, 252] on app-calendar-viewport "Wed 13 Thu 14 4/4 1 Job Fri 15 1/1 1 Job Sat 16 12/12 1 Job Sun 17 12/12 1 Job …" at bounding box center [388, 235] width 776 height 324
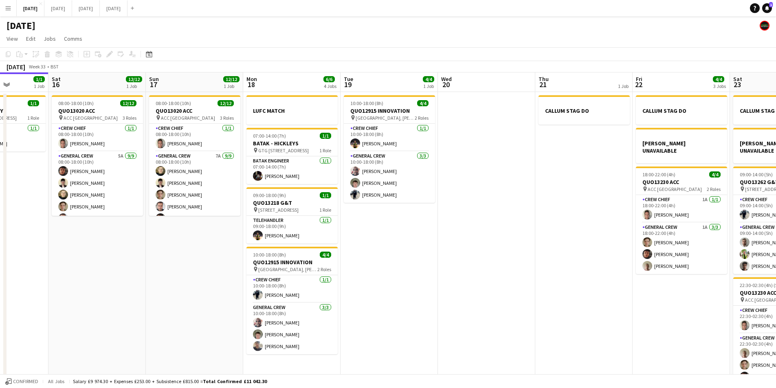
drag, startPoint x: 494, startPoint y: 289, endPoint x: 610, endPoint y: 257, distance: 120.8
click at [610, 260] on app-calendar-viewport "Wed 13 Thu 14 4/4 1 Job Fri 15 1/1 1 Job Sat 16 12/12 1 Job Sun 17 12/12 1 Job …" at bounding box center [388, 235] width 776 height 324
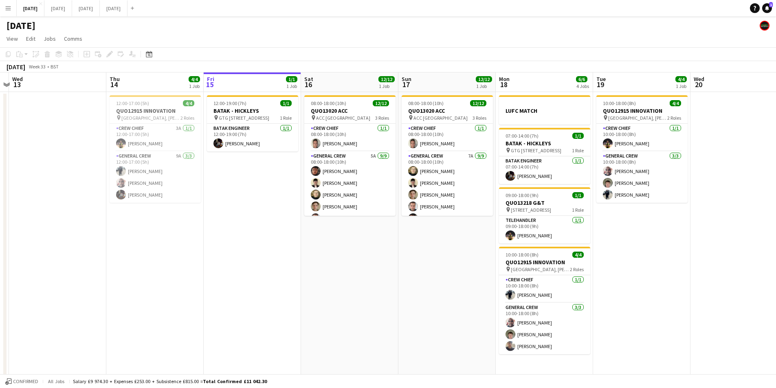
drag, startPoint x: 596, startPoint y: 271, endPoint x: 623, endPoint y: 240, distance: 40.7
click at [672, 251] on app-calendar-viewport "Mon 11 Tue 12 Wed 13 Thu 14 4/4 1 Job Fri 15 1/1 1 Job Sat 16 12/12 1 Job Sun 1…" at bounding box center [388, 235] width 776 height 324
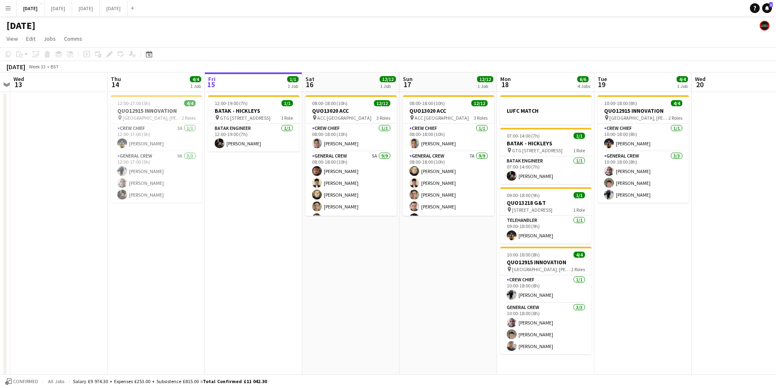
scroll to position [0, 174]
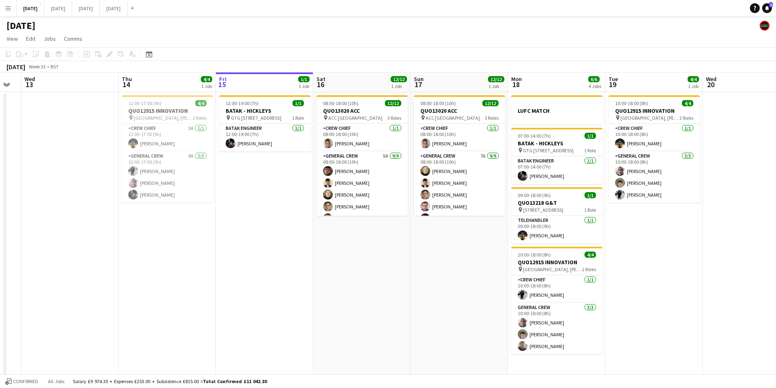
drag, startPoint x: 438, startPoint y: 293, endPoint x: 449, endPoint y: 293, distance: 11.0
click at [449, 293] on app-calendar-viewport "Mon 11 Tue 12 Wed 13 Thu 14 4/4 1 Job Fri 15 1/1 1 Job Sat 16 12/12 1 Job Sun 1…" at bounding box center [388, 235] width 776 height 324
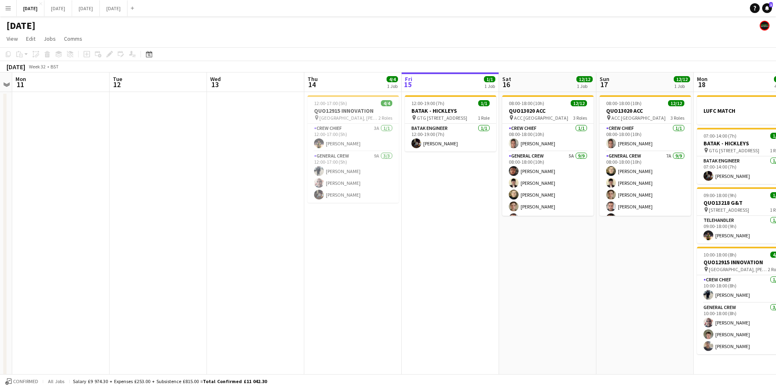
drag, startPoint x: 272, startPoint y: 239, endPoint x: 475, endPoint y: 246, distance: 203.9
click at [467, 254] on app-calendar-viewport "Sat 9 Sun 10 Mon 11 Tue 12 Wed 13 Thu 14 4/4 1 Job Fri 15 1/1 1 Job Sat 16 12/1…" at bounding box center [388, 235] width 776 height 324
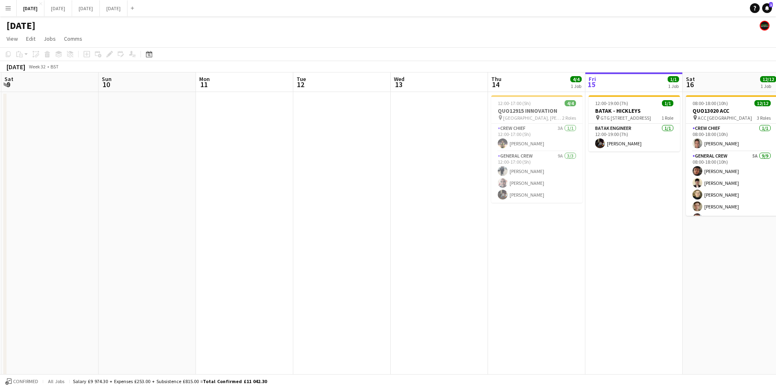
drag, startPoint x: 385, startPoint y: 245, endPoint x: 424, endPoint y: 228, distance: 42.7
click at [492, 239] on app-calendar-viewport "Thu 7 Fri 8 4/4 1 Job Sat 9 Sun 10 Mon 11 Tue 12 Wed 13 Thu 14 4/4 1 Job Fri 15…" at bounding box center [388, 235] width 776 height 324
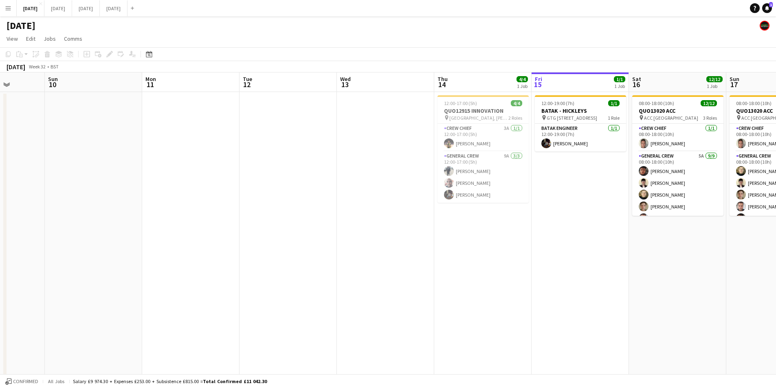
drag, startPoint x: 416, startPoint y: 238, endPoint x: 484, endPoint y: 213, distance: 72.3
click at [304, 173] on app-calendar-viewport "Wed 6 10/10 4 Jobs Thu 7 3/3 2 Jobs Fri 8 4/4 1 Job Sat 9 Sun 10 Mon 11 Tue 12 …" at bounding box center [388, 297] width 776 height 449
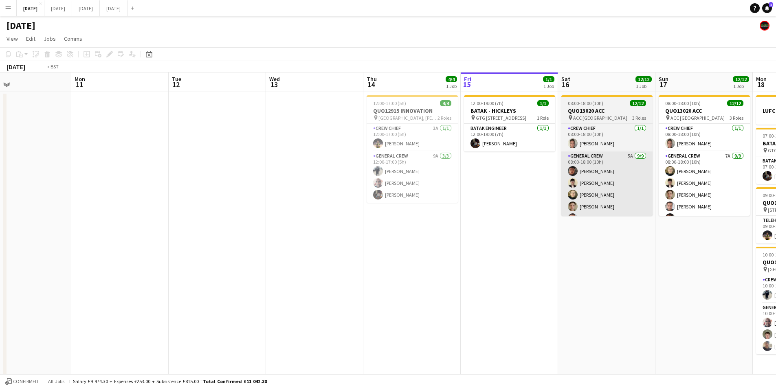
drag, startPoint x: 387, startPoint y: 200, endPoint x: 371, endPoint y: 209, distance: 18.6
click at [336, 185] on app-calendar-viewport "Wed 6 10/10 4 Jobs Thu 7 3/3 2 Jobs Fri 8 4/4 1 Job Sat 9 Sun 10 Mon 11 Tue 12 …" at bounding box center [388, 297] width 776 height 449
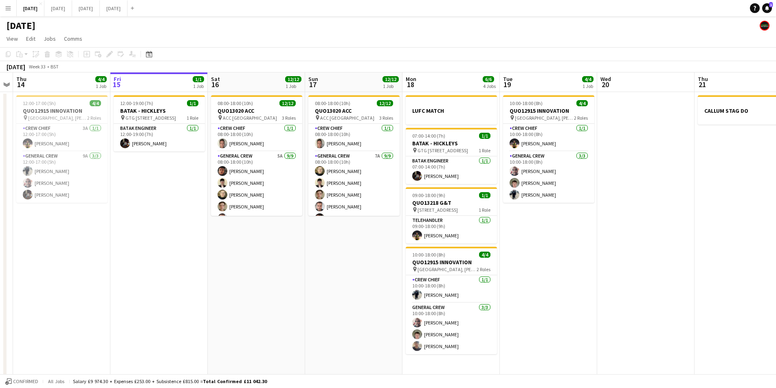
drag, startPoint x: 356, startPoint y: 238, endPoint x: 313, endPoint y: 228, distance: 43.7
click at [314, 228] on app-calendar-viewport "Sun 10 Mon 11 Tue 12 Wed 13 Thu 14 4/4 1 Job Fri 15 1/1 1 Job Sat 16 12/12 1 Jo…" at bounding box center [388, 297] width 776 height 449
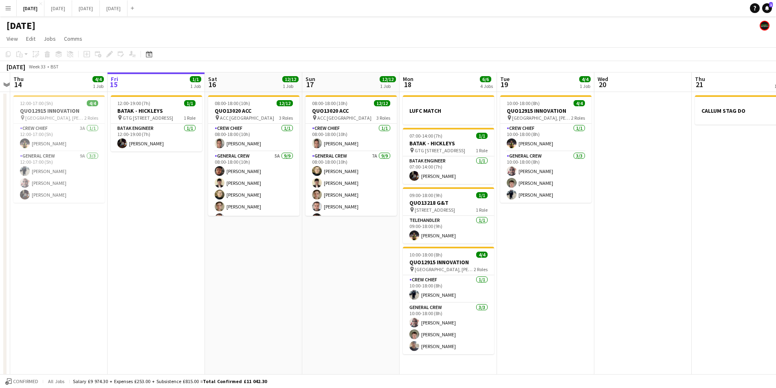
drag, startPoint x: 361, startPoint y: 261, endPoint x: 290, endPoint y: 243, distance: 73.6
click at [290, 243] on app-calendar-viewport "Sun 10 Mon 11 Tue 12 Wed 13 Thu 14 4/4 1 Job Fri 15 1/1 1 Job Sat 16 12/12 1 Jo…" at bounding box center [388, 297] width 776 height 449
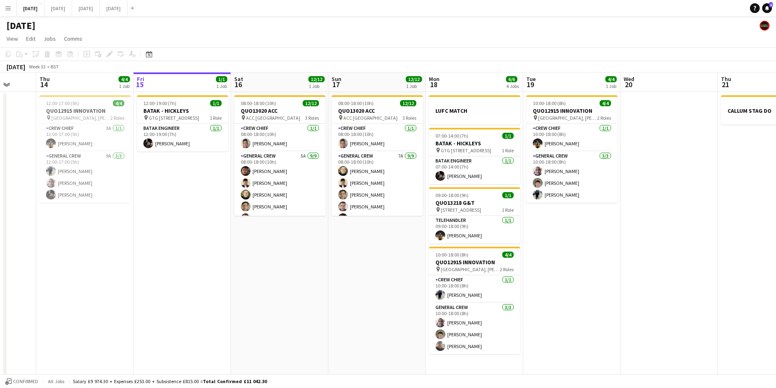
drag, startPoint x: 561, startPoint y: 264, endPoint x: 696, endPoint y: 277, distance: 135.1
click at [700, 283] on app-calendar-viewport "Mon 11 Tue 12 Wed 13 Thu 14 4/4 1 Job Fri 15 1/1 1 Job Sat 16 12/12 1 Job Sun 1…" at bounding box center [388, 297] width 776 height 449
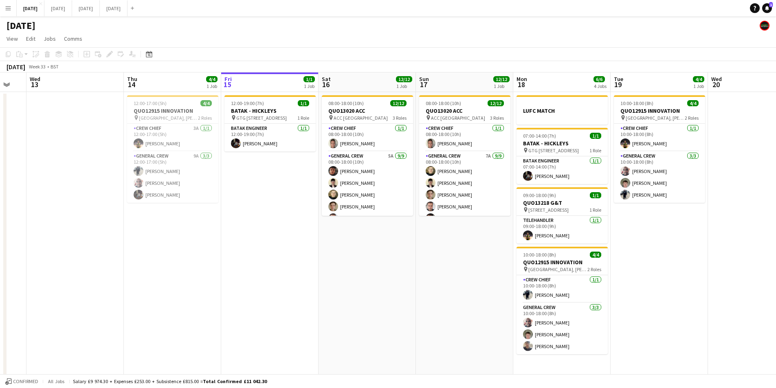
scroll to position [0, 392]
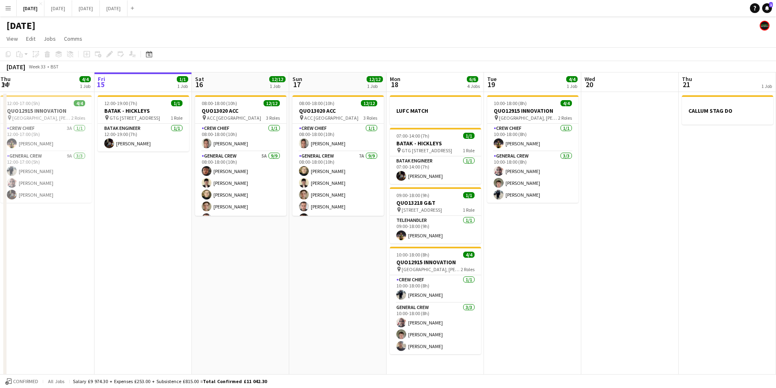
drag, startPoint x: 354, startPoint y: 262, endPoint x: 297, endPoint y: 251, distance: 58.9
click at [297, 251] on app-calendar-viewport "Sun 10 Mon 11 Tue 12 Wed 13 Thu 14 4/4 1 Job Fri 15 1/1 1 Job Sat 16 12/12 1 Jo…" at bounding box center [388, 297] width 776 height 449
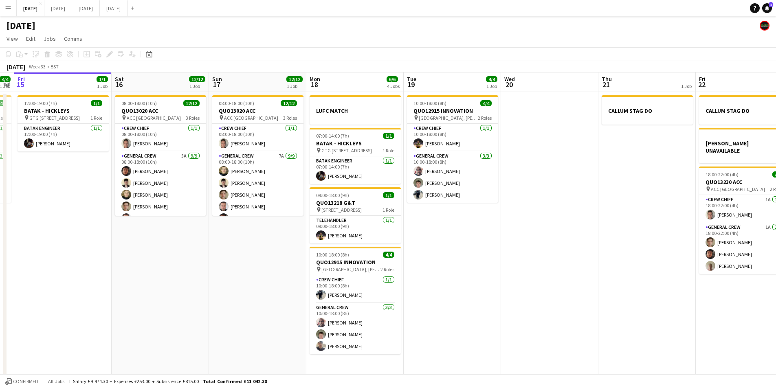
drag, startPoint x: 299, startPoint y: 272, endPoint x: 218, endPoint y: 269, distance: 80.3
click at [218, 269] on app-calendar-viewport "Tue 12 Wed 13 Thu 14 4/4 1 Job Fri 15 1/1 1 Job Sat 16 12/12 1 Job Sun 17 12/12…" at bounding box center [388, 297] width 776 height 449
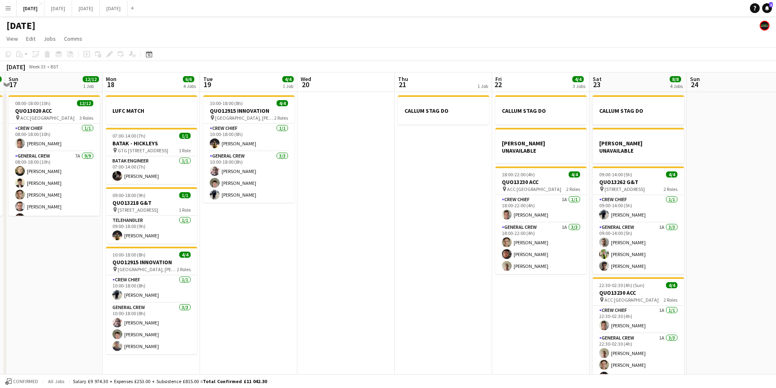
drag, startPoint x: 584, startPoint y: 278, endPoint x: 396, endPoint y: 274, distance: 187.9
click at [388, 262] on app-calendar-viewport "Thu 14 4/4 1 Job Fri 15 1/1 1 Job Sat 16 12/12 1 Job Sun 17 12/12 1 Job Mon 18 …" at bounding box center [388, 297] width 776 height 449
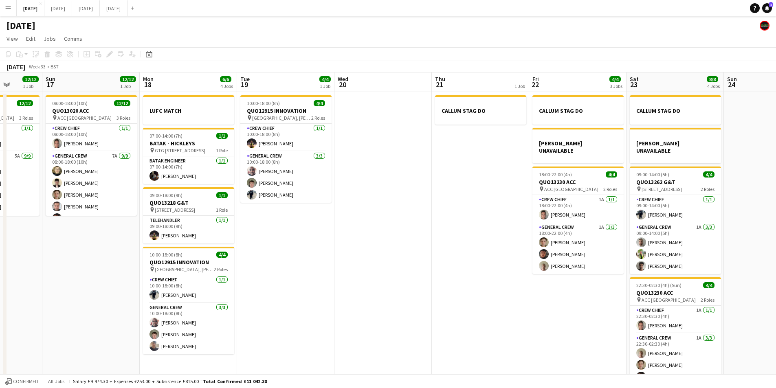
drag, startPoint x: 492, startPoint y: 318, endPoint x: 473, endPoint y: 284, distance: 39.4
click at [579, 310] on app-calendar-viewport "Thu 14 4/4 1 Job Fri 15 1/1 1 Job Sat 16 12/12 1 Job Sun 17 12/12 1 Job Mon 18 …" at bounding box center [388, 297] width 776 height 449
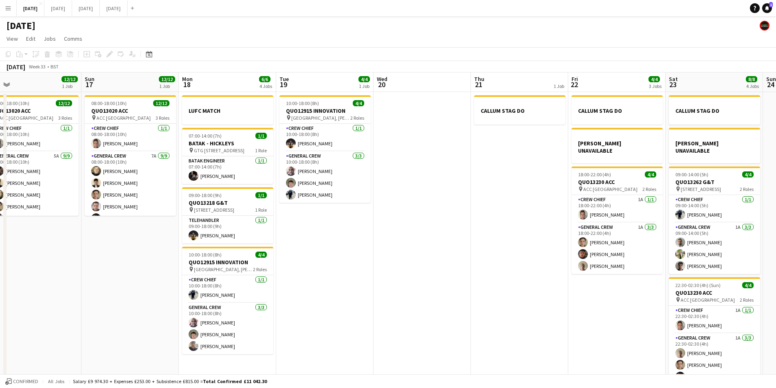
drag, startPoint x: 458, startPoint y: 299, endPoint x: 505, endPoint y: 305, distance: 47.7
click at [505, 305] on app-calendar-viewport "Thu 14 4/4 1 Job Fri 15 1/1 1 Job Sat 16 12/12 1 Job Sun 17 12/12 1 Job Mon 18 …" at bounding box center [388, 297] width 776 height 449
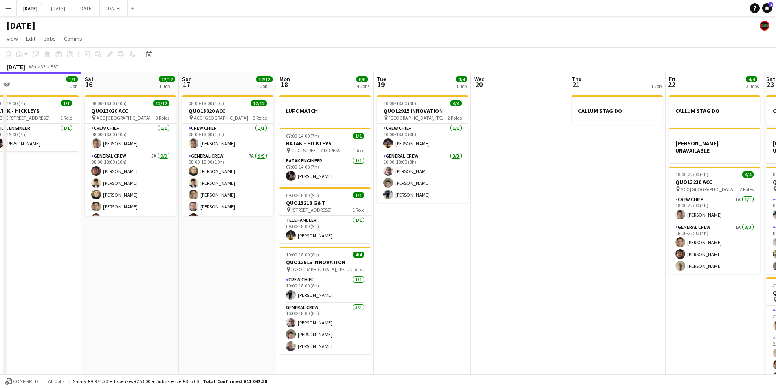
scroll to position [0, 212]
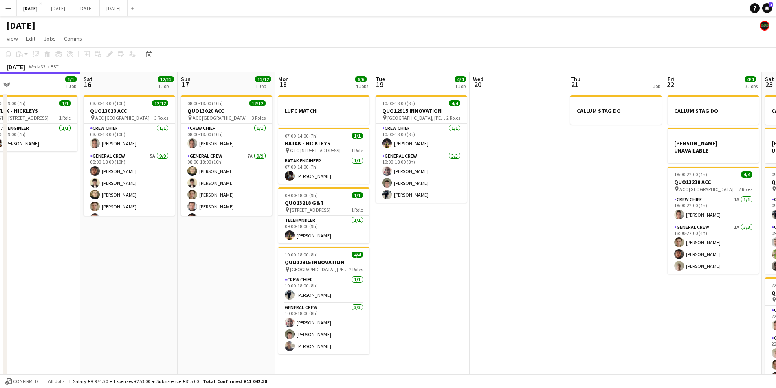
drag, startPoint x: 202, startPoint y: 276, endPoint x: 563, endPoint y: 263, distance: 361.6
click at [668, 259] on app-calendar-viewport "Wed 13 Thu 14 4/4 1 Job Fri 15 1/1 1 Job Sat 16 12/12 1 Job Sun 17 12/12 1 Job …" at bounding box center [388, 297] width 776 height 449
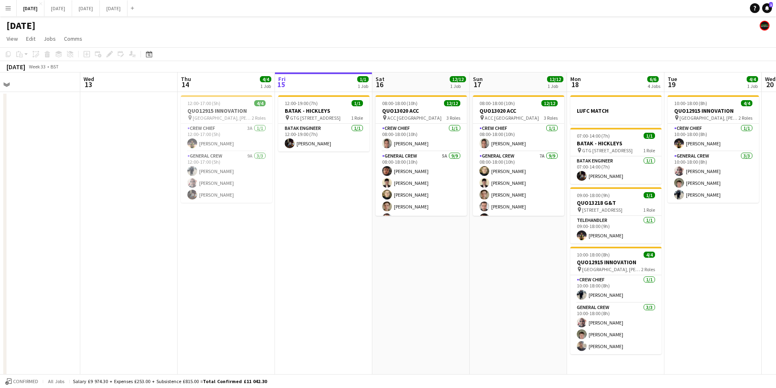
scroll to position [0, 195]
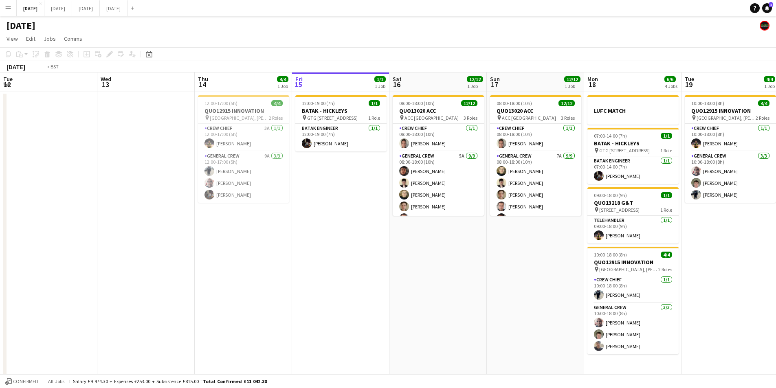
drag, startPoint x: 419, startPoint y: 294, endPoint x: 696, endPoint y: 260, distance: 279.6
click at [684, 264] on app-calendar-viewport "Sun 10 Mon 11 Tue 12 Wed 13 Thu 14 4/4 1 Job Fri 15 1/1 1 Job Sat 16 12/12 1 Jo…" at bounding box center [388, 297] width 776 height 449
click at [520, 274] on app-calendar-viewport "Sun 10 Mon 11 Tue 12 Wed 13 Thu 14 4/4 1 Job Fri 15 1/1 1 Job Sat 16 12/12 1 Jo…" at bounding box center [388, 297] width 776 height 449
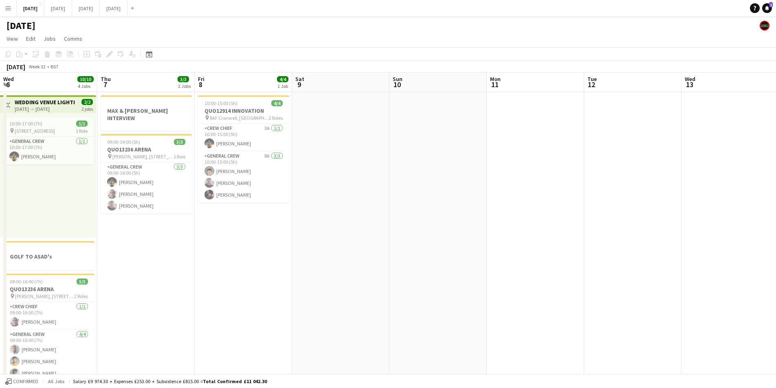
scroll to position [0, 184]
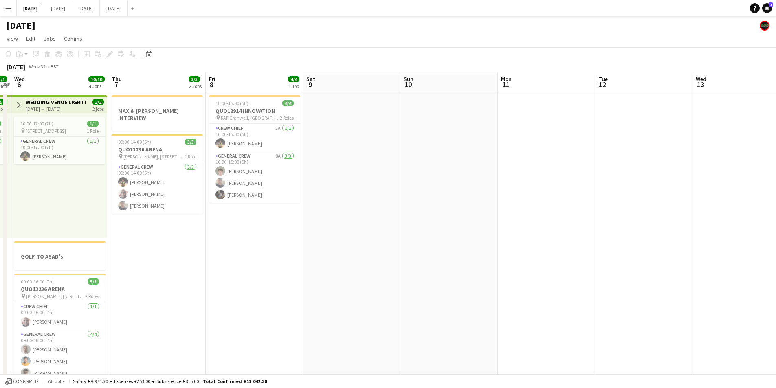
drag, startPoint x: 295, startPoint y: 268, endPoint x: 546, endPoint y: 266, distance: 250.2
click at [607, 268] on app-calendar-viewport "Mon 4 Tue 5 1/1 1 Job Wed 6 10/10 4 Jobs Thu 7 3/3 2 Jobs Fri 8 4/4 1 Job Sat 9…" at bounding box center [388, 297] width 776 height 449
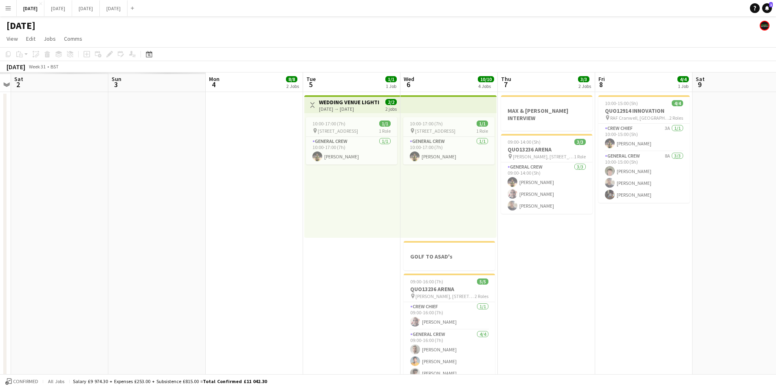
drag, startPoint x: 442, startPoint y: 289, endPoint x: 263, endPoint y: 266, distance: 179.9
click at [660, 262] on app-calendar-viewport "Thu 31 Fri 1 Sat 2 Sun 3 Mon 4 8/8 2 Jobs Tue 5 1/1 1 Job Wed 6 10/10 4 Jobs Th…" at bounding box center [388, 297] width 776 height 449
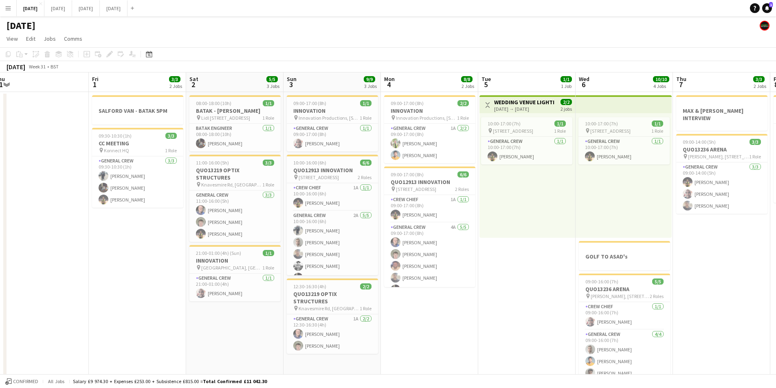
scroll to position [0, 203]
drag, startPoint x: 193, startPoint y: 318, endPoint x: 219, endPoint y: 323, distance: 26.5
click at [219, 323] on app-calendar-viewport "Tue 29 Wed 30 Thu 31 Fri 1 3/3 2 Jobs Sat 2 5/5 3 Jobs Sun 3 9/9 3 Jobs Mon 4 8…" at bounding box center [388, 297] width 776 height 449
click at [255, 257] on h3 "INNOVATION" at bounding box center [235, 260] width 91 height 7
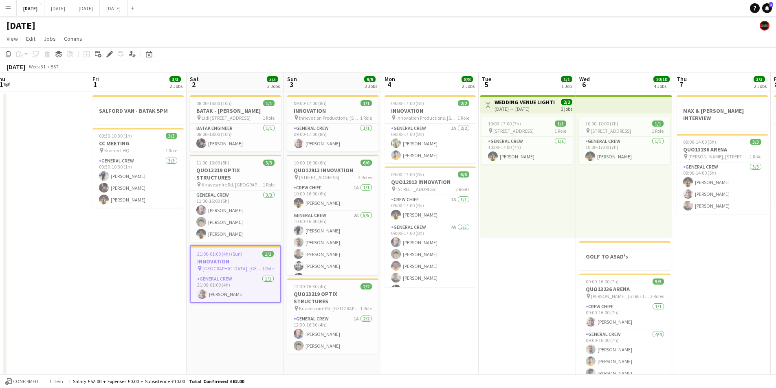
click at [233, 258] on h3 "INNOVATION" at bounding box center [236, 261] width 90 height 7
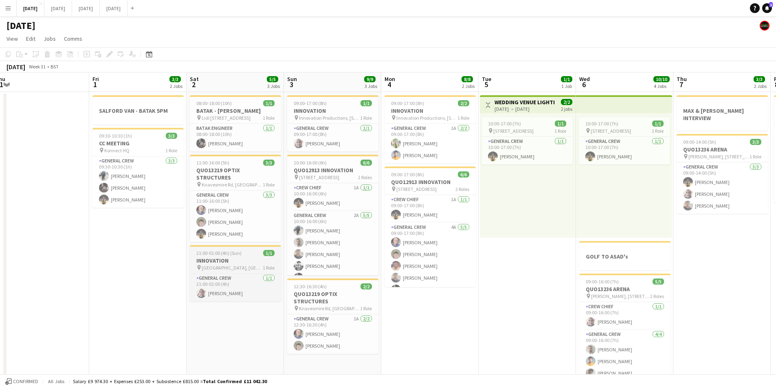
click at [243, 250] on div "21:00-01:00 (4h) (Sun) 1/1" at bounding box center [235, 253] width 91 height 6
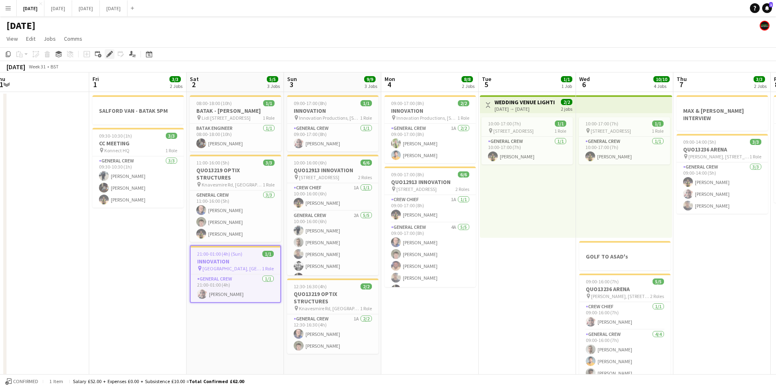
click at [109, 54] on icon at bounding box center [109, 54] width 4 height 4
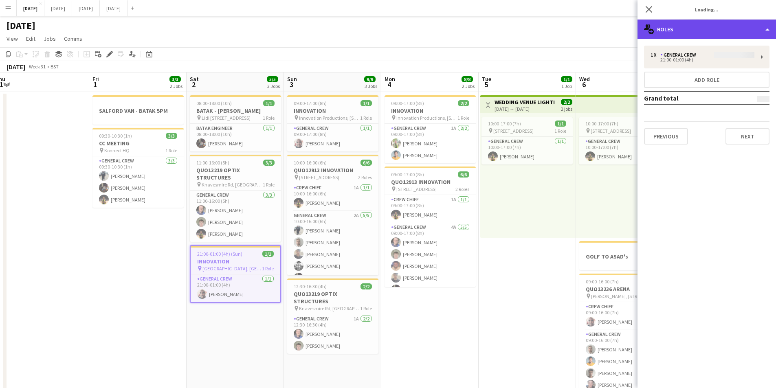
click at [730, 25] on div "multiple-users-add Roles" at bounding box center [707, 30] width 139 height 20
type input "*******"
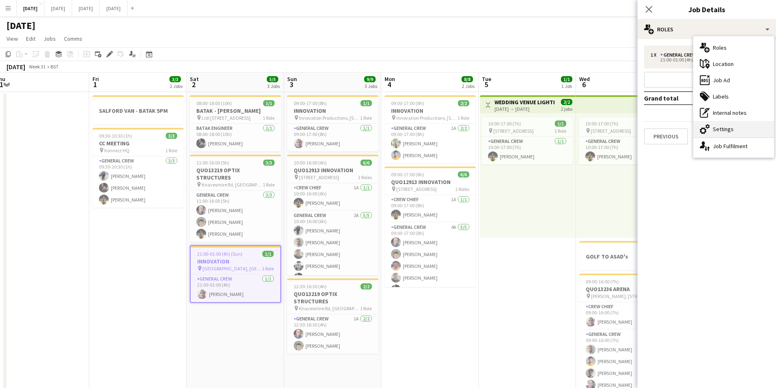
click at [721, 130] on div "cog-double-3 Settings" at bounding box center [733, 129] width 81 height 16
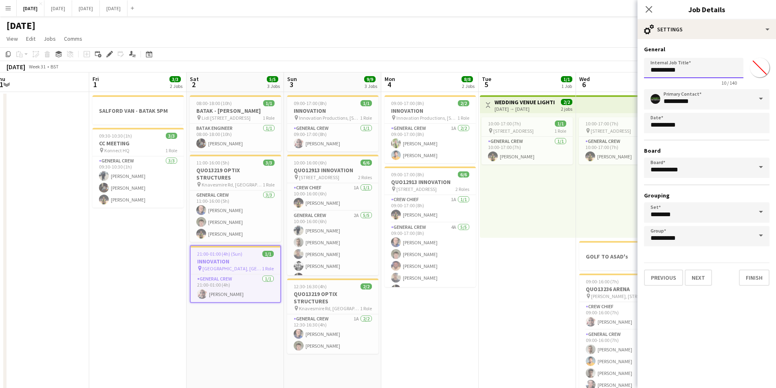
click at [647, 70] on input "**********" at bounding box center [693, 68] width 99 height 20
type input "**********"
click at [649, 7] on icon "Close pop-in" at bounding box center [649, 9] width 8 height 8
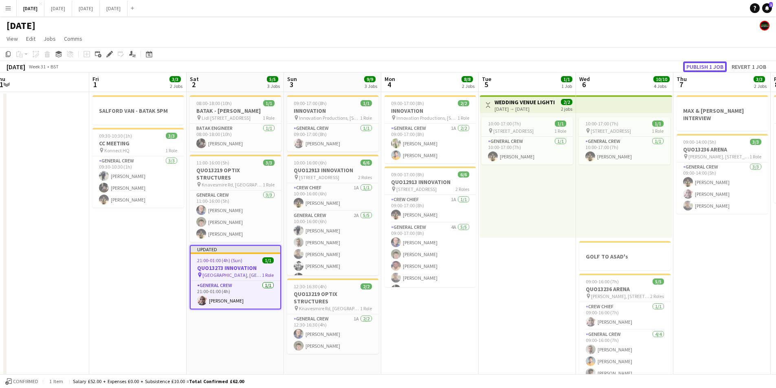
click at [704, 62] on button "Publish 1 job" at bounding box center [705, 67] width 44 height 11
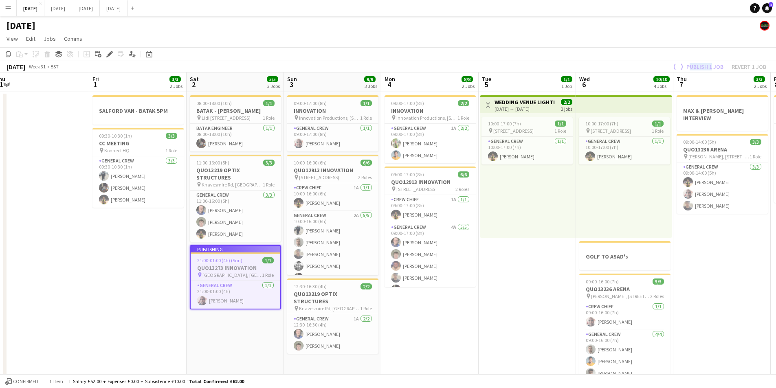
click at [705, 62] on div "Publish 1 job Revert 1 job" at bounding box center [719, 67] width 114 height 11
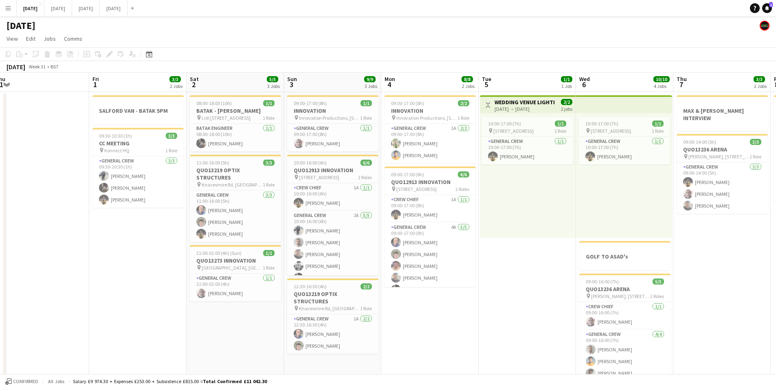
drag, startPoint x: 326, startPoint y: 106, endPoint x: 114, endPoint y: 55, distance: 217.4
click at [326, 106] on span "09:00-17:00 (8h)" at bounding box center [310, 103] width 33 height 6
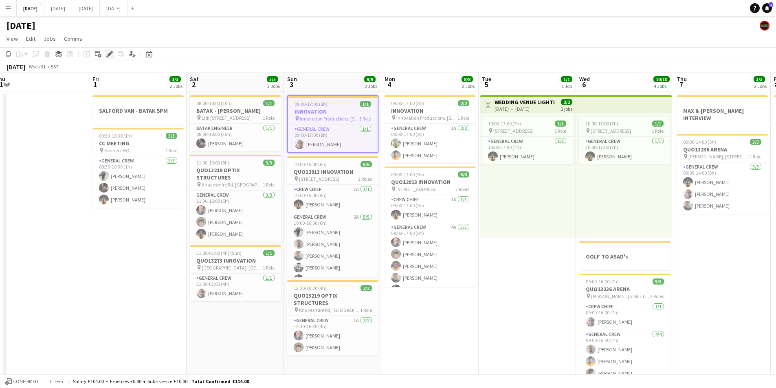
click at [112, 54] on icon "Edit" at bounding box center [109, 54] width 7 height 7
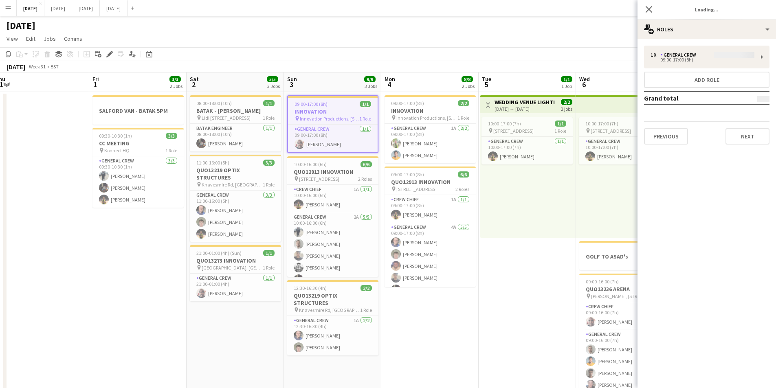
type input "*******"
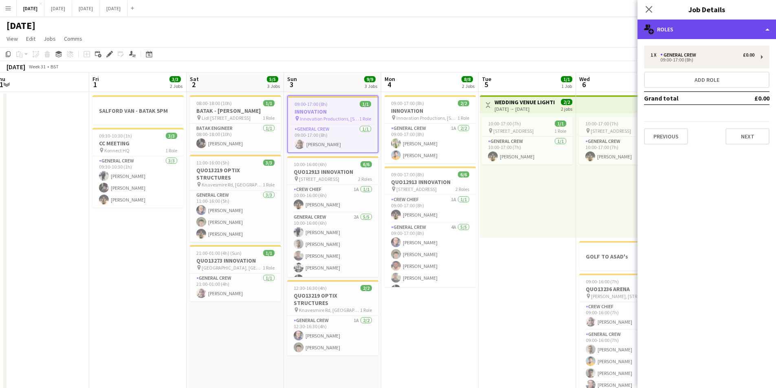
click at [715, 28] on div "multiple-users-add Roles" at bounding box center [707, 30] width 139 height 20
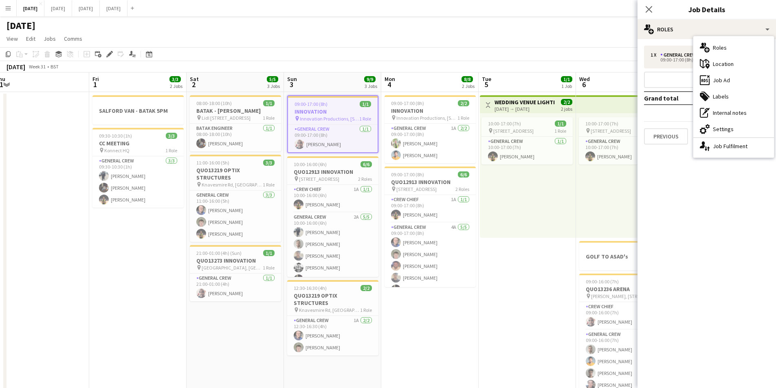
click at [713, 127] on div "cog-double-3 Settings" at bounding box center [733, 129] width 81 height 16
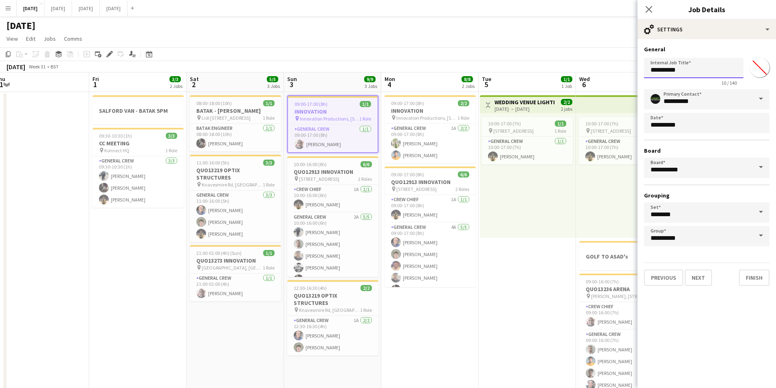
click at [649, 70] on input "**********" at bounding box center [693, 68] width 99 height 20
drag, startPoint x: 681, startPoint y: 70, endPoint x: 644, endPoint y: 73, distance: 37.2
click at [644, 73] on form "**********" at bounding box center [707, 166] width 139 height 240
click at [429, 114] on app-job-card "09:00-17:00 (8h) 2/2 INNOVATION pin Innovation Productions, [STREET_ADDRESS][PE…" at bounding box center [430, 129] width 91 height 68
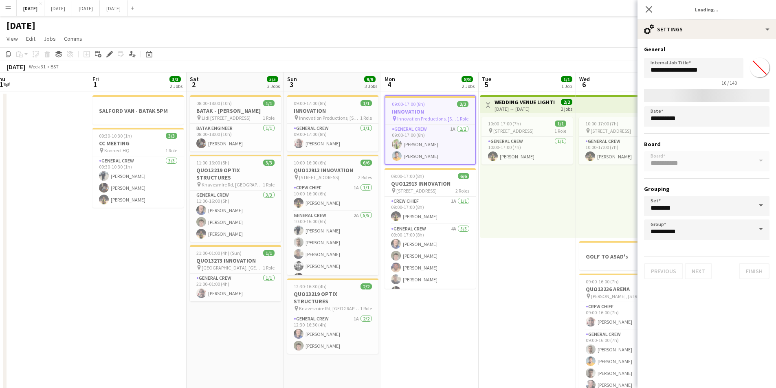
type input "**********"
type input "*******"
type input "**********"
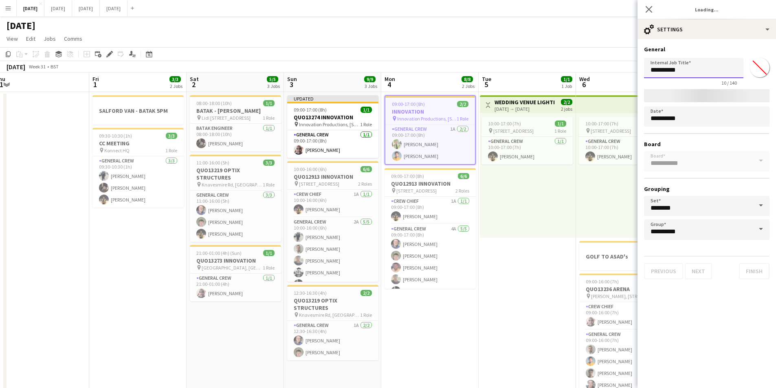
click at [650, 71] on input "**********" at bounding box center [693, 68] width 99 height 20
type input "*******"
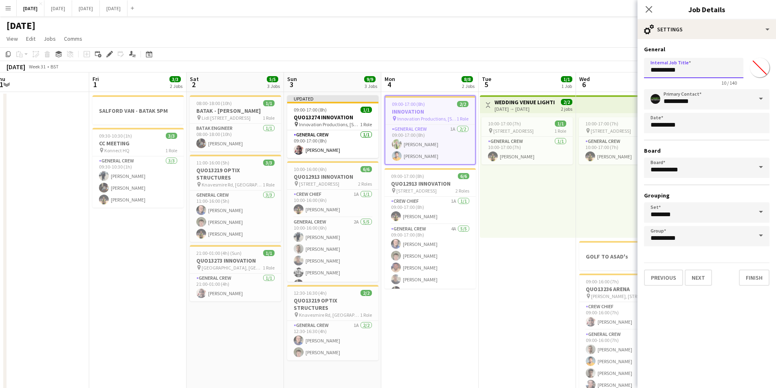
paste input "*********"
type input "**********"
click at [650, 7] on icon "Close pop-in" at bounding box center [649, 9] width 8 height 8
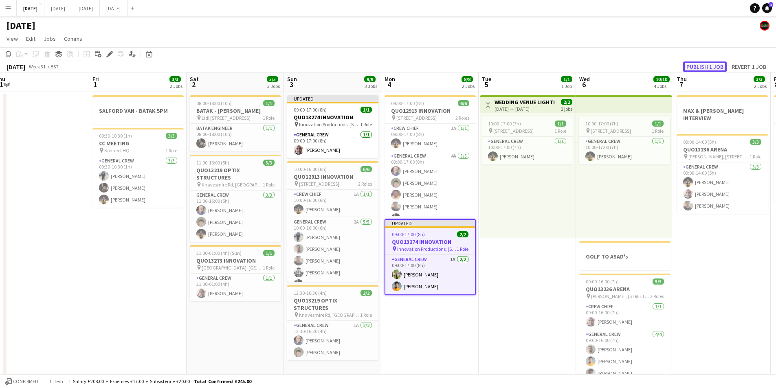
click at [700, 64] on button "Publish 1 job" at bounding box center [705, 67] width 44 height 11
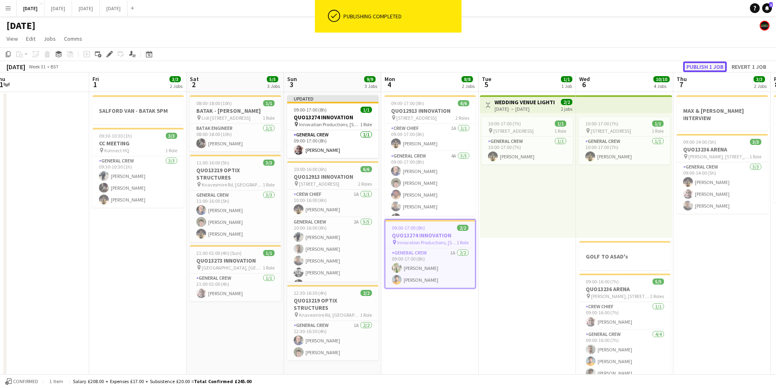
click at [700, 64] on button "Publish 1 job" at bounding box center [705, 67] width 44 height 11
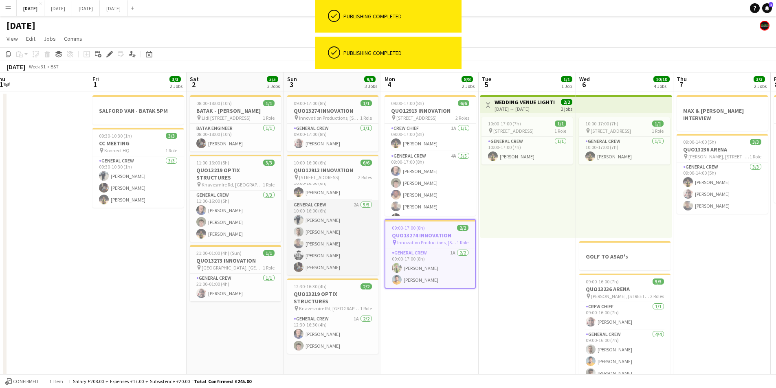
scroll to position [0, 0]
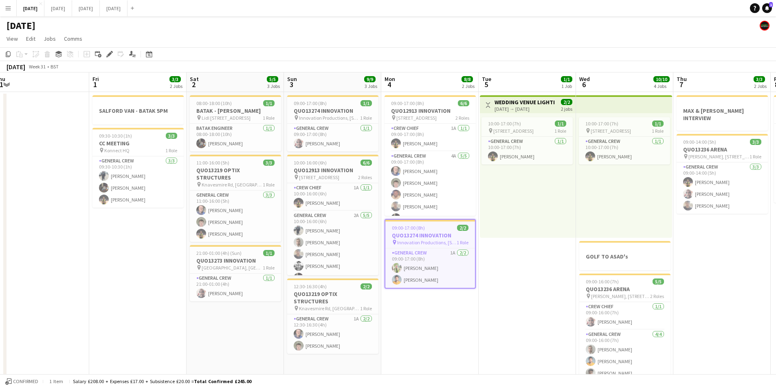
drag, startPoint x: 528, startPoint y: 243, endPoint x: 309, endPoint y: 211, distance: 220.6
click at [310, 211] on app-calendar-viewport "Tue 29 Wed 30 Thu 31 Fri 1 3/3 2 Jobs Sat 2 5/5 3 Jobs Sun 3 9/9 3 Jobs Mon 4 8…" at bounding box center [388, 297] width 776 height 449
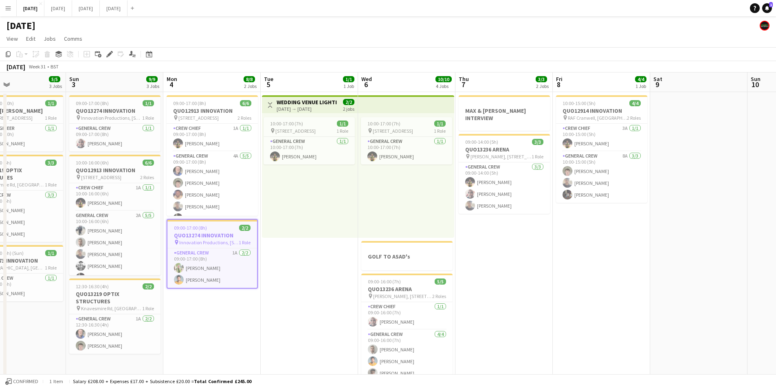
drag, startPoint x: 625, startPoint y: 260, endPoint x: 392, endPoint y: 232, distance: 235.1
click at [390, 231] on app-calendar-viewport "Tue 29 Wed 30 Thu 31 Fri 1 3/3 2 Jobs Sat 2 5/5 3 Jobs Sun 3 9/9 3 Jobs Mon 4 8…" at bounding box center [388, 297] width 776 height 449
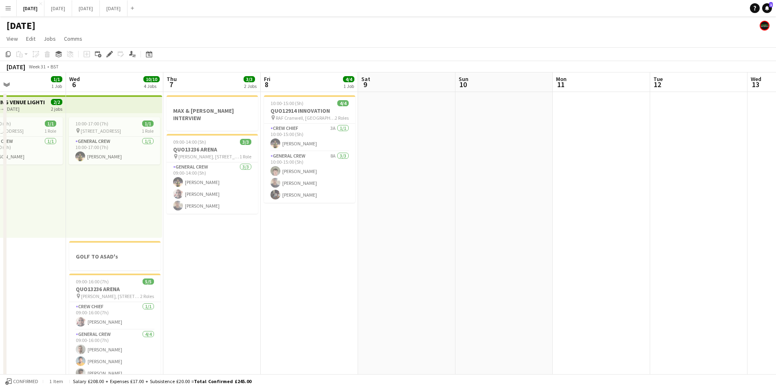
scroll to position [0, 365]
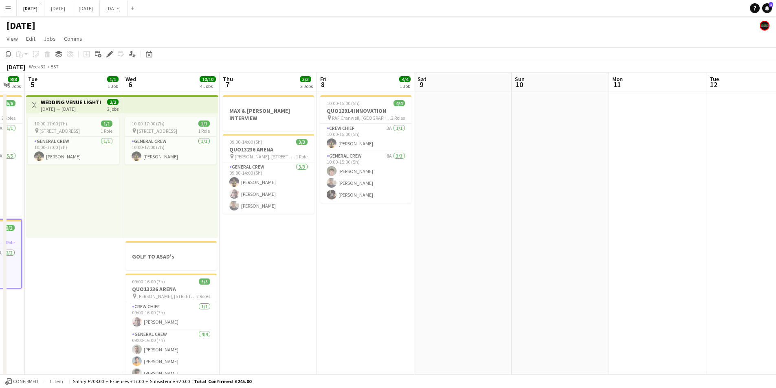
drag, startPoint x: 530, startPoint y: 271, endPoint x: 405, endPoint y: 239, distance: 129.9
click at [287, 249] on app-calendar-viewport "Fri 1 3/3 2 Jobs Sat 2 5/5 3 Jobs Sun 3 9/9 3 Jobs Mon 4 8/8 2 Jobs Tue 5 1/1 1…" at bounding box center [388, 297] width 776 height 449
click at [354, 235] on app-calendar-viewport "Fri 1 3/3 2 Jobs Sat 2 5/5 3 Jobs Sun 3 9/9 3 Jobs Mon 4 8/8 2 Jobs Tue 5 1/1 1…" at bounding box center [388, 297] width 776 height 449
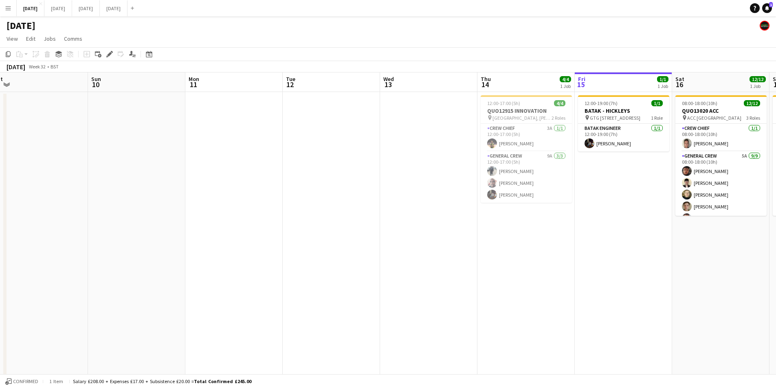
click at [290, 246] on app-calendar-viewport "Tue 5 1/1 1 Job Wed 6 10/10 4 Jobs Thu 7 3/3 2 Jobs Fri 8 4/4 1 Job Sat 9 Sun 1…" at bounding box center [388, 297] width 776 height 449
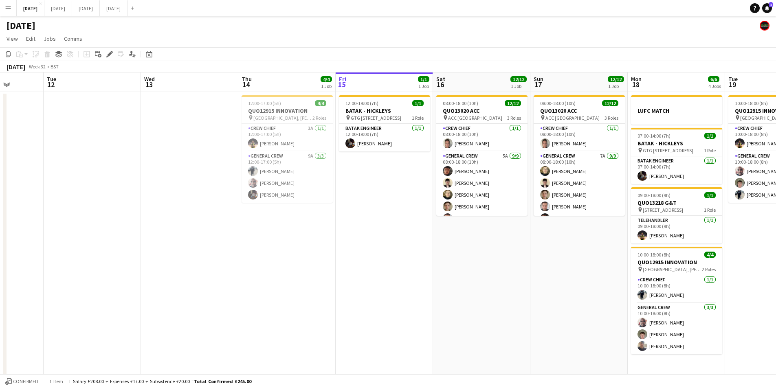
click at [301, 252] on app-calendar-viewport "Fri 8 4/4 1 Job Sat 9 Sun 10 Mon 11 Tue 12 Wed 13 Thu 14 4/4 1 Job Fri 15 1/1 1…" at bounding box center [388, 297] width 776 height 449
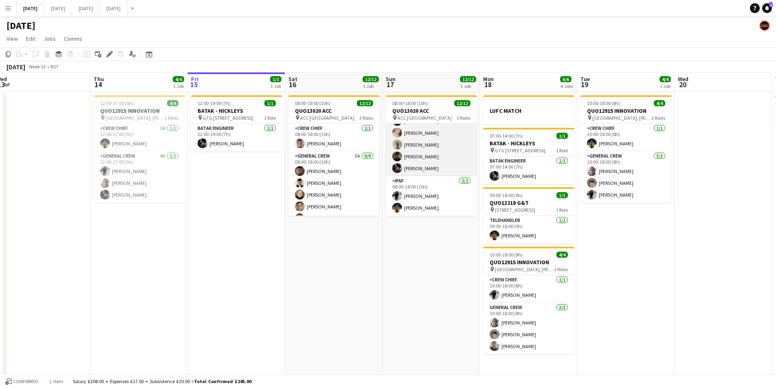
scroll to position [0, 0]
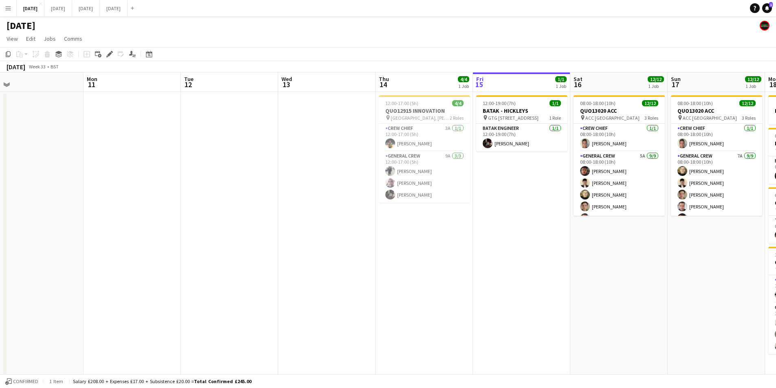
drag, startPoint x: 409, startPoint y: 242, endPoint x: 546, endPoint y: 247, distance: 137.0
click at [546, 247] on app-calendar-viewport "Sat 9 Sun 10 Mon 11 Tue 12 Wed 13 Thu 14 4/4 1 Job Fri 15 1/1 1 Job Sat 16 12/1…" at bounding box center [388, 297] width 776 height 449
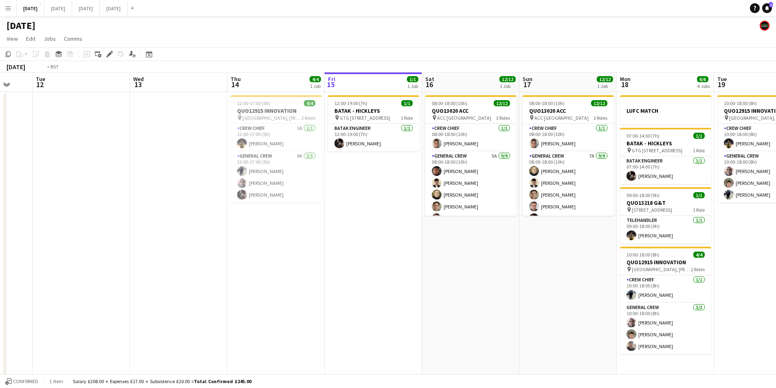
drag, startPoint x: 451, startPoint y: 249, endPoint x: 569, endPoint y: 244, distance: 117.9
click at [569, 244] on app-calendar-viewport "Sat 9 Sun 10 Mon 11 Tue 12 Wed 13 Thu 14 4/4 1 Job Fri 15 1/1 1 Job Sat 16 12/1…" at bounding box center [388, 297] width 776 height 449
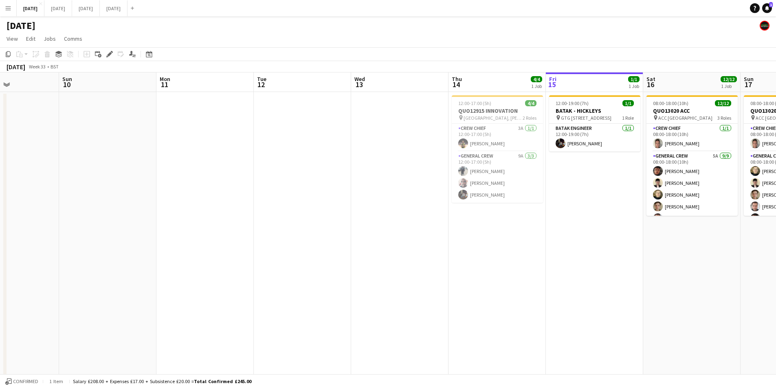
drag, startPoint x: 519, startPoint y: 254, endPoint x: 430, endPoint y: 246, distance: 89.2
click at [648, 243] on app-calendar-viewport "Thu 7 3/3 2 Jobs Fri 8 4/4 1 Job Sat 9 Sun 10 Mon 11 Tue 12 Wed 13 Thu 14 4/4 1…" at bounding box center [388, 297] width 776 height 449
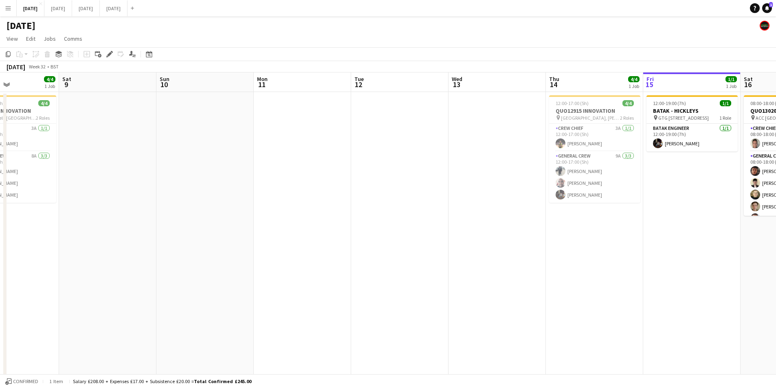
click at [658, 243] on app-calendar-viewport "Wed 6 10/10 4 Jobs Thu 7 3/3 2 Jobs Fri 8 4/4 1 Job Sat 9 Sun 10 Mon 11 Tue 12 …" at bounding box center [388, 297] width 776 height 449
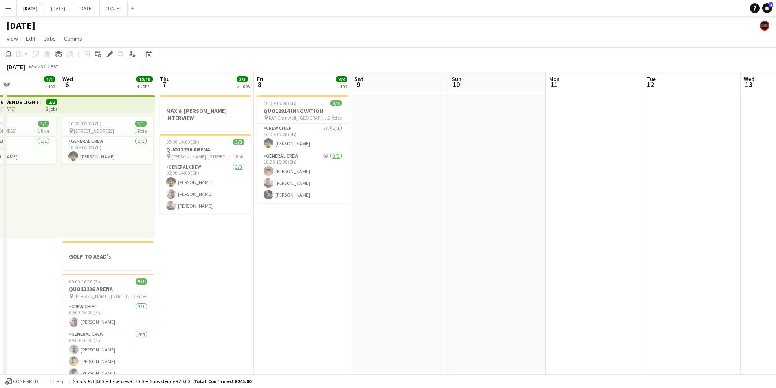
drag, startPoint x: 536, startPoint y: 257, endPoint x: 571, endPoint y: 249, distance: 36.1
click at [571, 249] on app-calendar-viewport "Sun 3 9/9 3 Jobs Mon 4 8/8 2 Jobs Tue 5 1/1 1 Job Wed 6 10/10 4 Jobs Thu 7 3/3 …" at bounding box center [388, 297] width 776 height 449
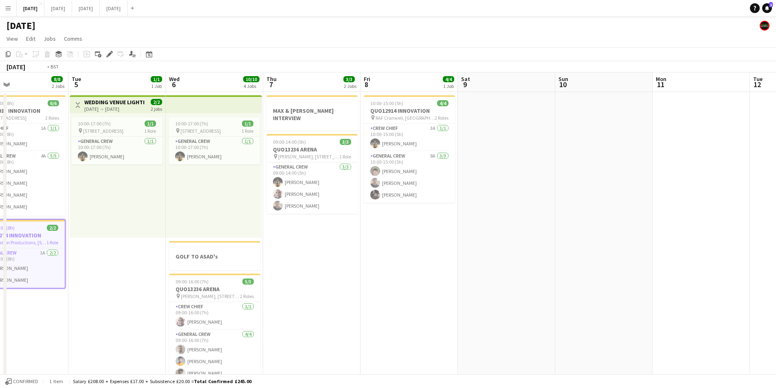
drag, startPoint x: 481, startPoint y: 273, endPoint x: 657, endPoint y: 277, distance: 176.0
click at [659, 280] on app-calendar-viewport "Sat 2 5/5 3 Jobs Sun 3 9/9 3 Jobs Mon 4 8/8 2 Jobs Tue 5 1/1 1 Job Wed 6 10/10 …" at bounding box center [388, 297] width 776 height 449
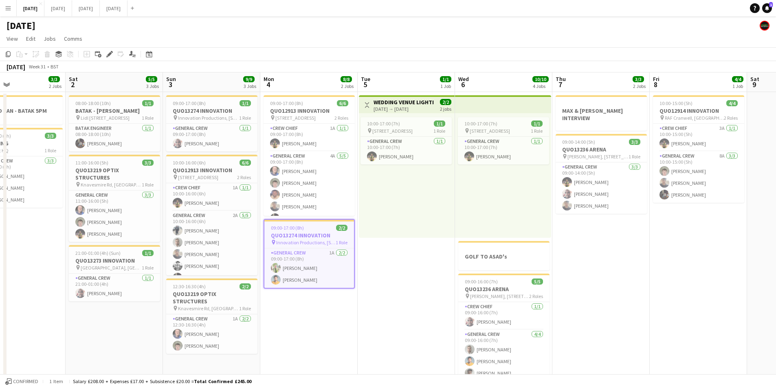
drag, startPoint x: 639, startPoint y: 294, endPoint x: 670, endPoint y: 277, distance: 35.2
click at [671, 285] on app-calendar-viewport "Wed 30 Thu 31 Fri 1 3/3 2 Jobs Sat 2 5/5 3 Jobs Sun 3 9/9 3 Jobs Mon 4 8/8 2 Jo…" at bounding box center [388, 297] width 776 height 449
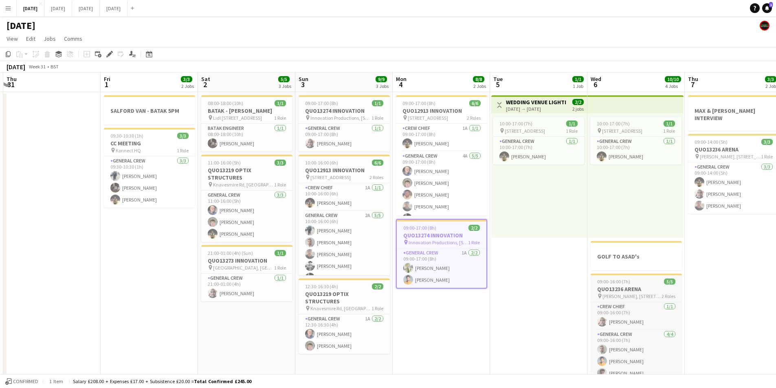
drag, startPoint x: 636, startPoint y: 279, endPoint x: 674, endPoint y: 278, distance: 37.5
click at [673, 279] on app-calendar-viewport "Tue 29 Wed 30 Thu 31 Fri 1 3/3 2 Jobs Sat 2 5/5 3 Jobs Sun 3 9/9 3 Jobs Mon 4 8…" at bounding box center [388, 297] width 776 height 449
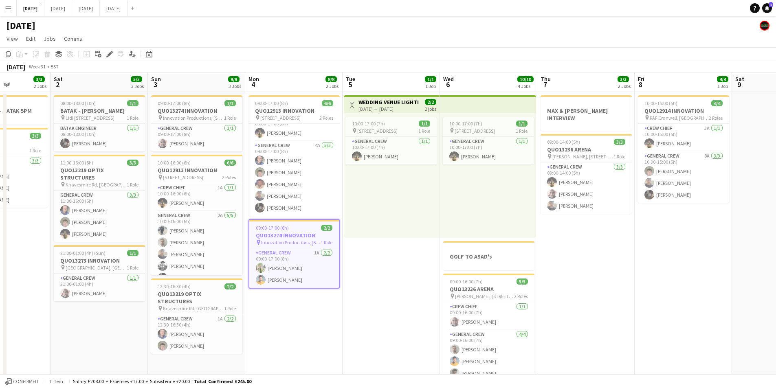
drag, startPoint x: 550, startPoint y: 289, endPoint x: 400, endPoint y: 290, distance: 149.5
click at [400, 290] on app-calendar-viewport "Tue 29 Wed 30 Thu 31 Fri 1 3/3 2 Jobs Sat 2 5/5 3 Jobs Sun 3 9/9 3 Jobs Mon 4 8…" at bounding box center [388, 297] width 776 height 449
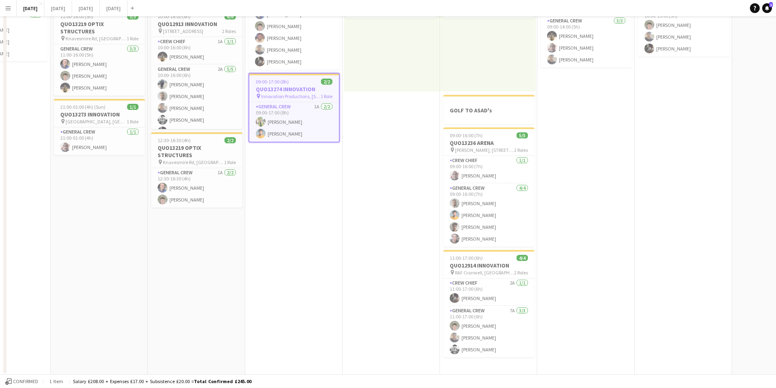
scroll to position [0, 0]
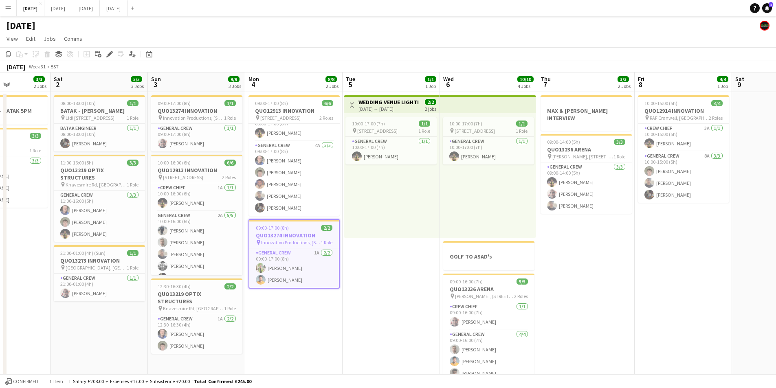
drag, startPoint x: 651, startPoint y: 276, endPoint x: 470, endPoint y: 247, distance: 184.0
click at [462, 243] on app-calendar-viewport "Tue 29 Wed 30 Thu 31 Fri 1 3/3 2 Jobs Sat 2 5/5 3 Jobs Sun 3 9/9 3 Jobs Mon 4 8…" at bounding box center [388, 297] width 776 height 449
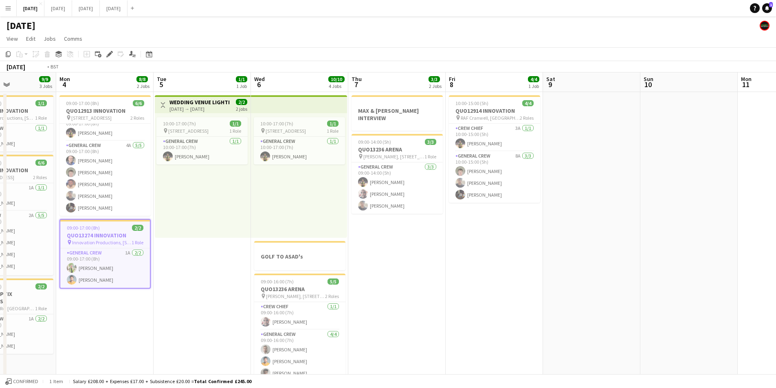
drag, startPoint x: 568, startPoint y: 270, endPoint x: 380, endPoint y: 253, distance: 188.5
click at [380, 253] on app-calendar-viewport "Fri 1 3/3 2 Jobs Sat 2 5/5 3 Jobs Sun 3 9/9 3 Jobs Mon 4 8/8 2 Jobs Tue 5 1/1 1…" at bounding box center [388, 297] width 776 height 449
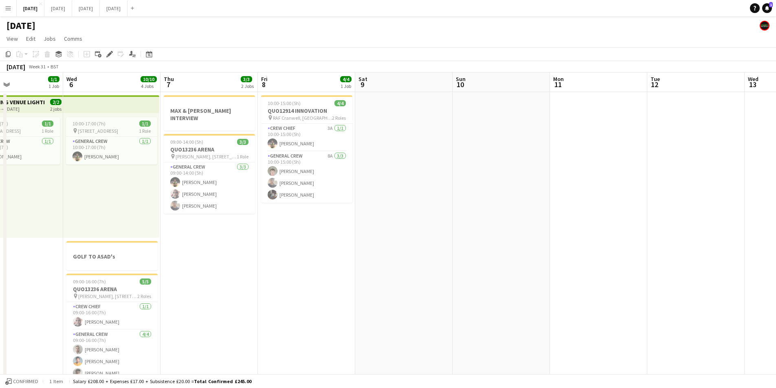
drag, startPoint x: 492, startPoint y: 270, endPoint x: 304, endPoint y: 239, distance: 191.2
click at [304, 239] on app-calendar-viewport "Fri 1 3/3 2 Jobs Sat 2 5/5 3 Jobs Sun 3 9/9 3 Jobs Mon 4 8/8 2 Jobs Tue 5 1/1 1…" at bounding box center [388, 297] width 776 height 449
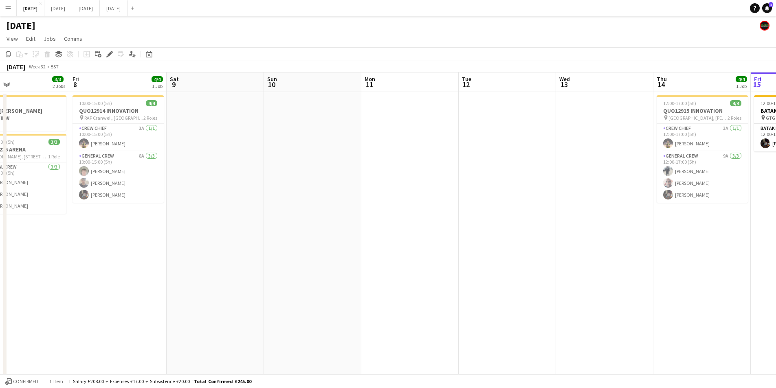
click at [328, 251] on app-calendar-viewport "Sun 3 9/9 3 Jobs Mon 4 8/8 2 Jobs Tue 5 1/1 1 Job Wed 6 10/10 4 Jobs Thu 7 3/3 …" at bounding box center [388, 297] width 776 height 449
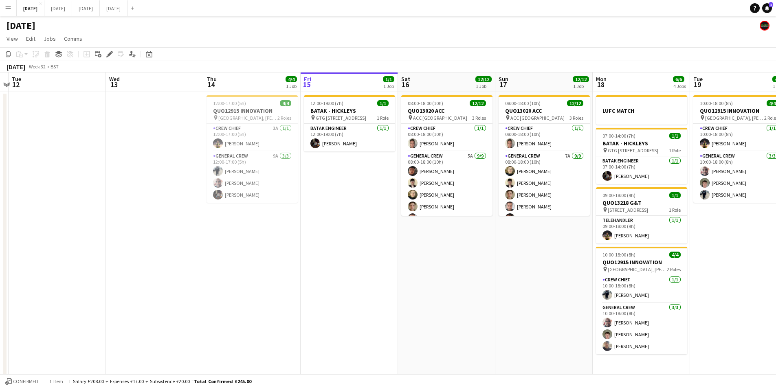
drag, startPoint x: 464, startPoint y: 289, endPoint x: 398, endPoint y: 268, distance: 70.2
click at [290, 245] on app-calendar-viewport "Wed 6 10/10 4 Jobs Thu 7 3/3 2 Jobs Fri 8 4/4 1 Job Sat 9 Sun 10 Mon 11 Tue 12 …" at bounding box center [388, 297] width 776 height 449
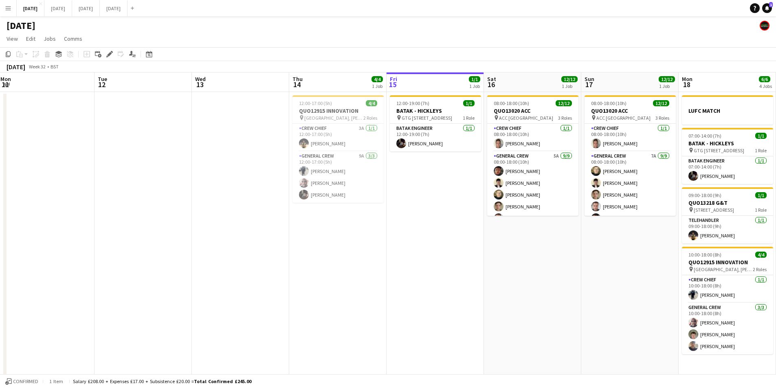
scroll to position [0, 345]
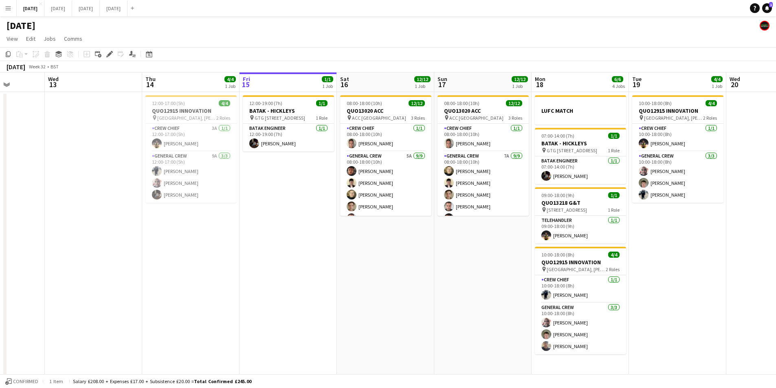
drag, startPoint x: 460, startPoint y: 270, endPoint x: 312, endPoint y: 261, distance: 147.4
click at [312, 261] on app-calendar-viewport "Sat 9 Sun 10 Mon 11 Tue 12 Wed 13 Thu 14 4/4 1 Job Fri 15 1/1 1 Job Sat 16 12/1…" at bounding box center [388, 297] width 776 height 449
drag, startPoint x: 324, startPoint y: 244, endPoint x: 494, endPoint y: 205, distance: 174.9
click at [493, 224] on app-calendar-viewport "Sat 9 Sun 10 Mon 11 Tue 12 Wed 13 Thu 14 4/4 1 Job Fri 15 1/1 1 Job Sat 16 12/1…" at bounding box center [388, 297] width 776 height 449
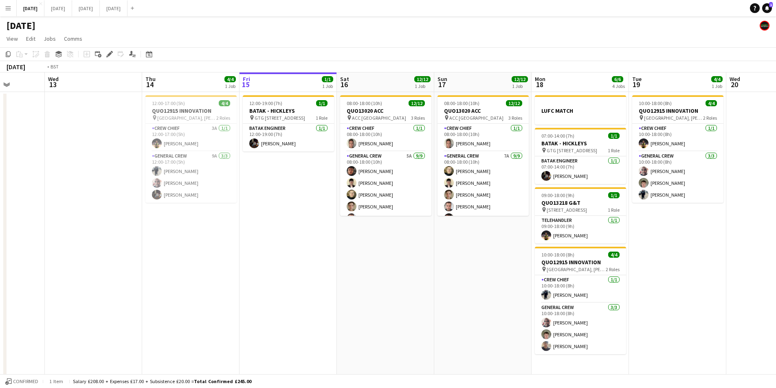
scroll to position [0, 175]
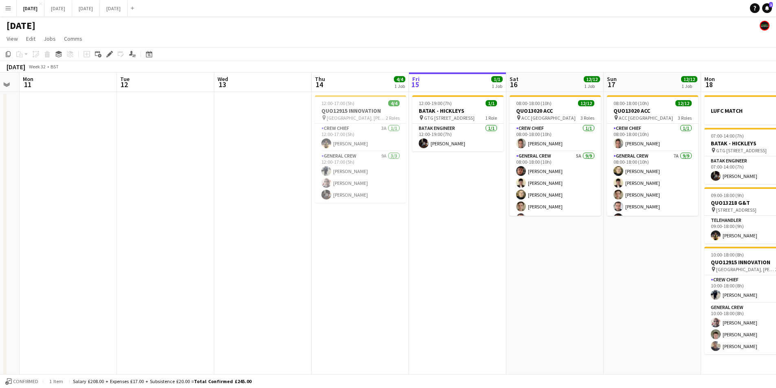
drag, startPoint x: 318, startPoint y: 294, endPoint x: 568, endPoint y: 282, distance: 250.5
click at [568, 283] on app-calendar-viewport "Sat 9 Sun 10 Mon 11 Tue 12 Wed 13 Thu 14 4/4 1 Job Fri 15 1/1 1 Job Sat 16 12/1…" at bounding box center [388, 297] width 776 height 449
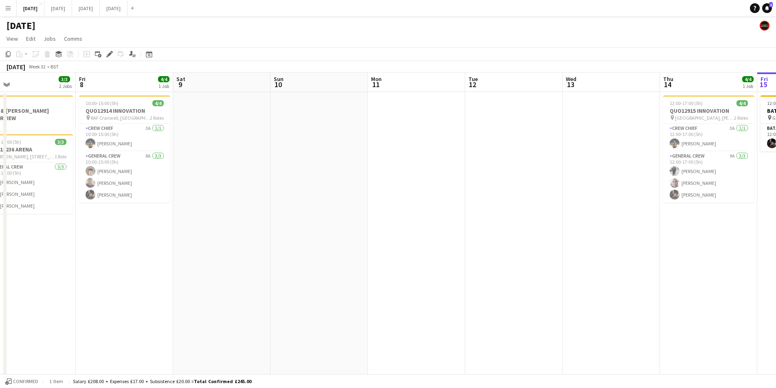
drag, startPoint x: 449, startPoint y: 274, endPoint x: 531, endPoint y: 260, distance: 83.4
click at [525, 263] on app-calendar-viewport "Wed 6 10/10 4 Jobs Thu 7 3/3 2 Jobs Fri 8 4/4 1 Job Sat 9 Sun 10 Mon 11 Tue 12 …" at bounding box center [388, 297] width 776 height 449
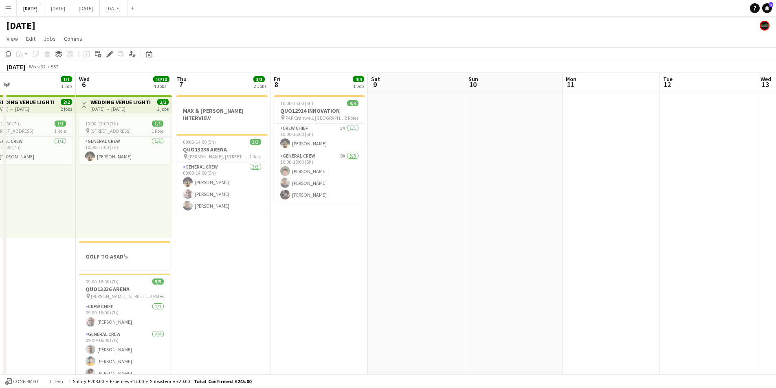
scroll to position [0, 276]
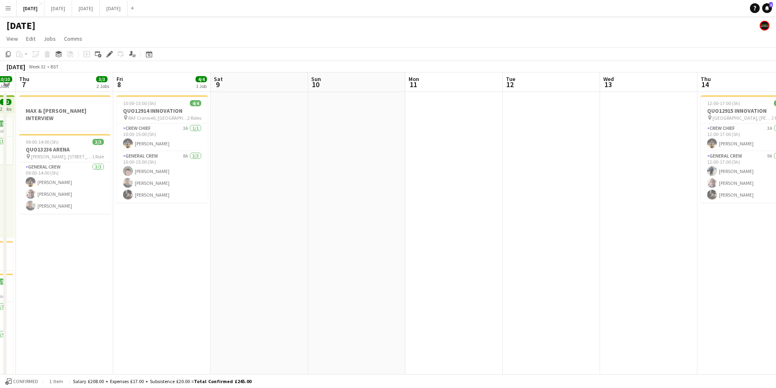
drag, startPoint x: 519, startPoint y: 260, endPoint x: 655, endPoint y: 243, distance: 136.7
click at [648, 247] on app-calendar-viewport "Mon 4 8/8 2 Jobs Tue 5 1/1 1 Job Wed 6 10/10 4 Jobs Thu 7 3/3 2 Jobs Fri 8 4/4 …" at bounding box center [388, 297] width 776 height 449
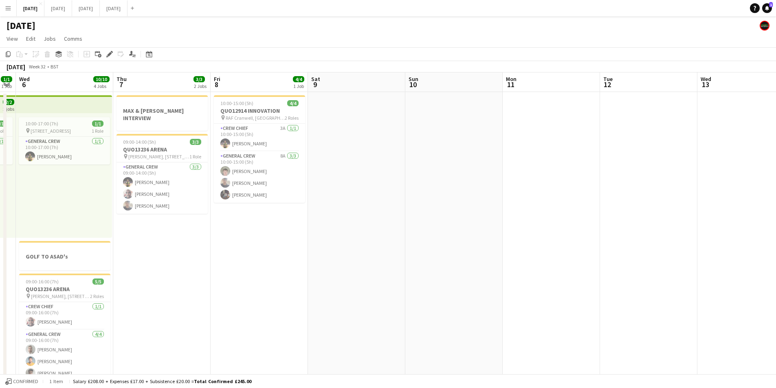
drag, startPoint x: 532, startPoint y: 259, endPoint x: 541, endPoint y: 257, distance: 10.0
click at [538, 260] on app-calendar-viewport "Sun 3 9/9 3 Jobs Mon 4 8/8 2 Jobs Tue 5 1/1 1 Job Wed 6 10/10 4 Jobs Thu 7 3/3 …" at bounding box center [388, 297] width 776 height 449
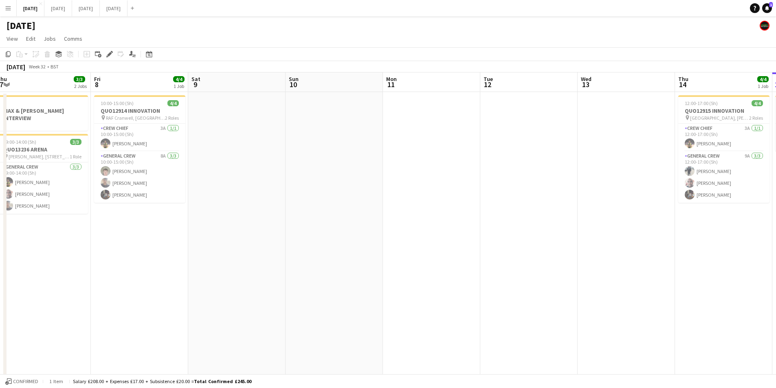
drag, startPoint x: 341, startPoint y: 247, endPoint x: 249, endPoint y: 223, distance: 94.8
click at [145, 206] on app-calendar-viewport "Sun 3 9/9 3 Jobs Mon 4 8/8 2 Jobs Tue 5 1/1 1 Job Wed 6 10/10 4 Jobs Thu 7 3/3 …" at bounding box center [388, 297] width 776 height 449
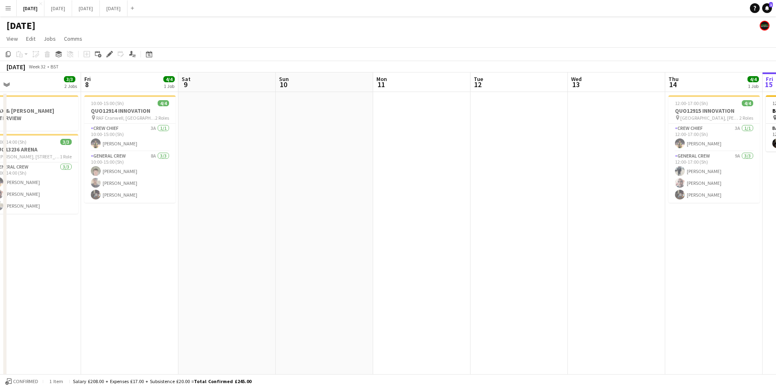
drag, startPoint x: 382, startPoint y: 215, endPoint x: 555, endPoint y: 240, distance: 174.6
click at [370, 215] on app-calendar-viewport "Sun 3 9/9 3 Jobs Mon 4 8/8 2 Jobs Tue 5 1/1 1 Job Wed 6 10/10 4 Jobs Thu 7 3/3 …" at bounding box center [388, 297] width 776 height 449
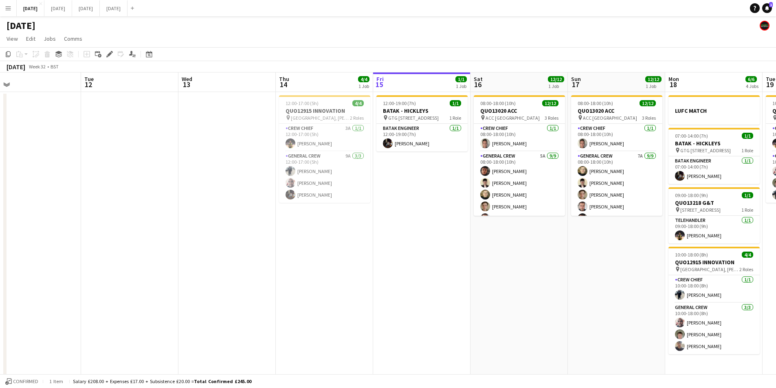
drag, startPoint x: 554, startPoint y: 249, endPoint x: 235, endPoint y: 202, distance: 322.8
click at [234, 202] on app-calendar-viewport "Thu 7 3/3 2 Jobs Fri 8 4/4 1 Job Sat 9 Sun 10 Mon 11 Tue 12 Wed 13 Thu 14 4/4 1…" at bounding box center [388, 297] width 776 height 449
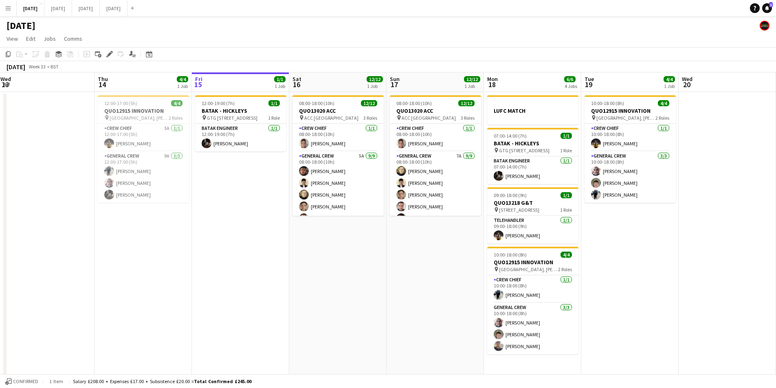
drag, startPoint x: 362, startPoint y: 253, endPoint x: 314, endPoint y: 246, distance: 48.2
click at [314, 246] on app-calendar-viewport "Mon 11 Tue 12 Wed 13 Thu 14 4/4 1 Job Fri 15 1/1 1 Job Sat 16 12/12 1 Job Sun 1…" at bounding box center [388, 297] width 776 height 449
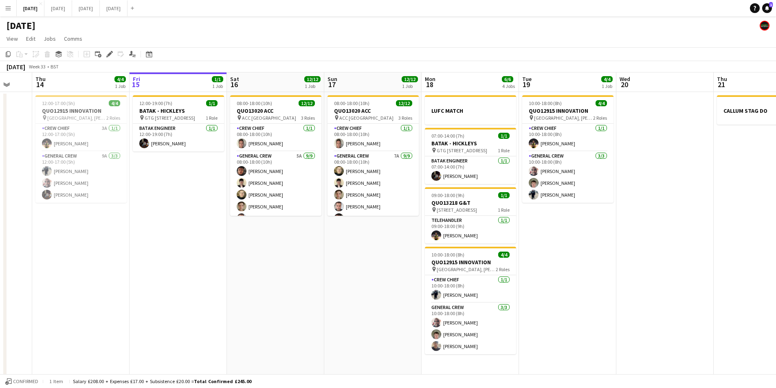
drag, startPoint x: 291, startPoint y: 260, endPoint x: 375, endPoint y: 267, distance: 84.2
click at [375, 267] on app-calendar-viewport "Mon 11 Tue 12 Wed 13 Thu 14 4/4 1 Job Fri 15 1/1 1 Job Sat 16 12/12 1 Job Sun 1…" at bounding box center [388, 297] width 776 height 449
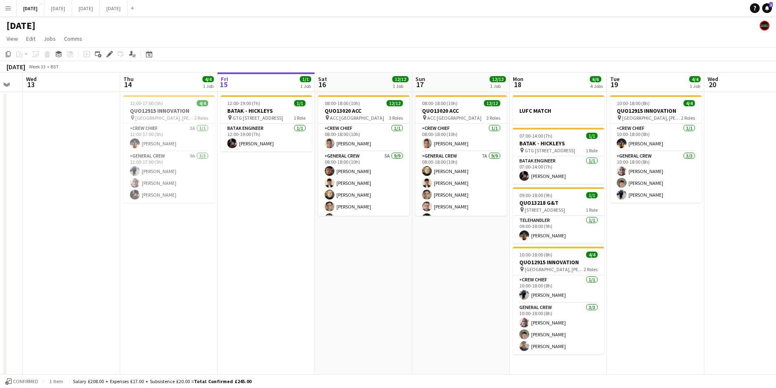
drag, startPoint x: 377, startPoint y: 269, endPoint x: 473, endPoint y: 254, distance: 96.9
click at [471, 260] on app-calendar-viewport "Mon 11 Tue 12 Wed 13 Thu 14 4/4 1 Job Fri 15 1/1 1 Job Sat 16 12/12 1 Job Sun 1…" at bounding box center [388, 297] width 776 height 449
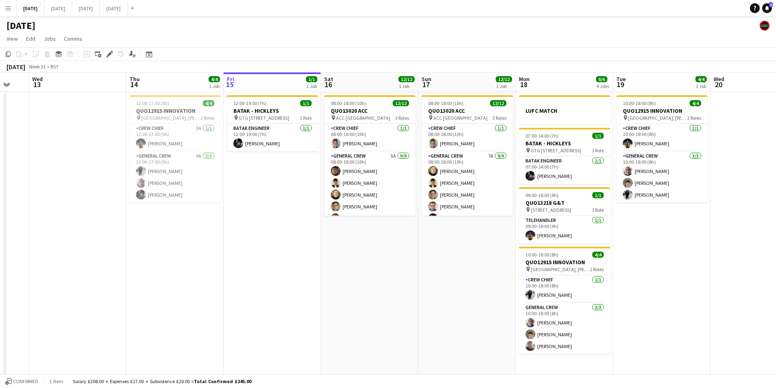
scroll to position [0, 211]
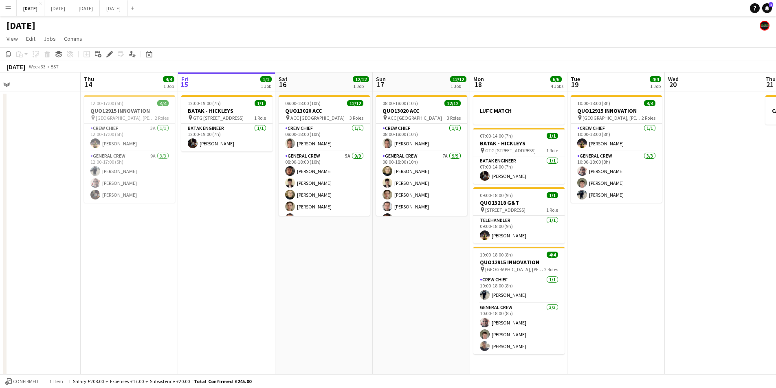
drag, startPoint x: 468, startPoint y: 238, endPoint x: 423, endPoint y: 235, distance: 45.7
click at [423, 235] on app-calendar-viewport "Mon 11 Tue 12 Wed 13 Thu 14 4/4 1 Job Fri 15 1/1 1 Job Sat 16 12/12 1 Job Sun 1…" at bounding box center [388, 297] width 776 height 449
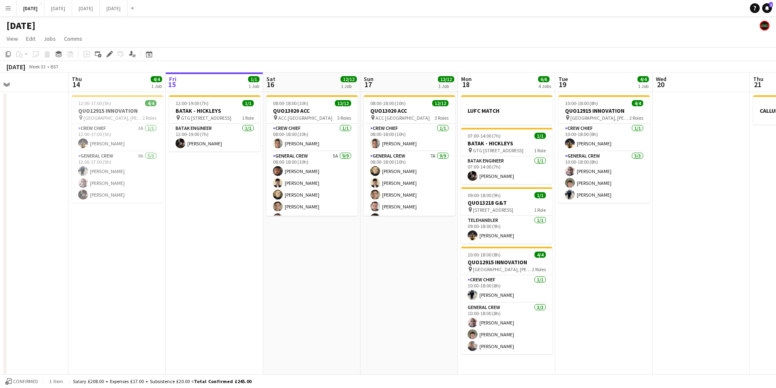
drag, startPoint x: 623, startPoint y: 207, endPoint x: 611, endPoint y: 207, distance: 12.2
click at [611, 207] on app-calendar-viewport "Mon 11 Tue 12 Wed 13 Thu 14 4/4 1 Job Fri 15 1/1 1 Job Sat 16 12/12 1 Job Sun 1…" at bounding box center [388, 297] width 776 height 449
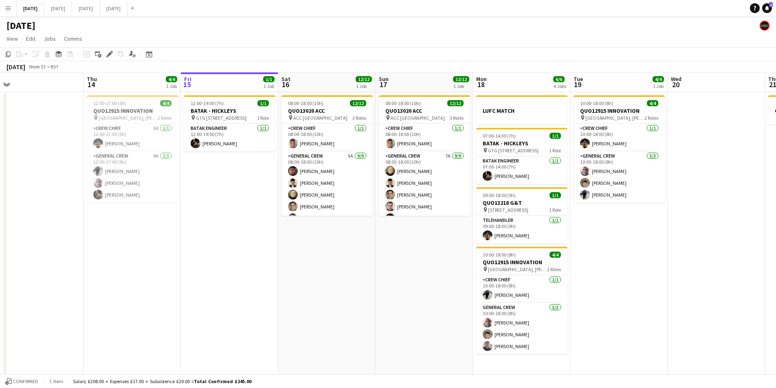
drag, startPoint x: 393, startPoint y: 261, endPoint x: 413, endPoint y: 260, distance: 20.4
click at [411, 262] on app-calendar-viewport "Mon 11 Tue 12 Wed 13 Thu 14 4/4 1 Job Fri 15 1/1 1 Job Sat 16 12/12 1 Job Sun 1…" at bounding box center [388, 297] width 776 height 449
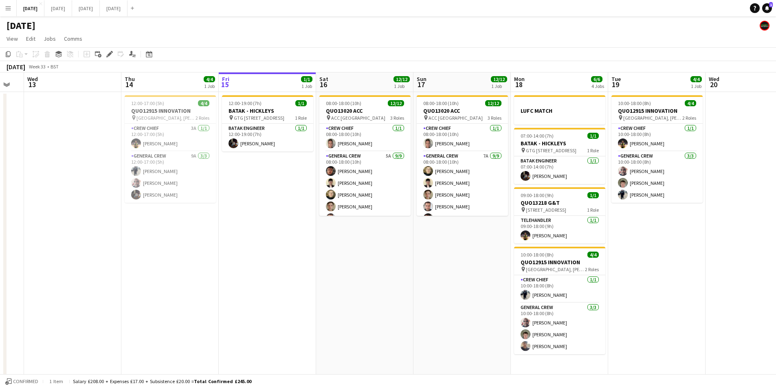
scroll to position [0, 170]
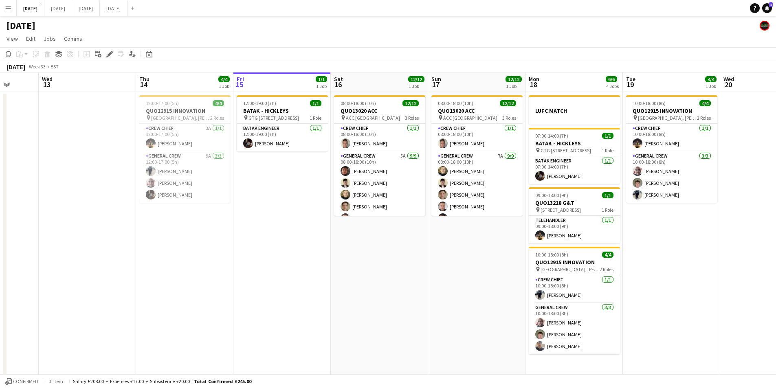
drag, startPoint x: 405, startPoint y: 298, endPoint x: 446, endPoint y: 248, distance: 64.9
click at [477, 298] on app-calendar-viewport "Sun 10 Mon 11 Tue 12 Wed 13 Thu 14 4/4 1 Job Fri 15 1/1 1 Job Sat 16 12/12 1 Jo…" at bounding box center [388, 297] width 776 height 449
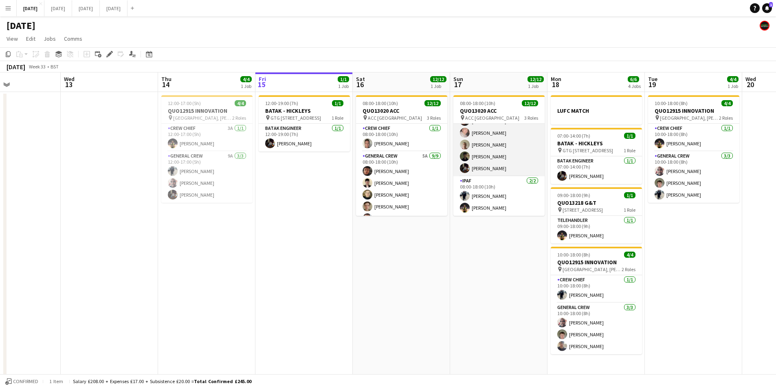
scroll to position [0, 0]
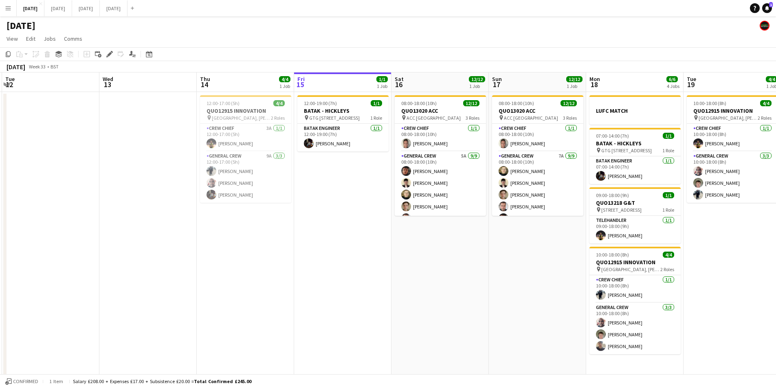
drag, startPoint x: 335, startPoint y: 286, endPoint x: 424, endPoint y: 286, distance: 88.8
click at [397, 294] on app-calendar-viewport "Sun 10 Mon 11 Tue 12 Wed 13 Thu 14 4/4 1 Job Fri 15 1/1 1 Job Sat 16 12/12 1 Jo…" at bounding box center [388, 297] width 776 height 449
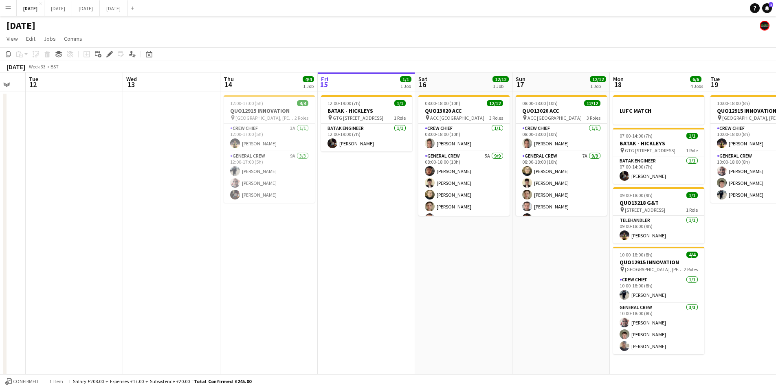
scroll to position [0, 198]
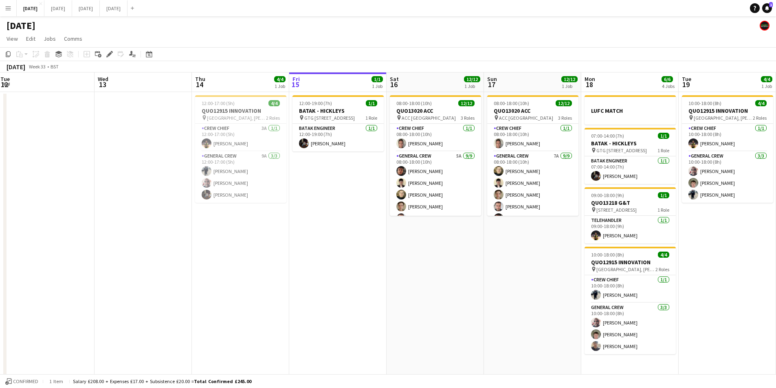
drag, startPoint x: 500, startPoint y: 264, endPoint x: 534, endPoint y: 227, distance: 50.4
click at [491, 263] on app-calendar-viewport "Sun 10 Mon 11 Tue 12 Wed 13 Thu 14 4/4 1 Job Fri 15 1/1 1 Job Sat 16 12/12 1 Jo…" at bounding box center [388, 297] width 776 height 449
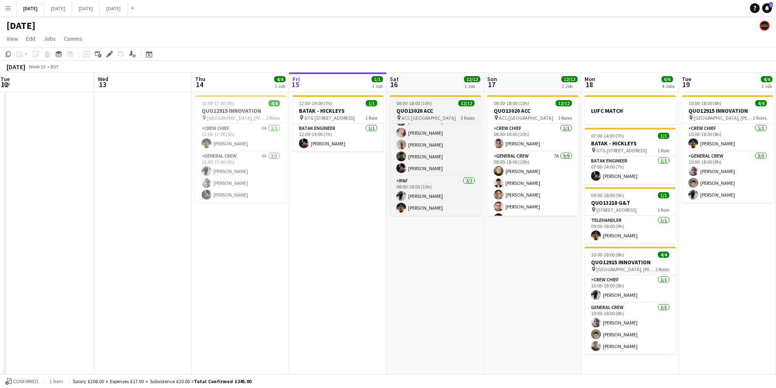
scroll to position [0, 0]
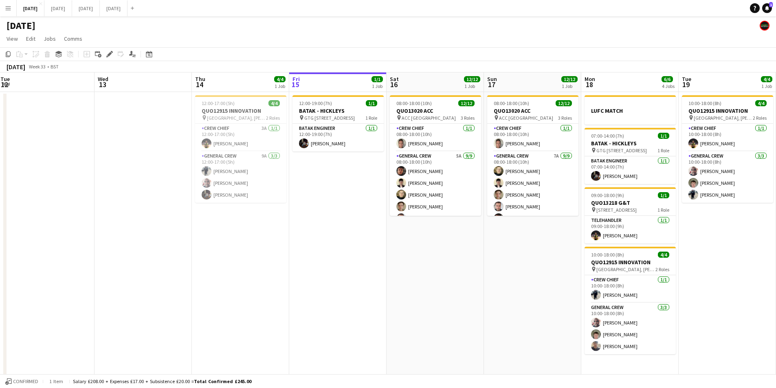
drag, startPoint x: 435, startPoint y: 252, endPoint x: 273, endPoint y: 225, distance: 164.0
click at [273, 225] on app-calendar-viewport "Sun 10 Mon 11 Tue 12 Wed 13 Thu 14 4/4 1 Job Fri 15 1/1 1 Job Sat 16 12/12 1 Jo…" at bounding box center [388, 297] width 776 height 449
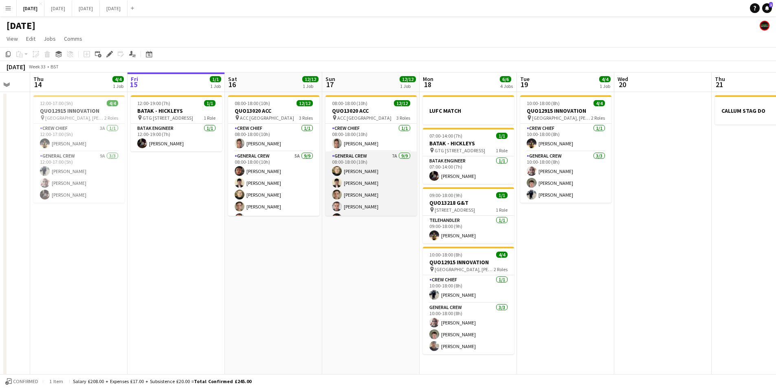
scroll to position [97, 0]
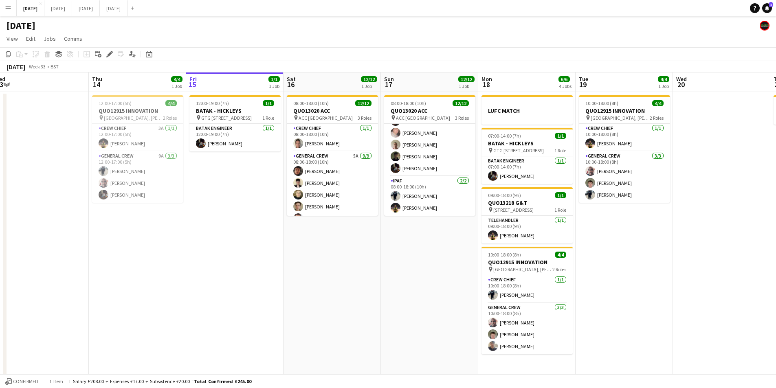
drag, startPoint x: 333, startPoint y: 257, endPoint x: 406, endPoint y: 266, distance: 73.9
click at [392, 277] on app-calendar-viewport "Sun 10 Mon 11 Tue 12 Wed 13 Thu 14 4/4 1 Job Fri 15 1/1 1 Job Sat 16 12/12 1 Jo…" at bounding box center [388, 297] width 776 height 449
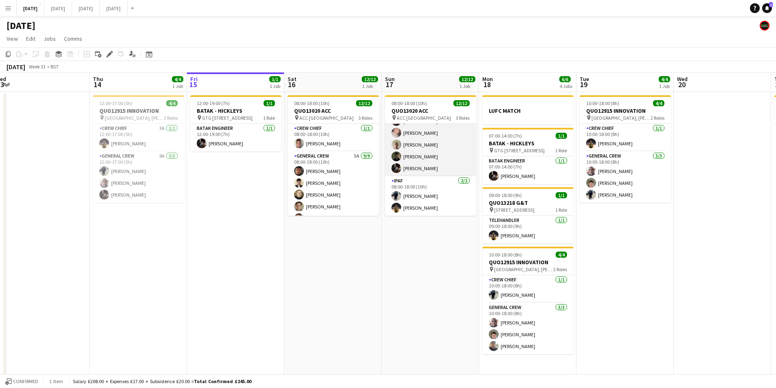
scroll to position [0, 0]
